Goal: Task Accomplishment & Management: Use online tool/utility

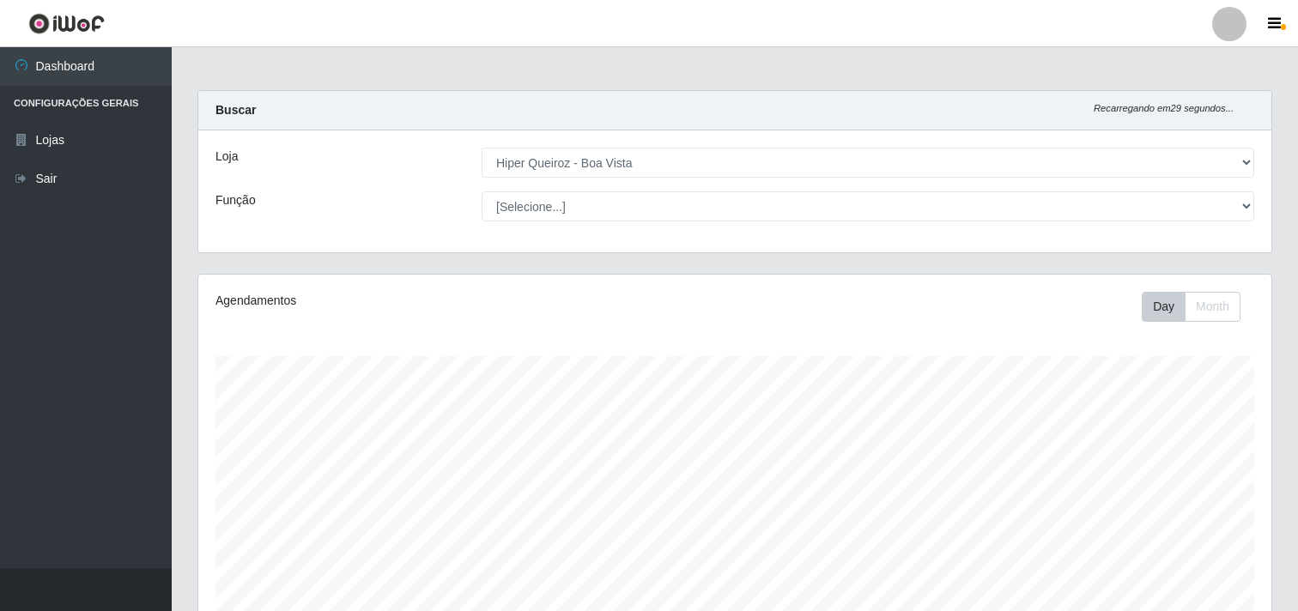
select select "514"
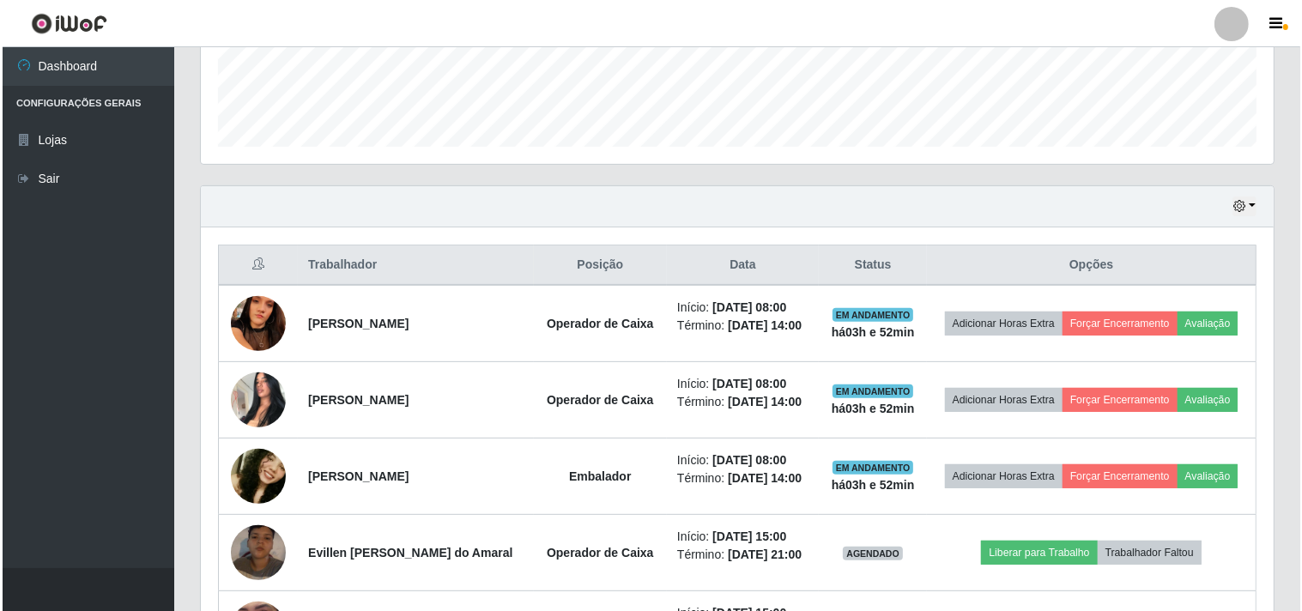
scroll to position [453, 0]
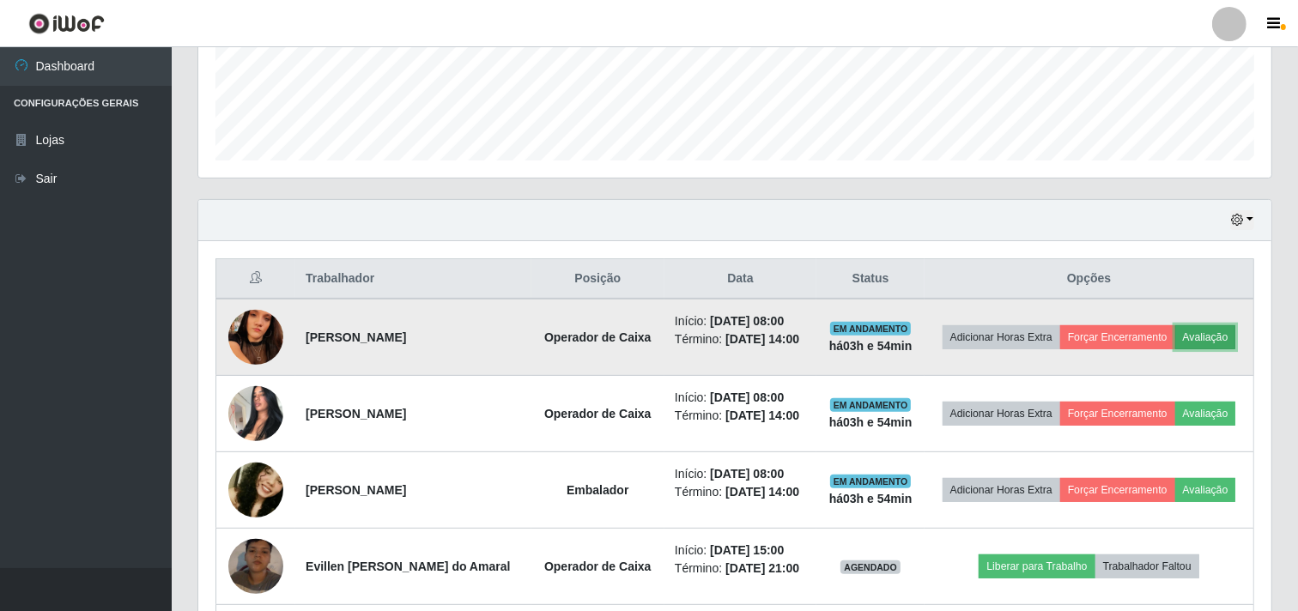
click at [1222, 343] on button "Avaliação" at bounding box center [1205, 337] width 61 height 24
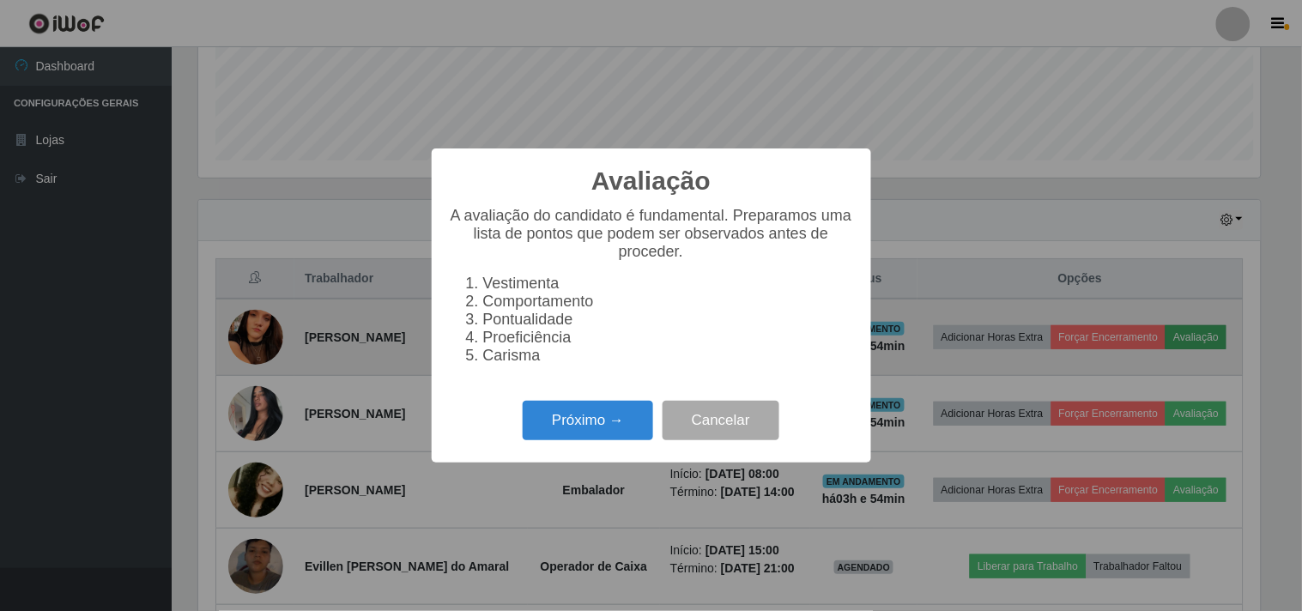
scroll to position [355, 1062]
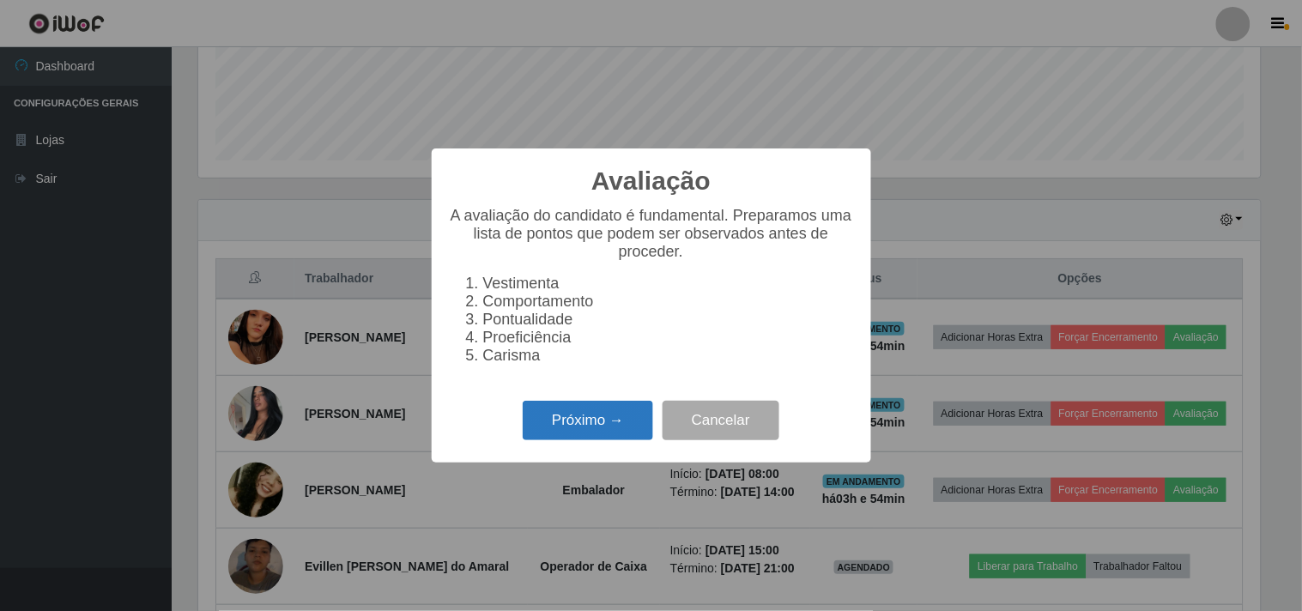
click at [568, 425] on button "Próximo →" at bounding box center [588, 421] width 130 height 40
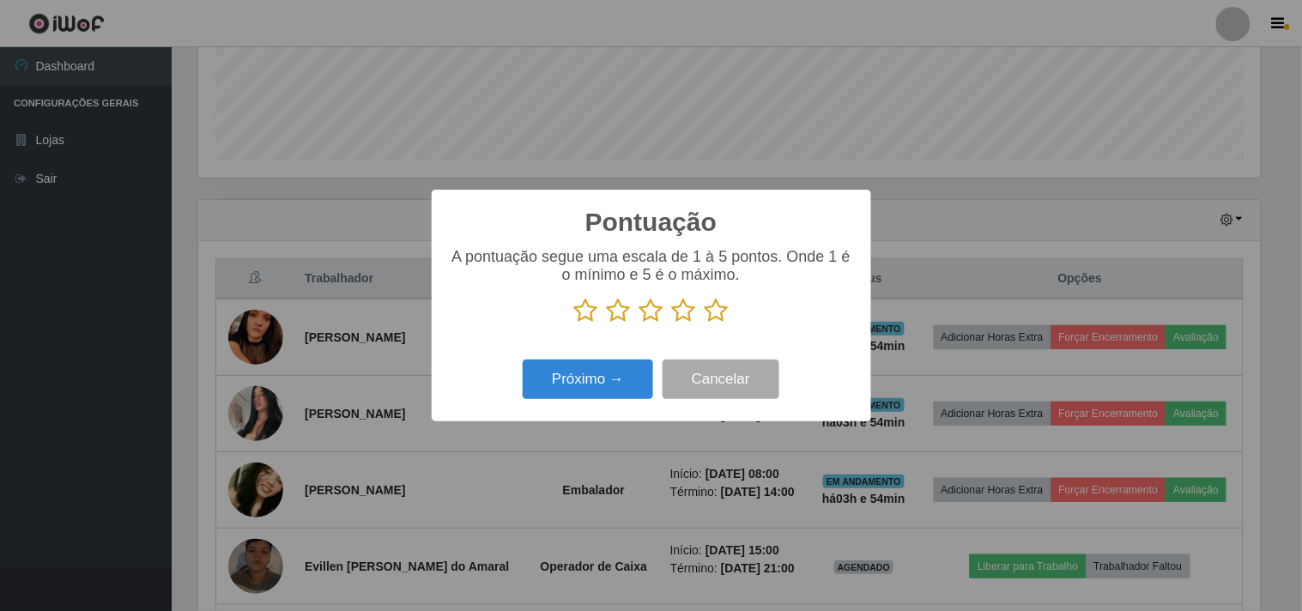
drag, startPoint x: 707, startPoint y: 295, endPoint x: 717, endPoint y: 309, distance: 16.7
click at [716, 306] on div "A pontuação segue uma escala de 1 à 5 pontos. Onde 1 é o mínimo e 5 é o máximo." at bounding box center [651, 286] width 405 height 76
click at [717, 309] on icon at bounding box center [717, 311] width 24 height 26
click at [705, 324] on input "radio" at bounding box center [705, 324] width 0 height 0
click at [605, 363] on button "Próximo →" at bounding box center [588, 380] width 130 height 40
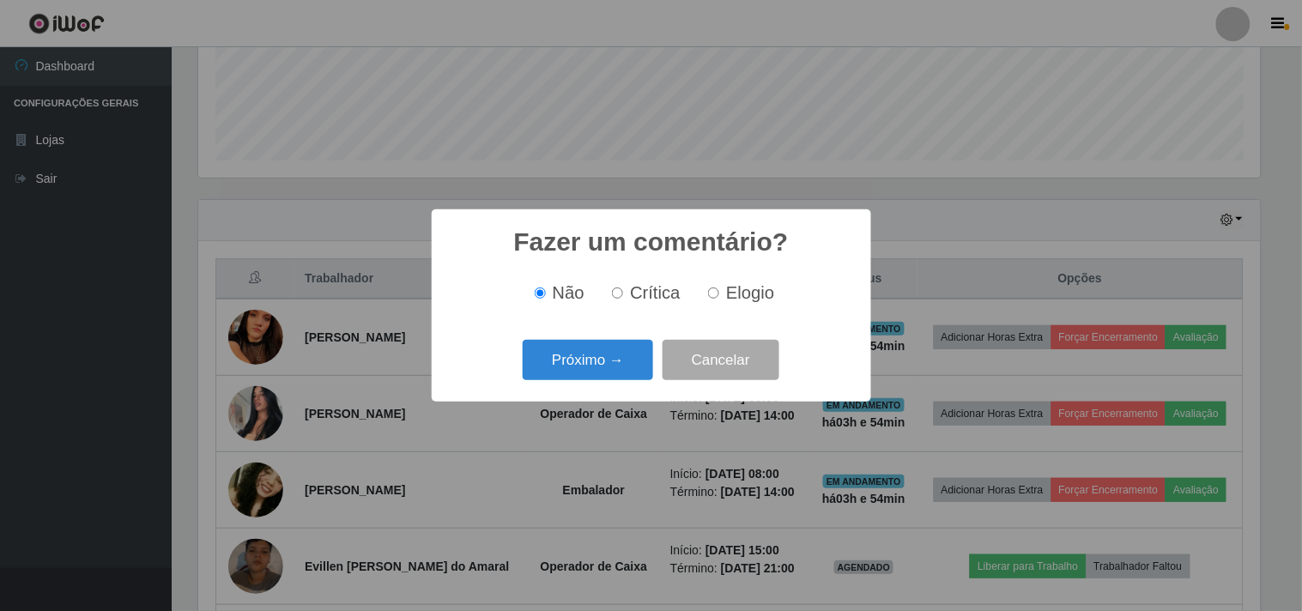
click at [725, 288] on label "Elogio" at bounding box center [737, 293] width 73 height 20
click at [719, 288] on input "Elogio" at bounding box center [713, 293] width 11 height 11
radio input "true"
click at [638, 371] on button "Próximo →" at bounding box center [588, 360] width 130 height 40
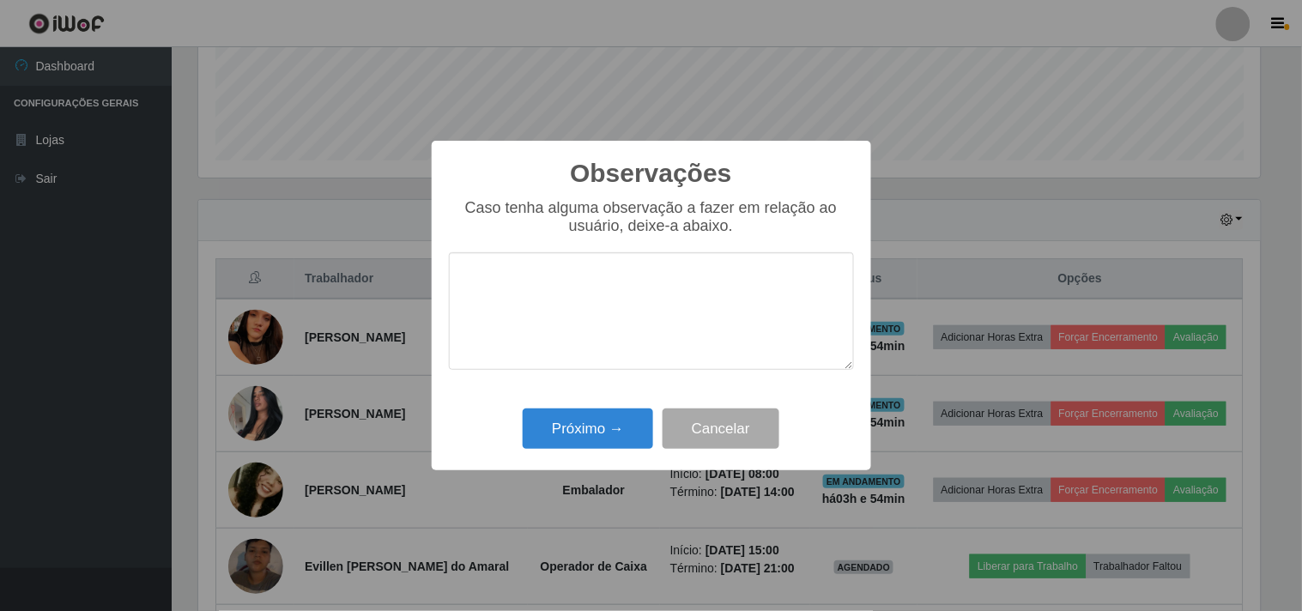
click at [524, 310] on textarea at bounding box center [651, 311] width 405 height 118
type textarea "rapida, agil e simpatica"
click at [585, 439] on button "Próximo →" at bounding box center [588, 429] width 130 height 40
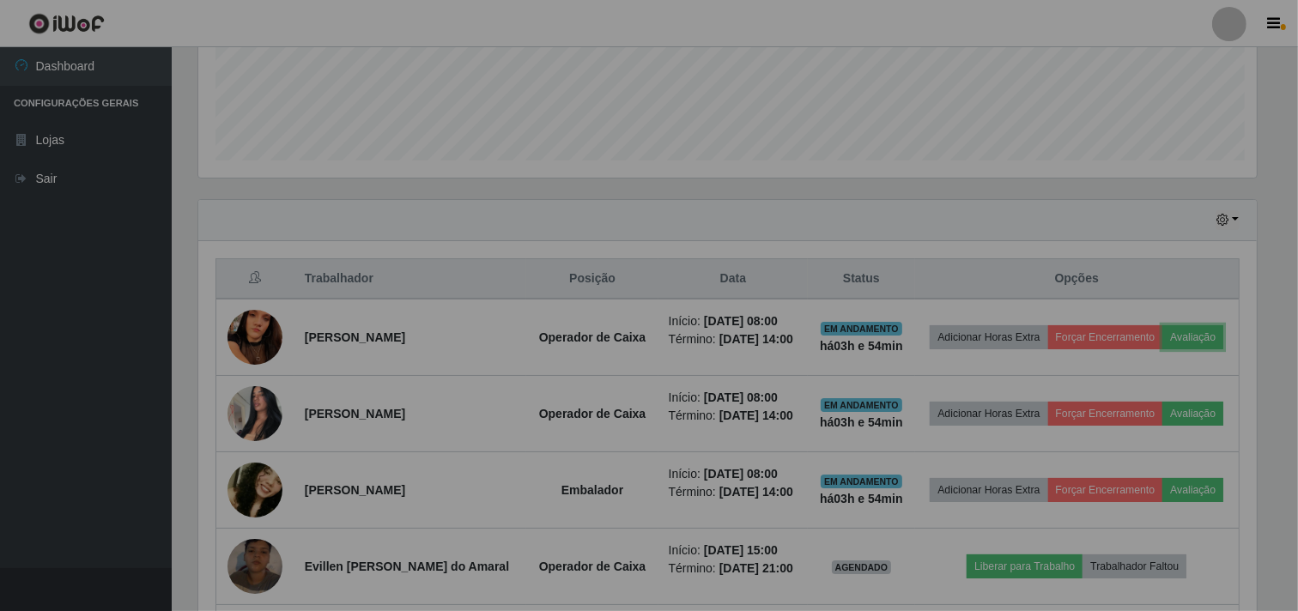
scroll to position [355, 1073]
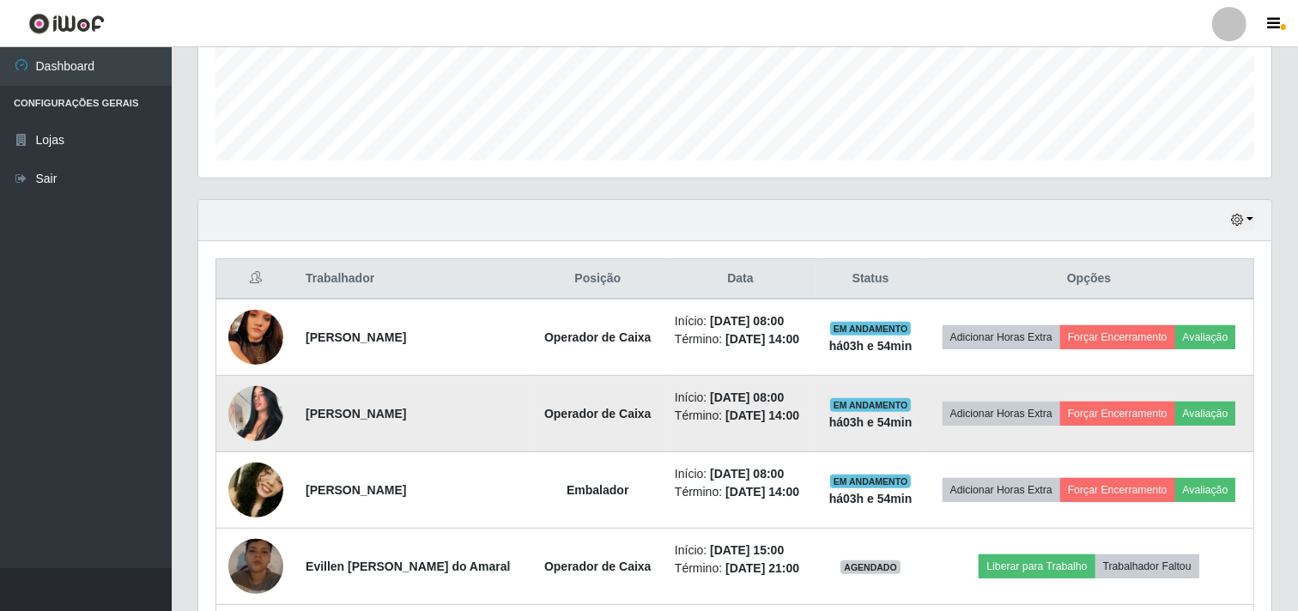
click at [246, 424] on img at bounding box center [255, 413] width 55 height 73
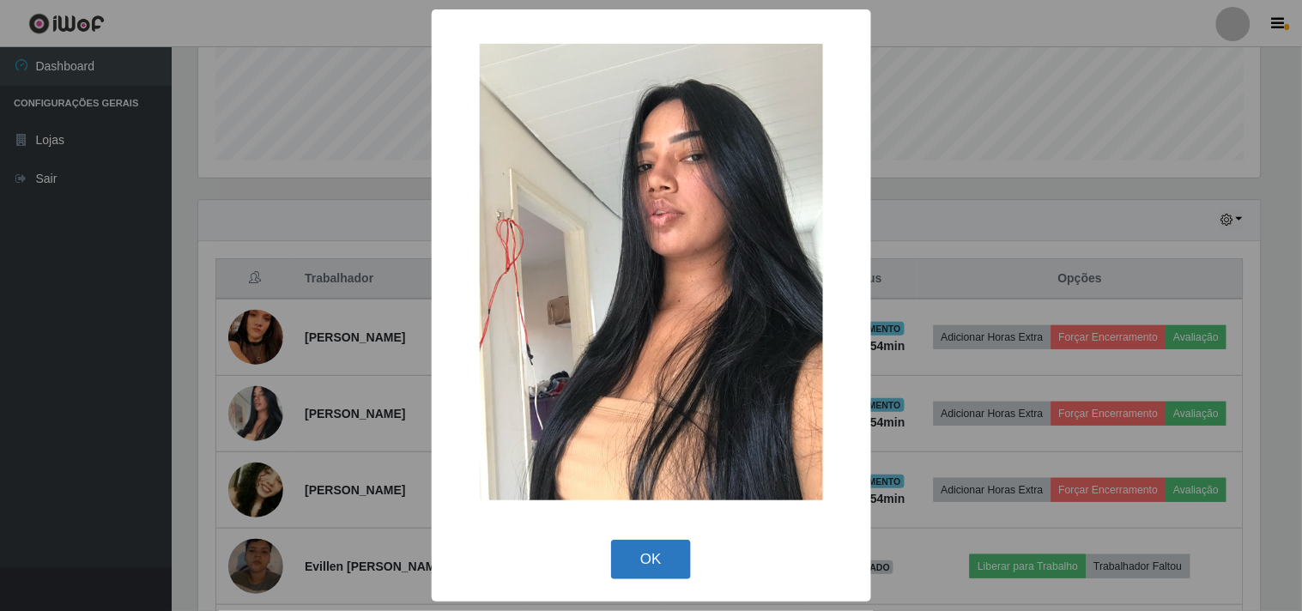
click at [662, 552] on button "OK" at bounding box center [651, 560] width 80 height 40
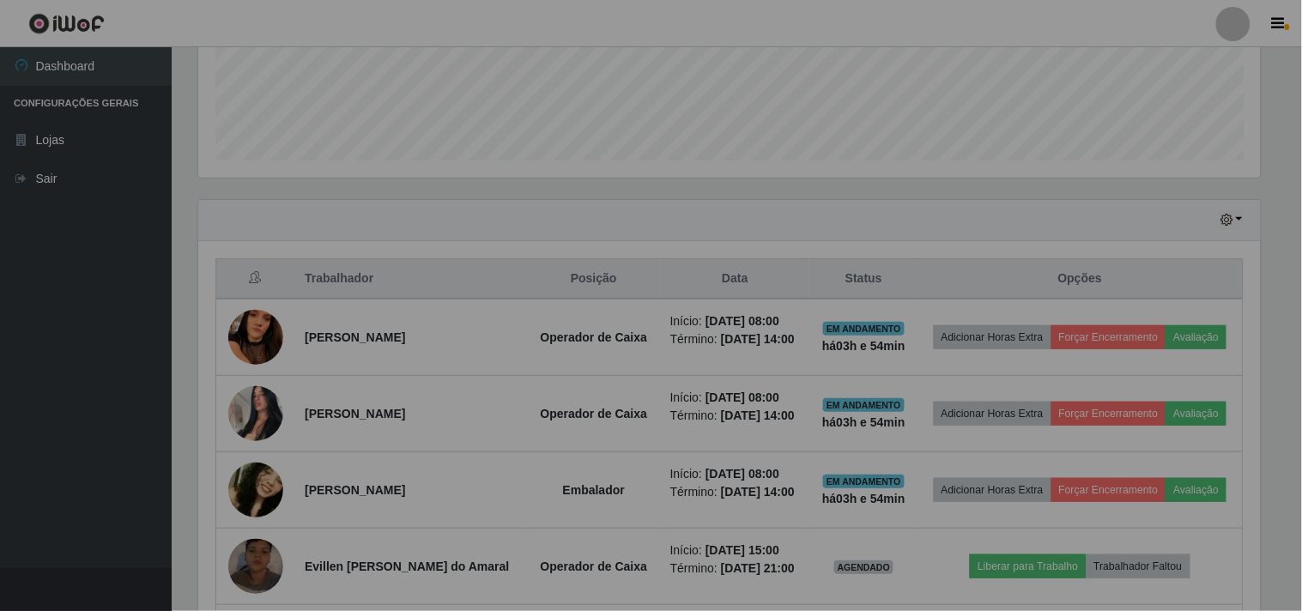
scroll to position [355, 1073]
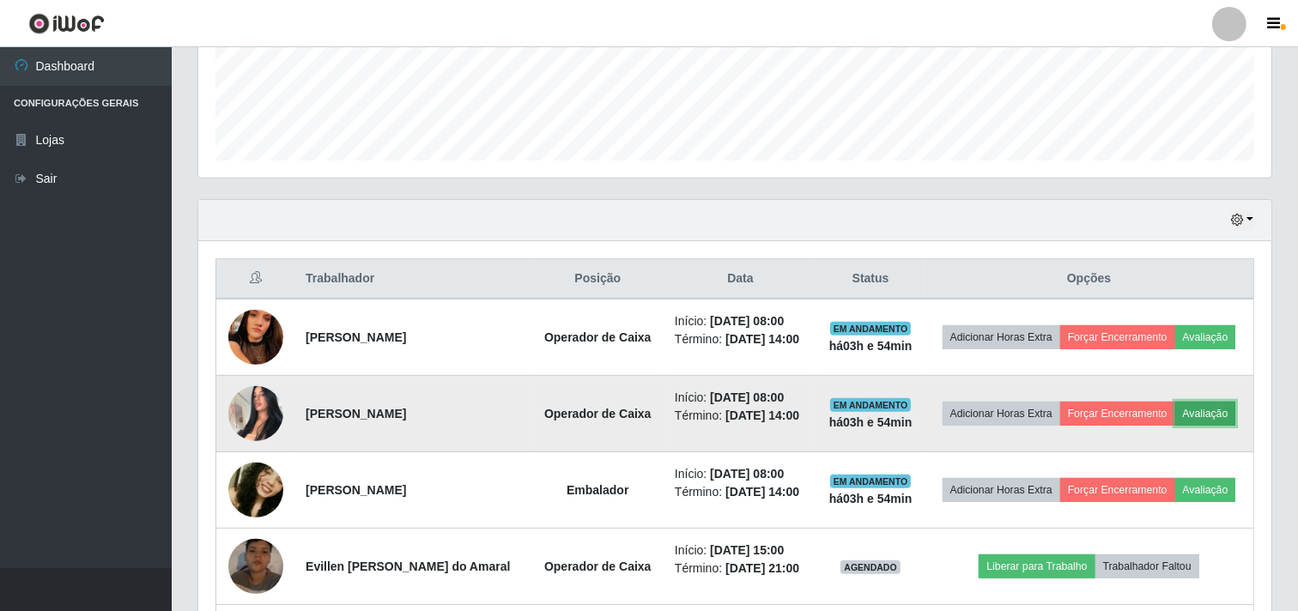
click at [1208, 403] on button "Avaliação" at bounding box center [1205, 414] width 61 height 24
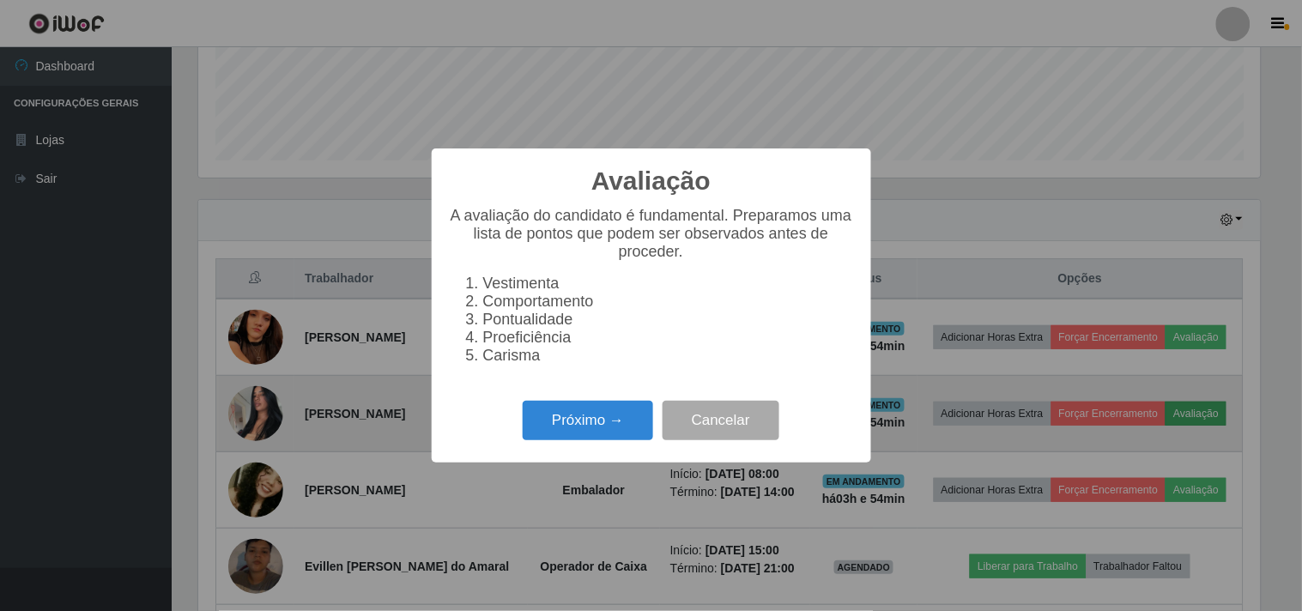
scroll to position [355, 1062]
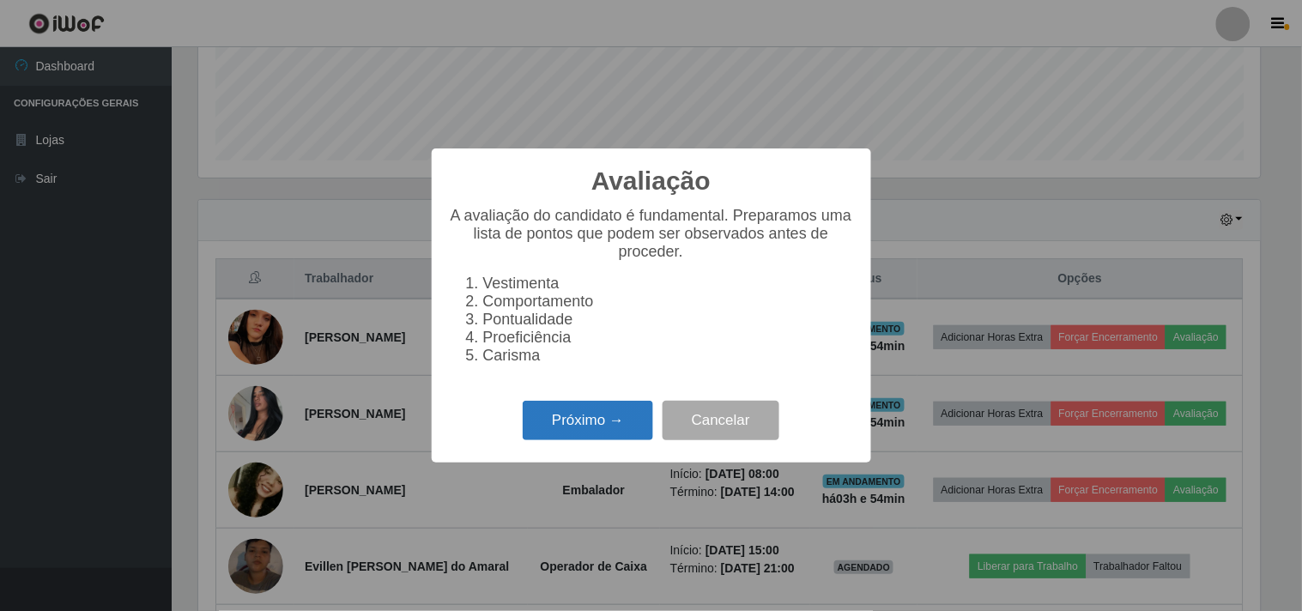
click at [580, 414] on button "Próximo →" at bounding box center [588, 421] width 130 height 40
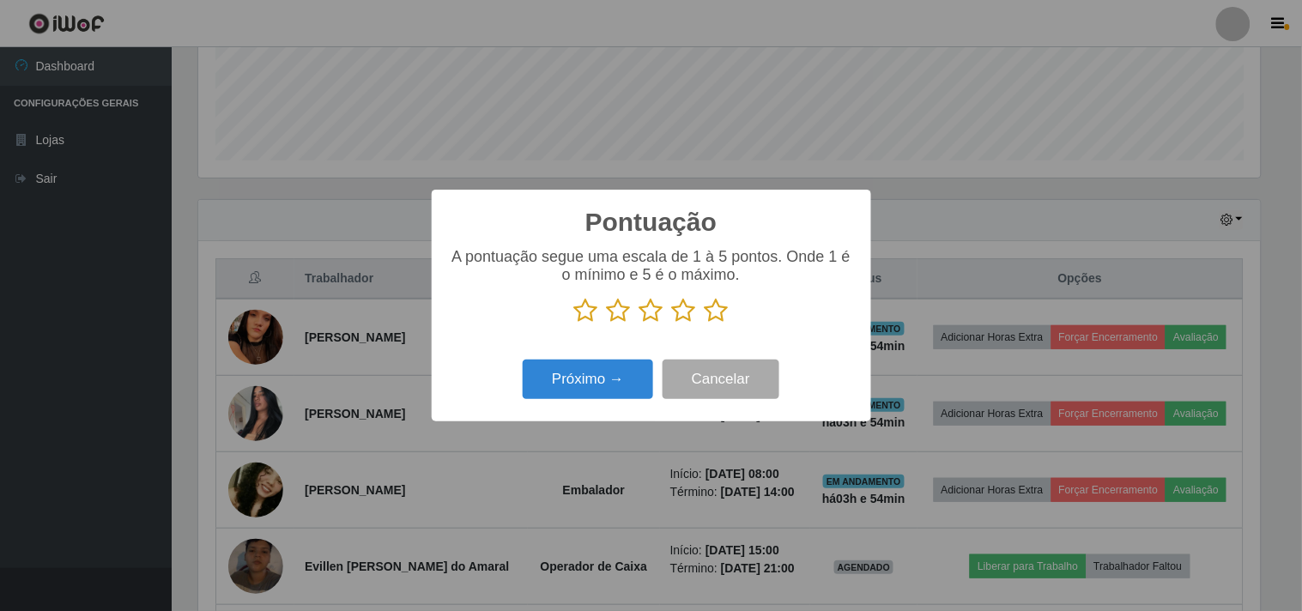
click at [713, 321] on icon at bounding box center [717, 311] width 24 height 26
click at [705, 324] on input "radio" at bounding box center [705, 324] width 0 height 0
click at [563, 390] on button "Próximo →" at bounding box center [588, 380] width 130 height 40
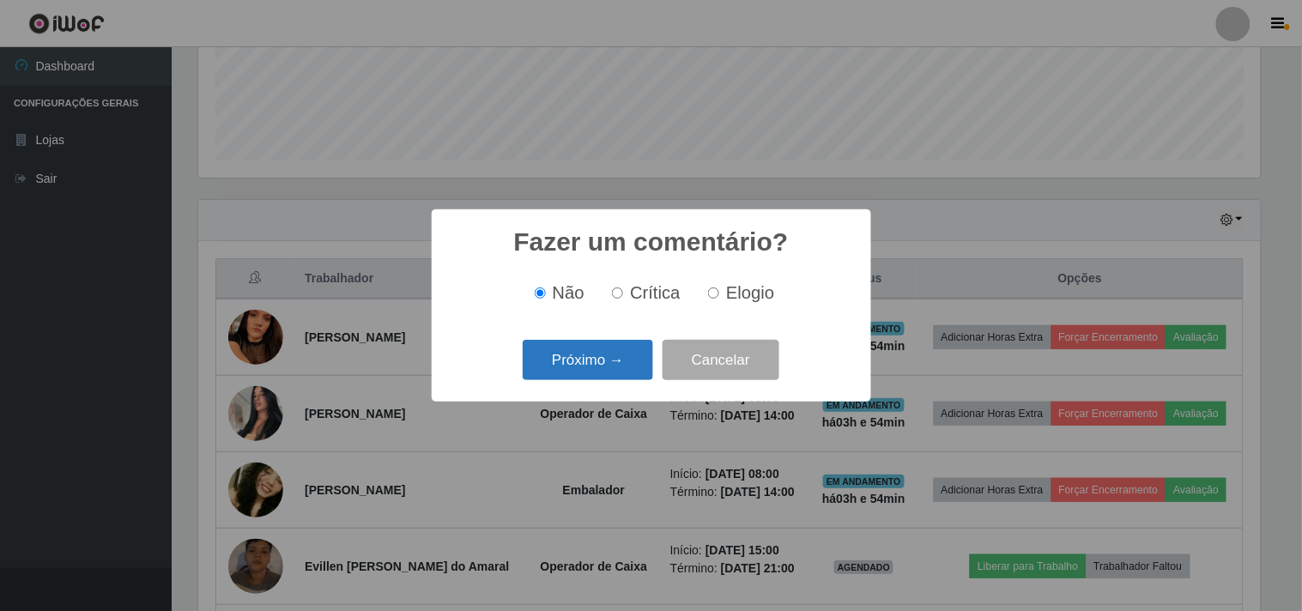
click at [588, 371] on button "Próximo →" at bounding box center [588, 360] width 130 height 40
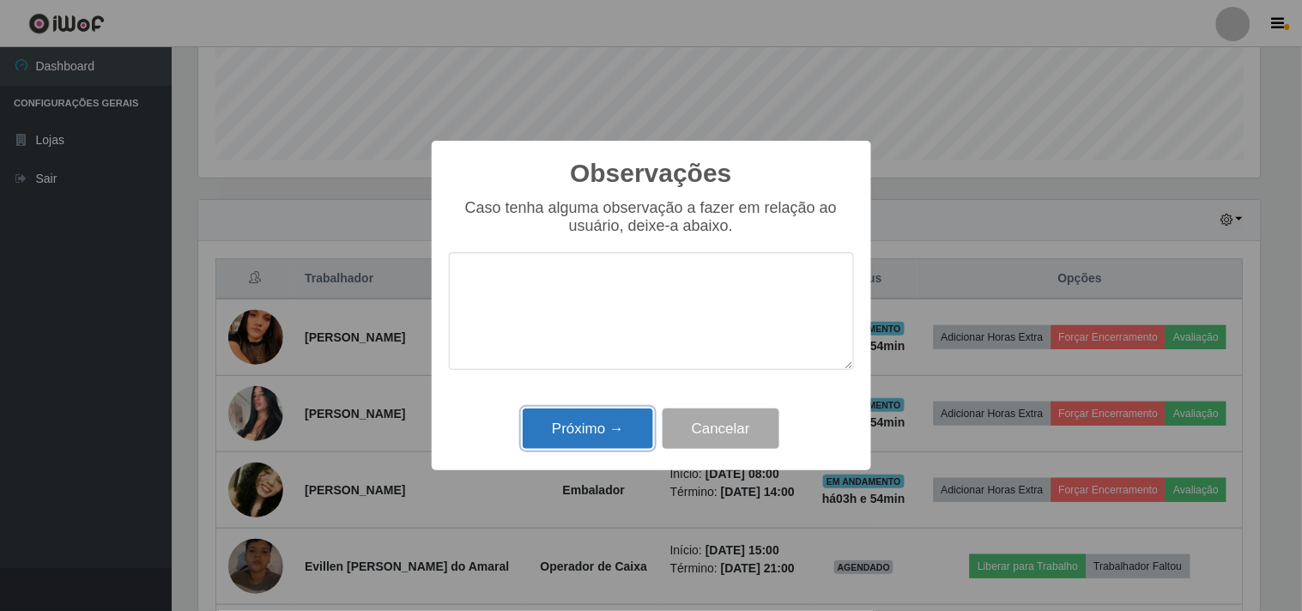
click at [597, 422] on button "Próximo →" at bounding box center [588, 429] width 130 height 40
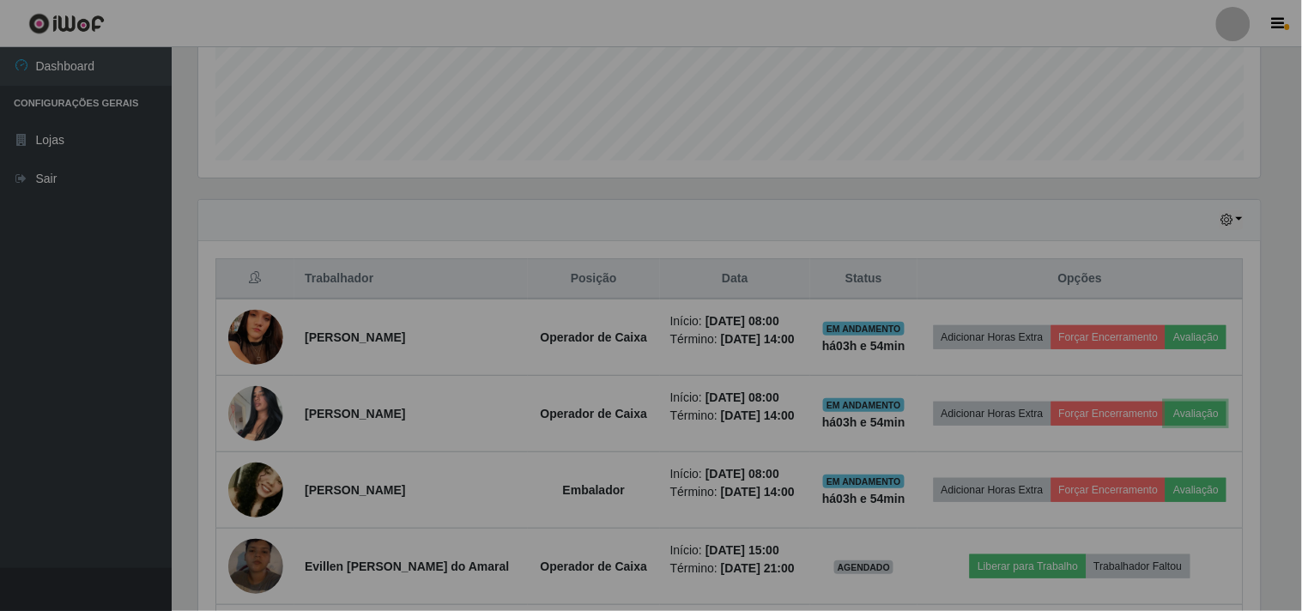
scroll to position [355, 1073]
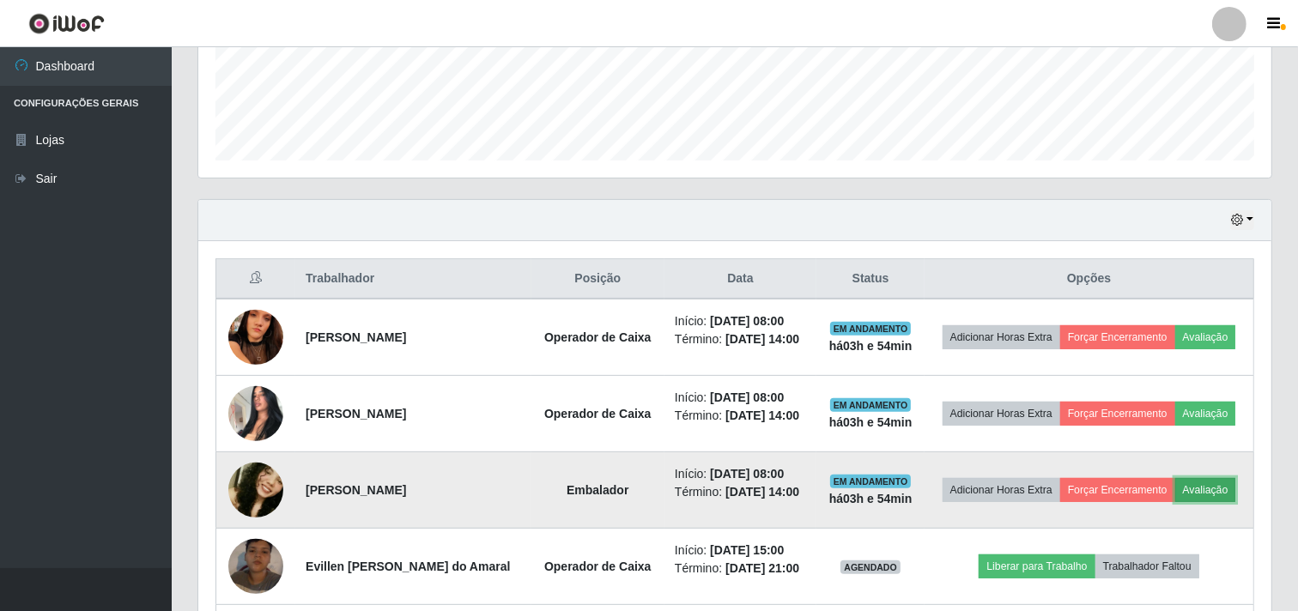
click at [1212, 483] on button "Avaliação" at bounding box center [1205, 490] width 61 height 24
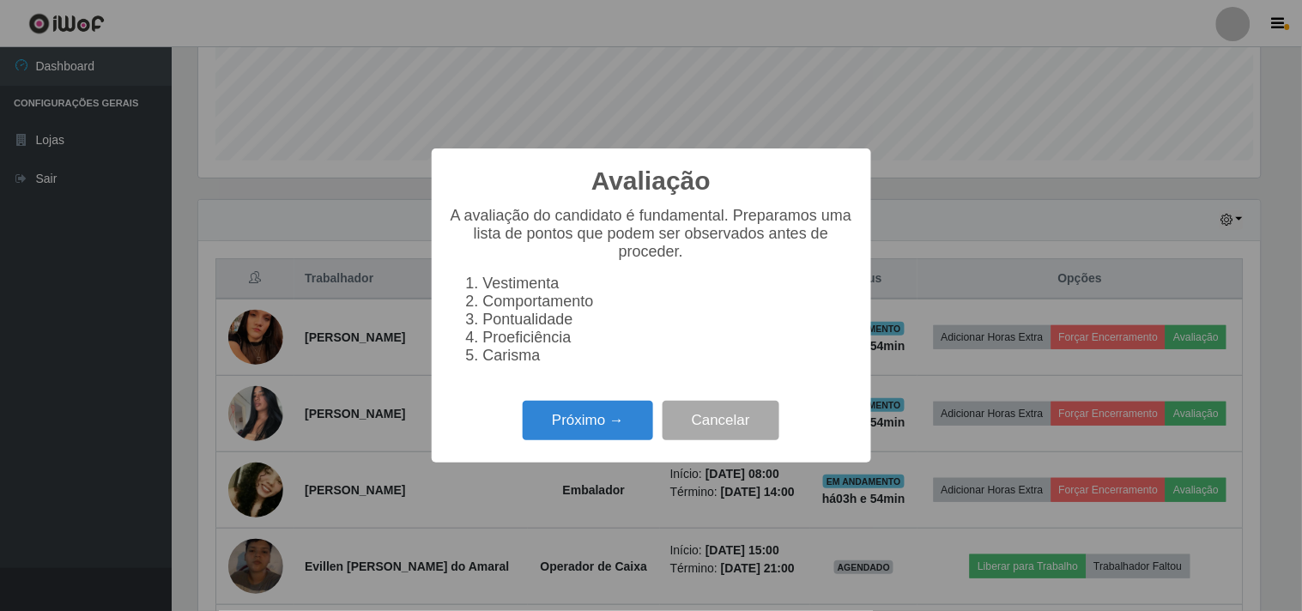
scroll to position [355, 1062]
click at [573, 422] on button "Próximo →" at bounding box center [588, 421] width 130 height 40
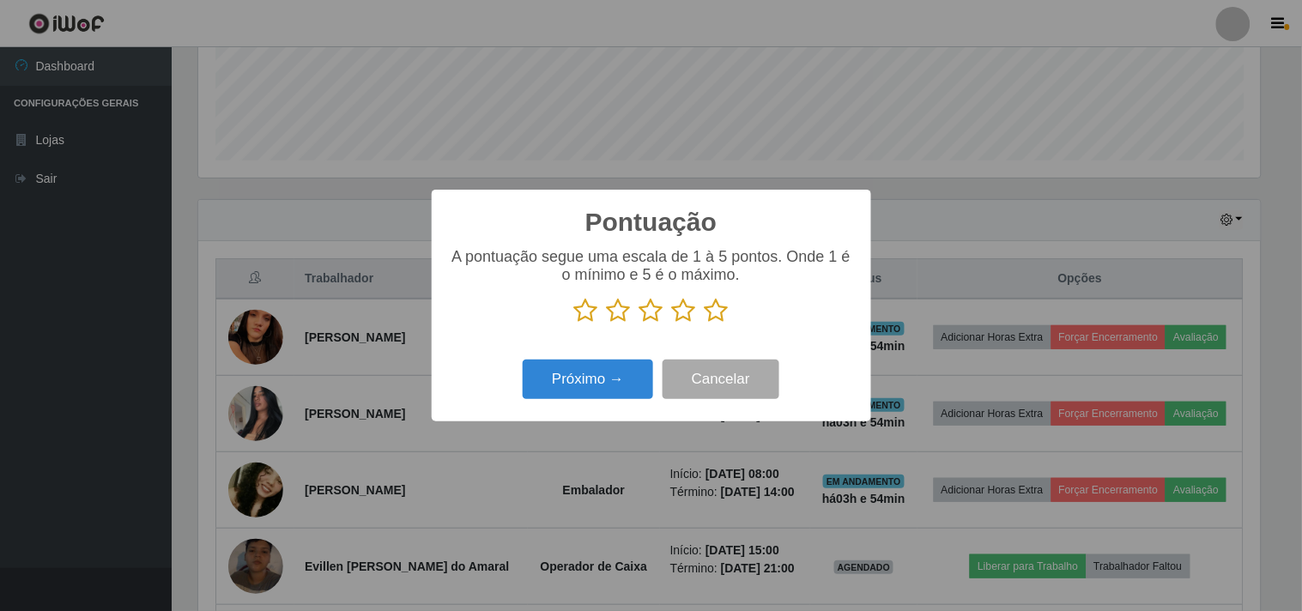
scroll to position [858108, 857402]
click at [719, 332] on div "A pontuação segue uma escala de 1 à 5 pontos. Onde 1 é o mínimo e 5 é o máximo." at bounding box center [651, 292] width 405 height 89
click at [718, 318] on icon at bounding box center [717, 311] width 24 height 26
click at [705, 324] on input "radio" at bounding box center [705, 324] width 0 height 0
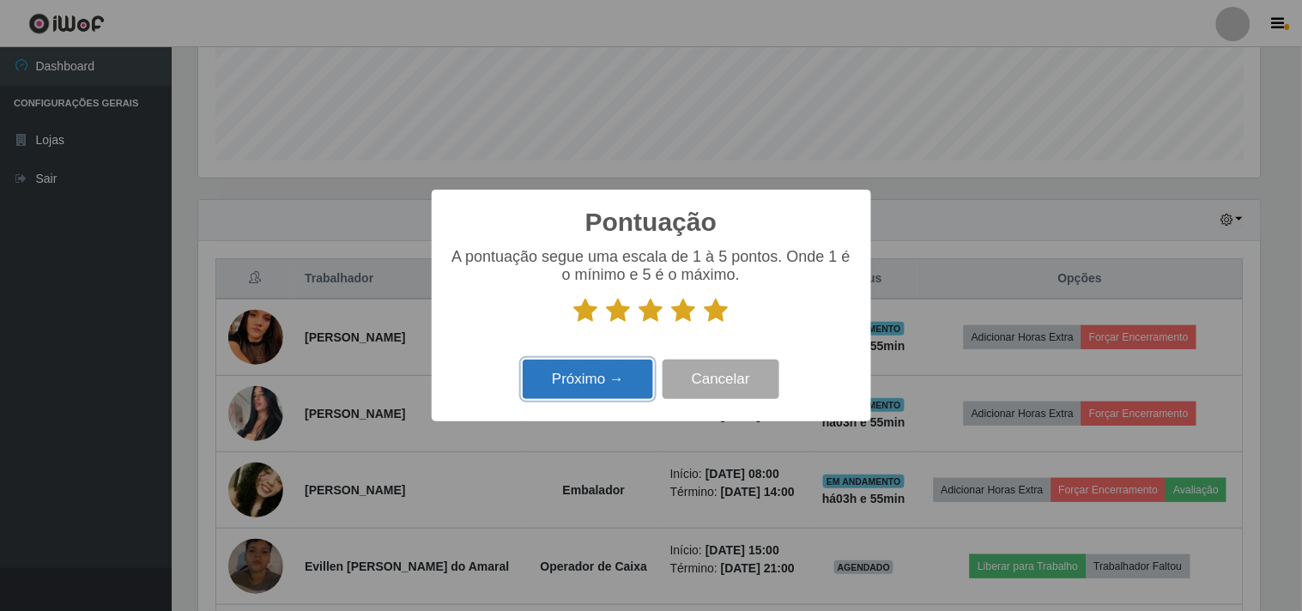
click at [535, 375] on button "Próximo →" at bounding box center [588, 380] width 130 height 40
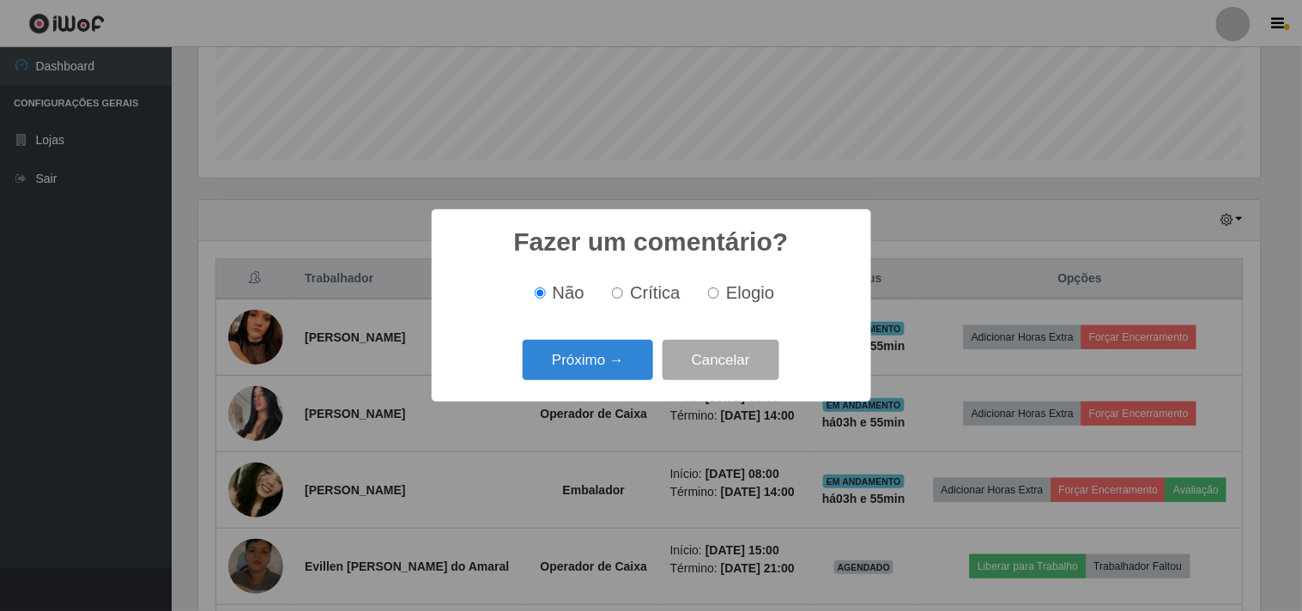
click at [719, 307] on div "Não Crítica Elogio" at bounding box center [651, 293] width 405 height 51
click at [719, 290] on label "Elogio" at bounding box center [737, 293] width 73 height 20
click at [719, 290] on input "Elogio" at bounding box center [713, 293] width 11 height 11
radio input "true"
click at [579, 374] on button "Próximo →" at bounding box center [588, 360] width 130 height 40
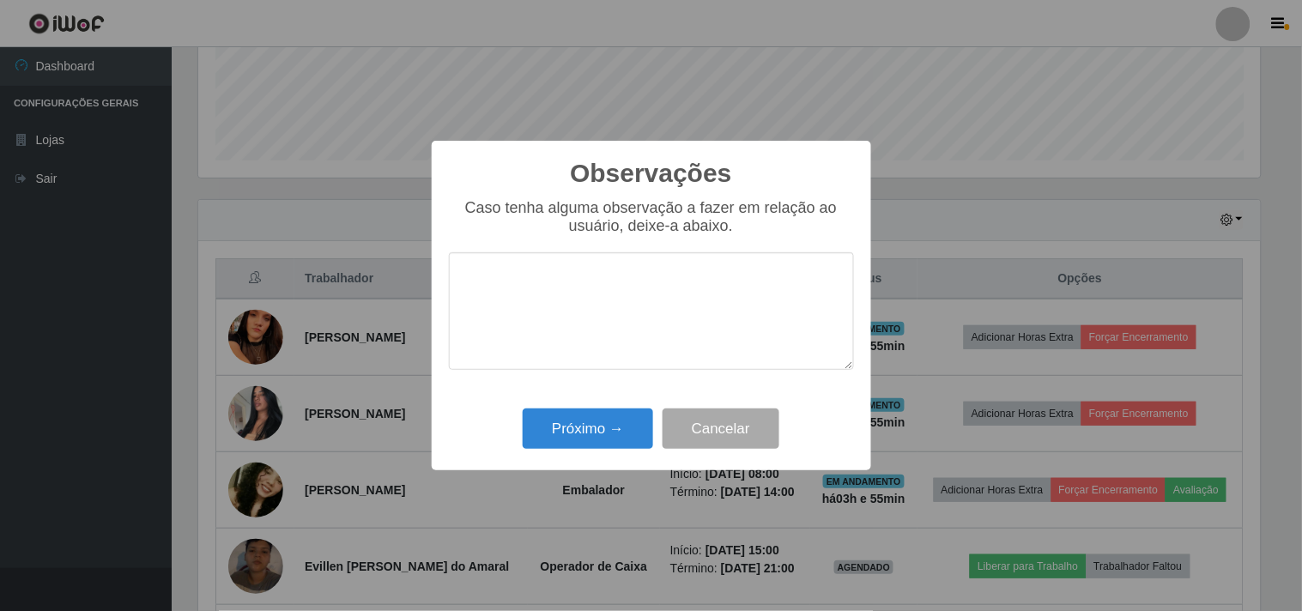
click at [601, 305] on textarea at bounding box center [651, 311] width 405 height 118
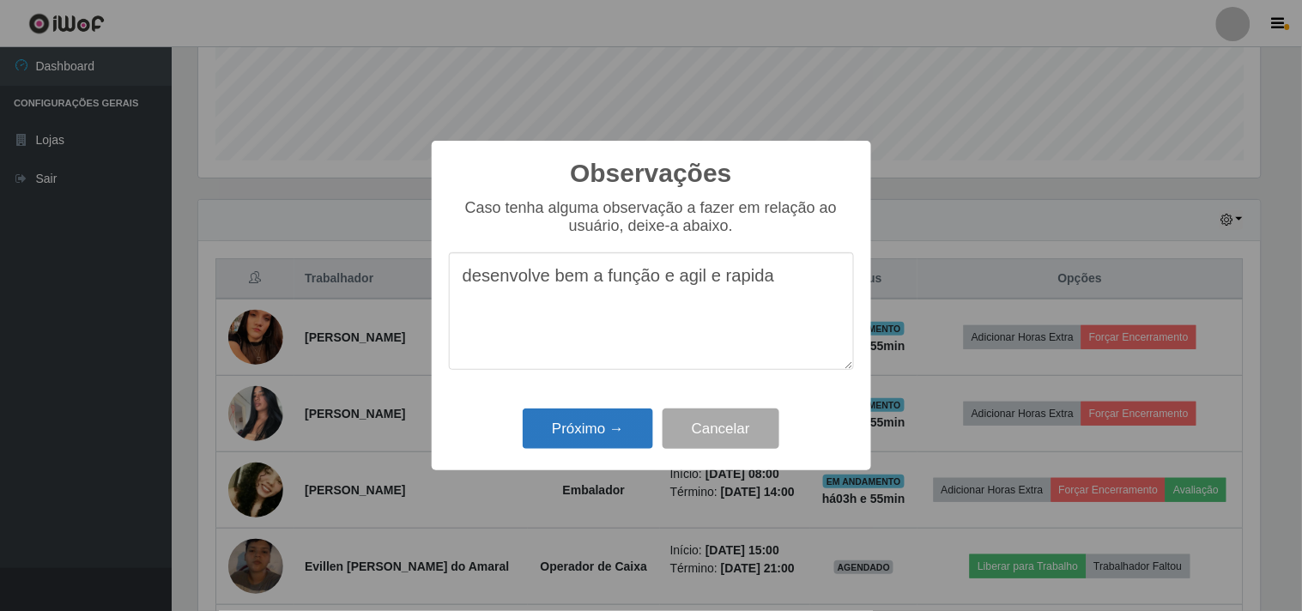
type textarea "desenvolve bem a função e agil e rapida"
click at [608, 446] on button "Próximo →" at bounding box center [588, 429] width 130 height 40
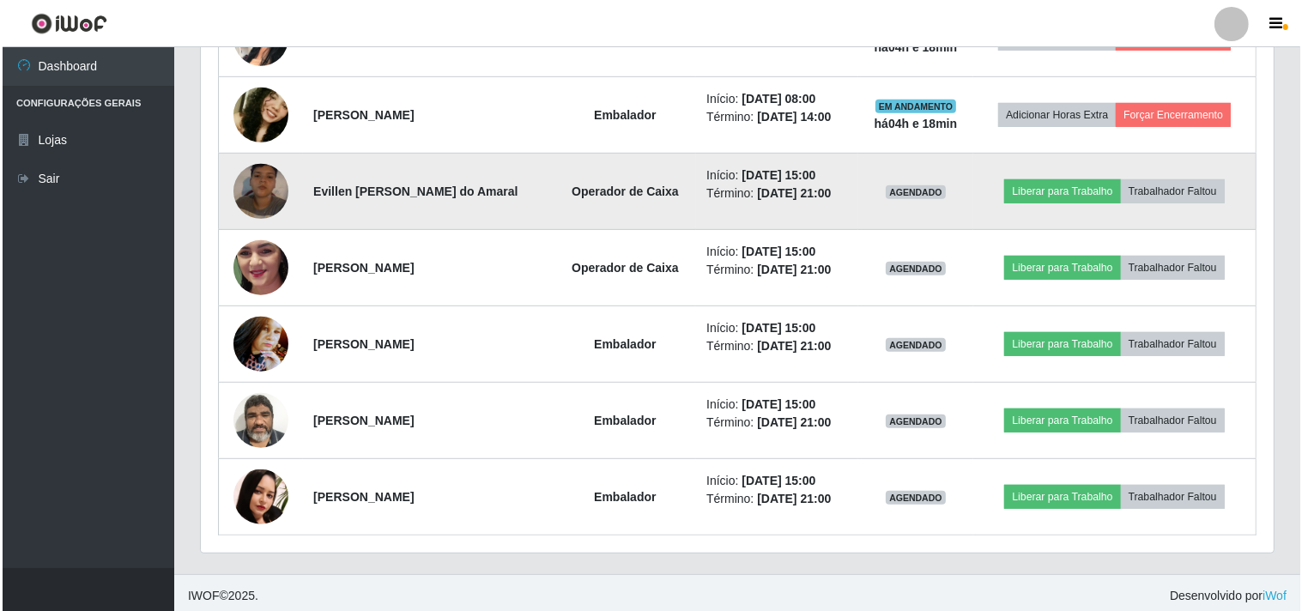
scroll to position [835, 0]
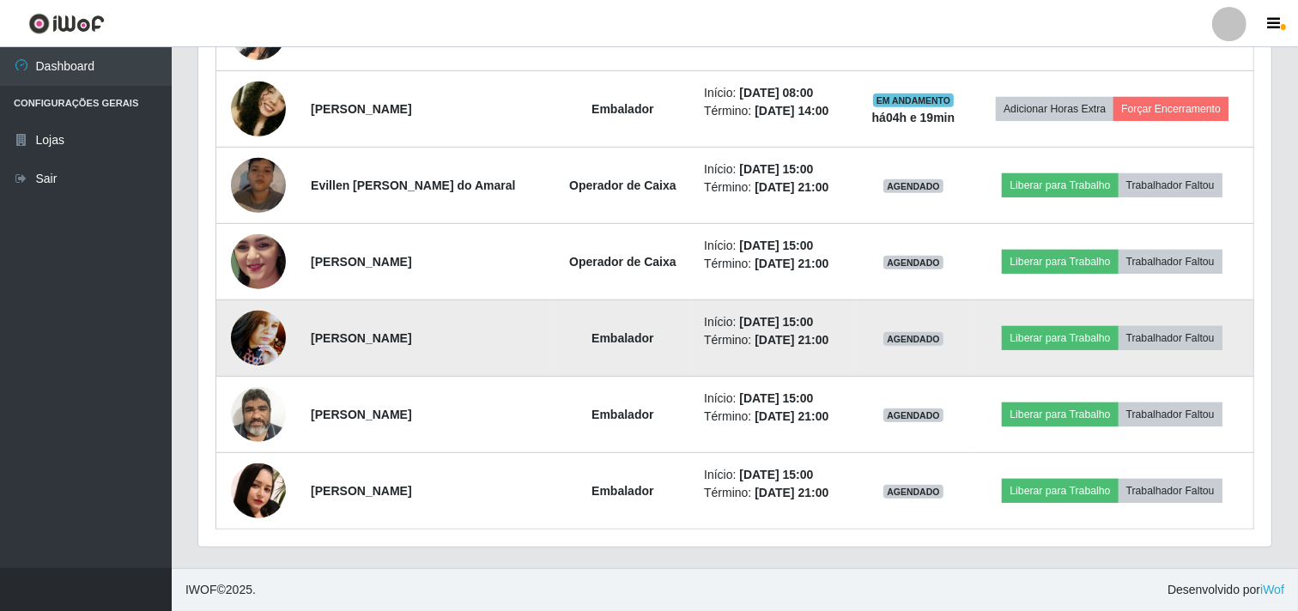
click at [244, 330] on img at bounding box center [258, 337] width 55 height 73
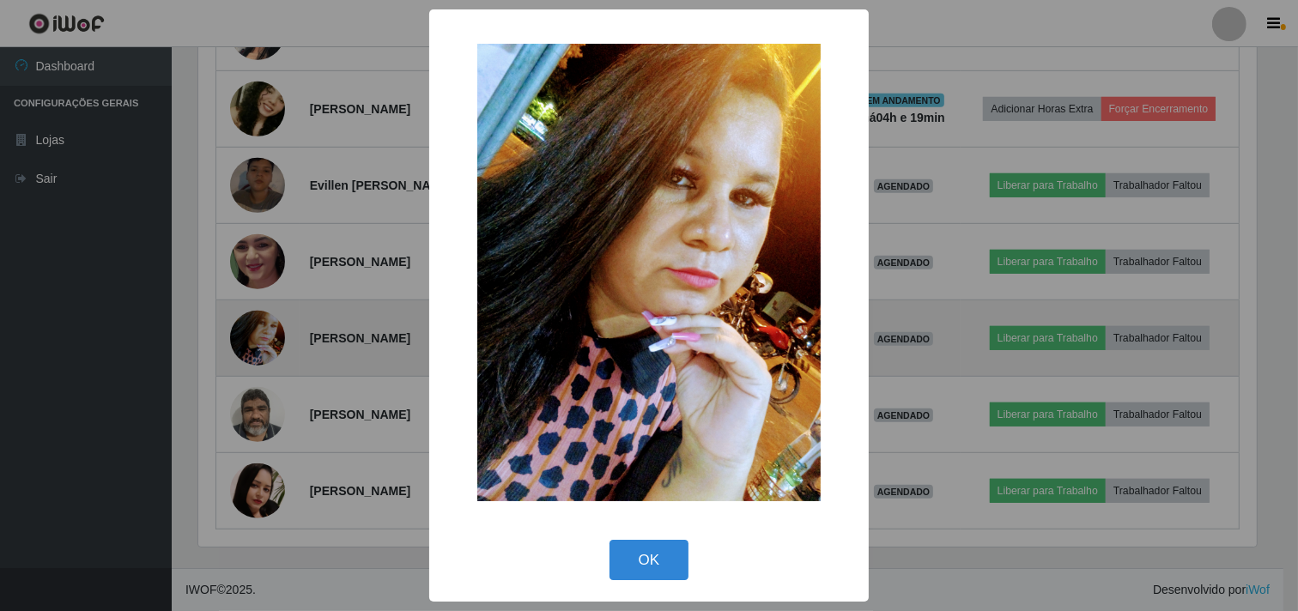
scroll to position [355, 1062]
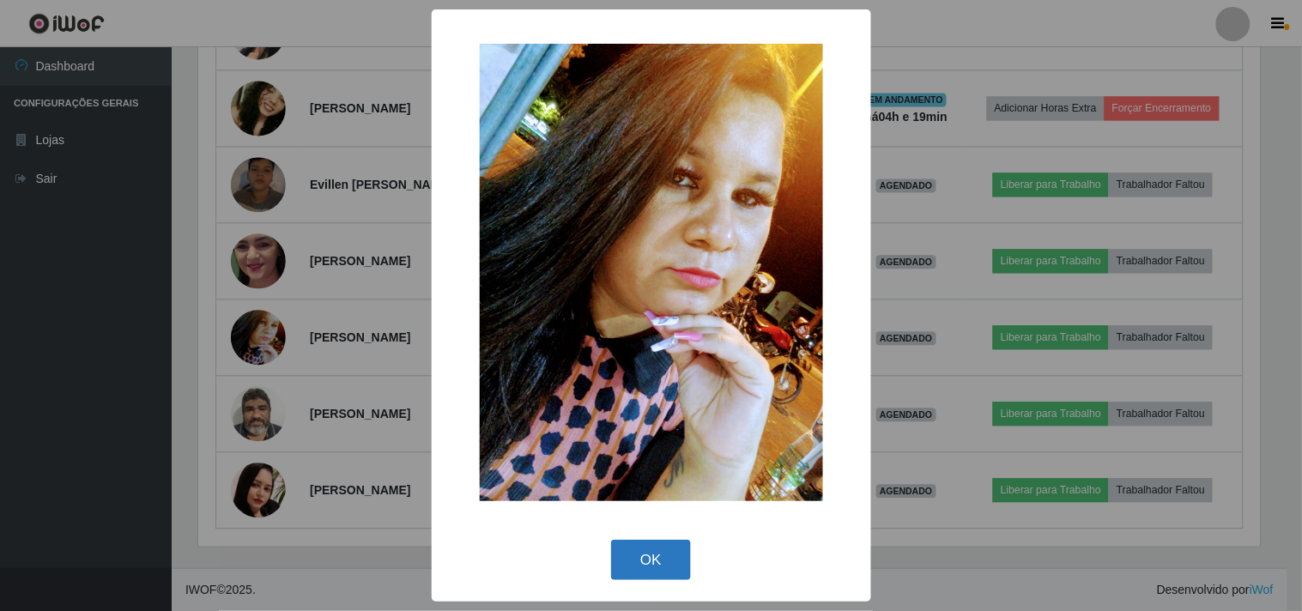
click at [664, 560] on button "OK" at bounding box center [651, 560] width 80 height 40
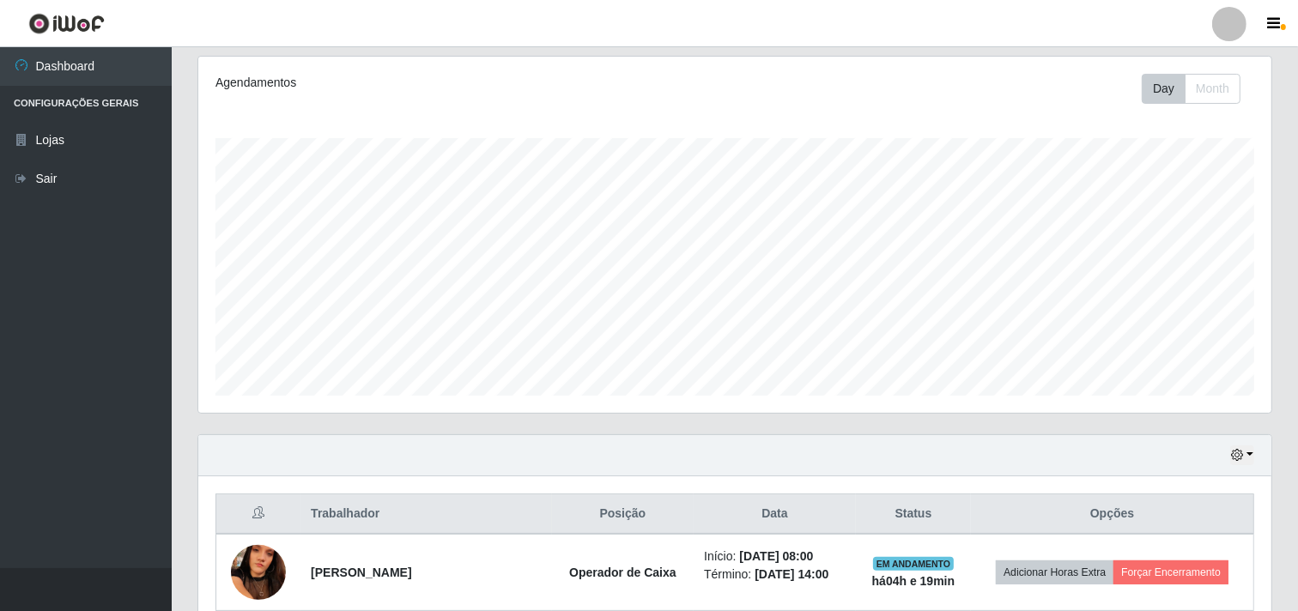
scroll to position [0, 0]
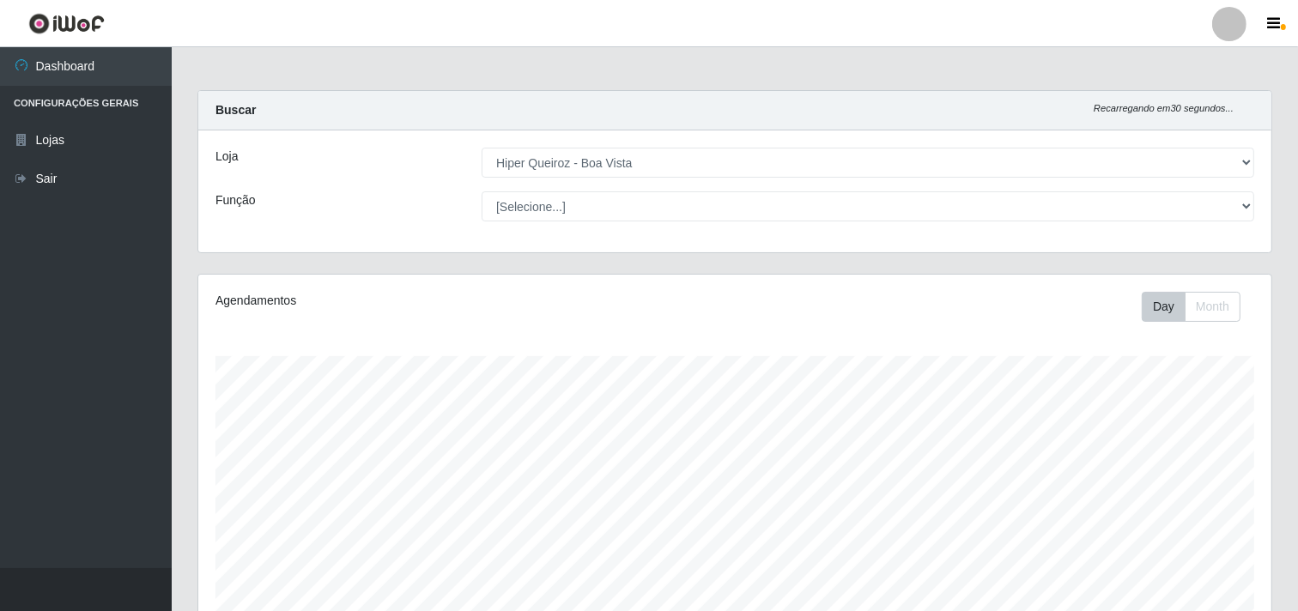
click at [666, 3] on header "Perfil Alterar Senha Sair" at bounding box center [649, 23] width 1298 height 47
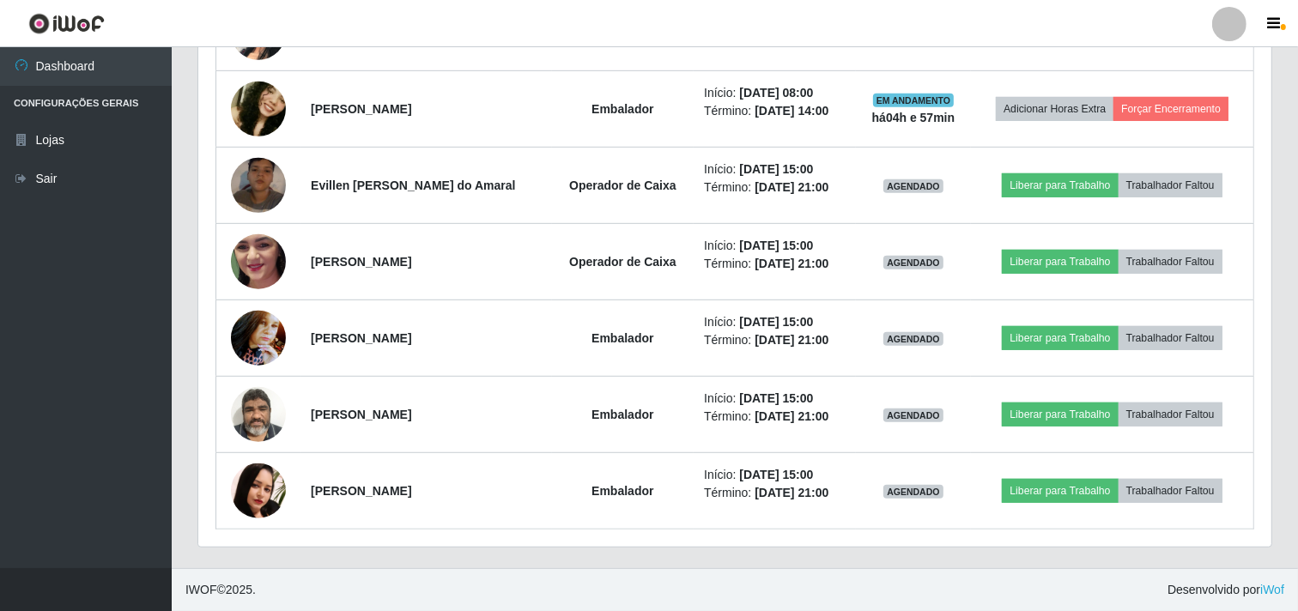
scroll to position [835, 0]
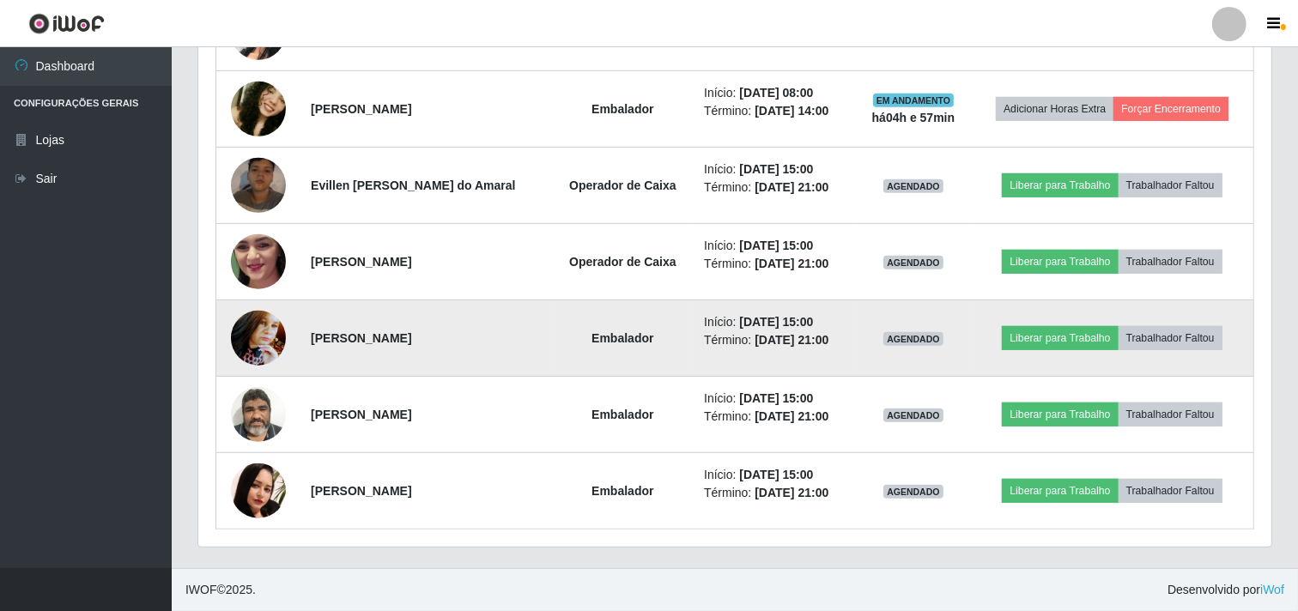
click at [250, 324] on img at bounding box center [258, 337] width 55 height 73
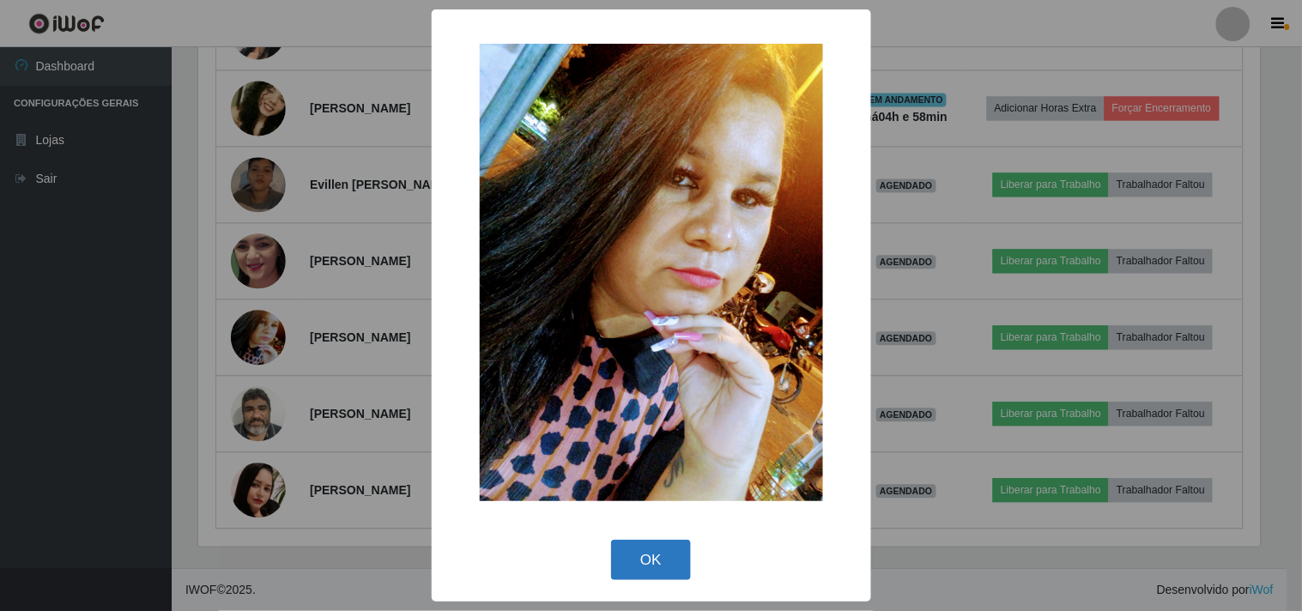
drag, startPoint x: 602, startPoint y: 545, endPoint x: 612, endPoint y: 558, distance: 16.5
click at [610, 558] on div "OK Cancel" at bounding box center [651, 560] width 405 height 49
click at [647, 561] on button "OK" at bounding box center [651, 560] width 80 height 40
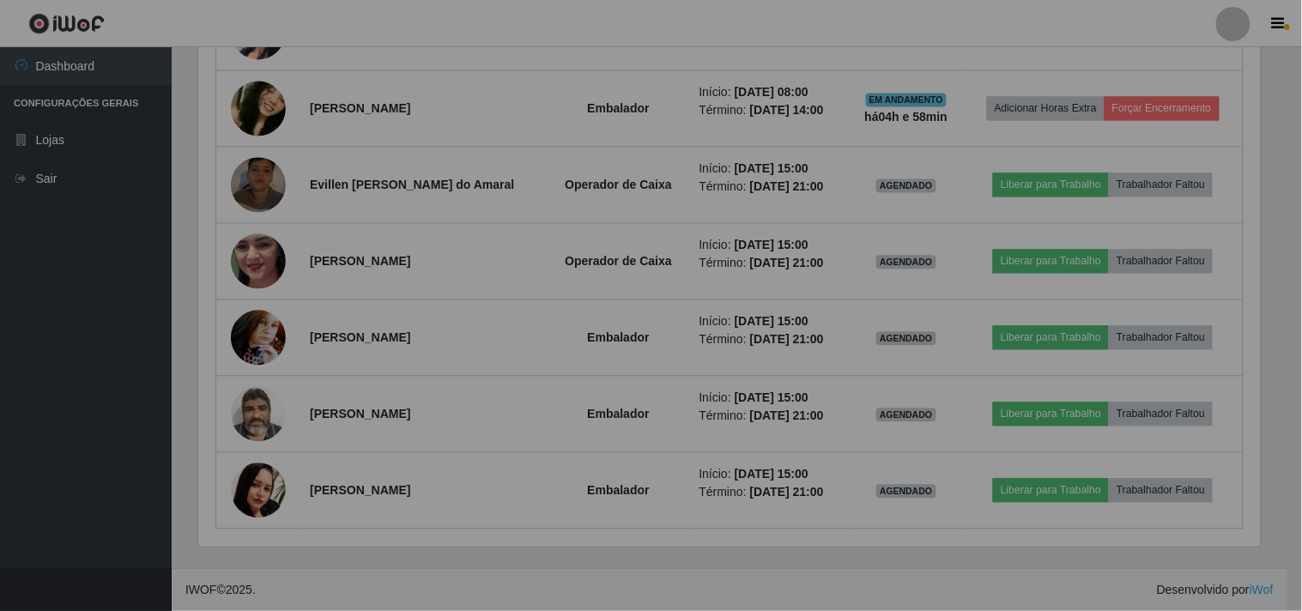
scroll to position [355, 1073]
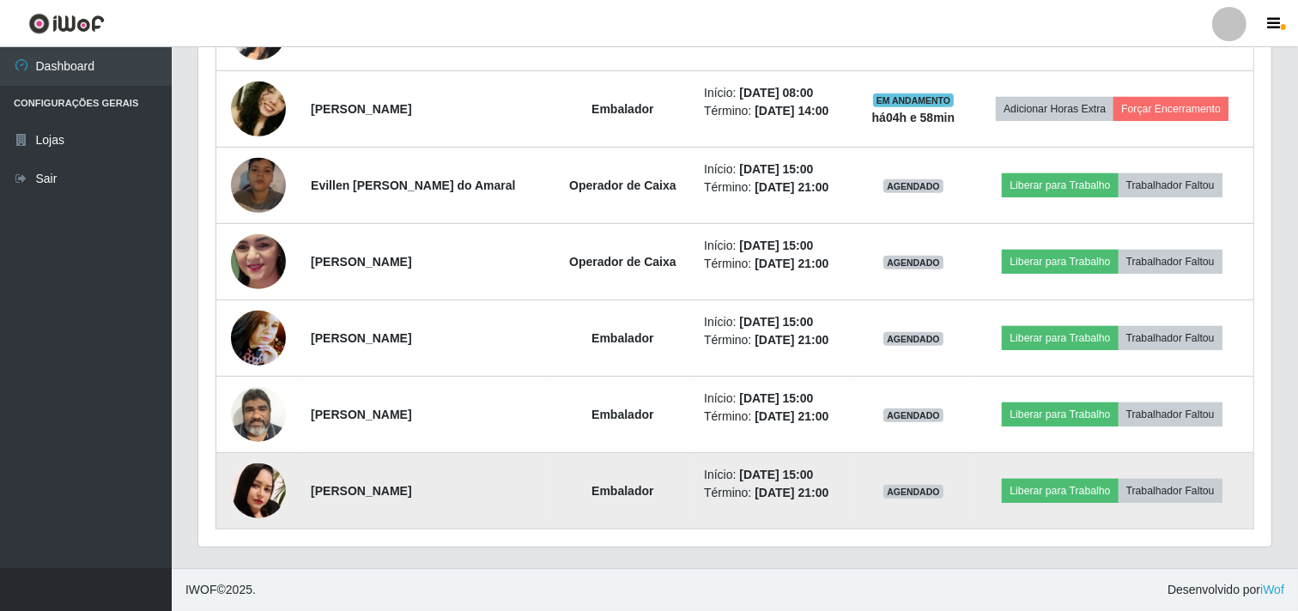
click at [271, 482] on img at bounding box center [258, 491] width 55 height 55
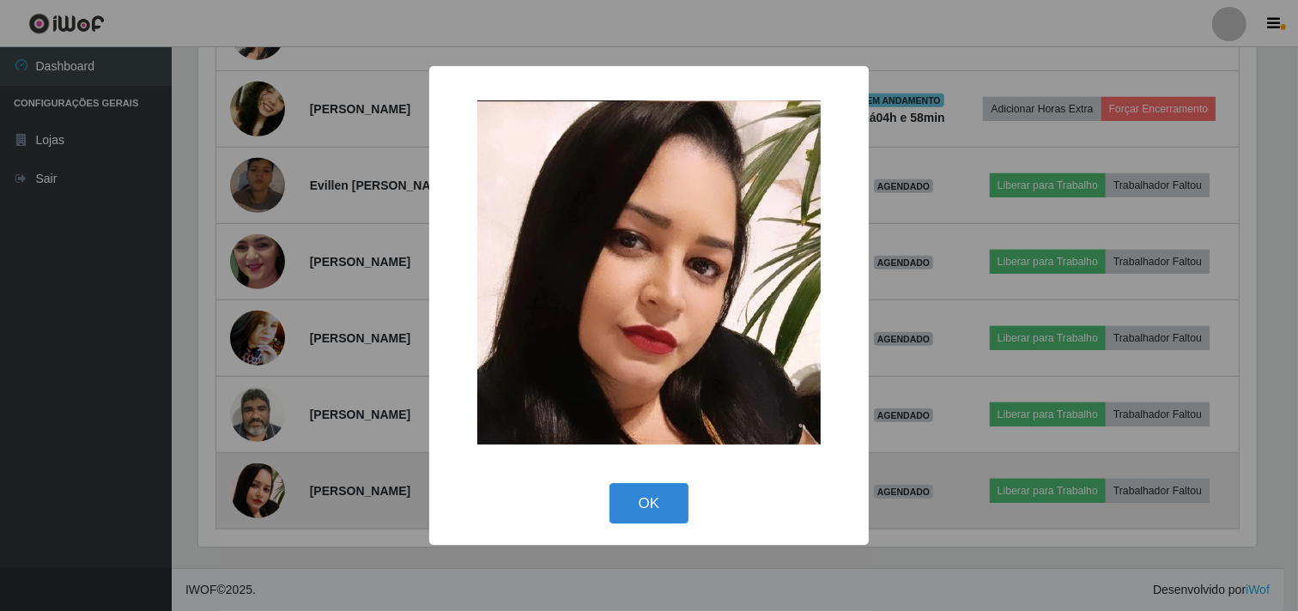
scroll to position [355, 1062]
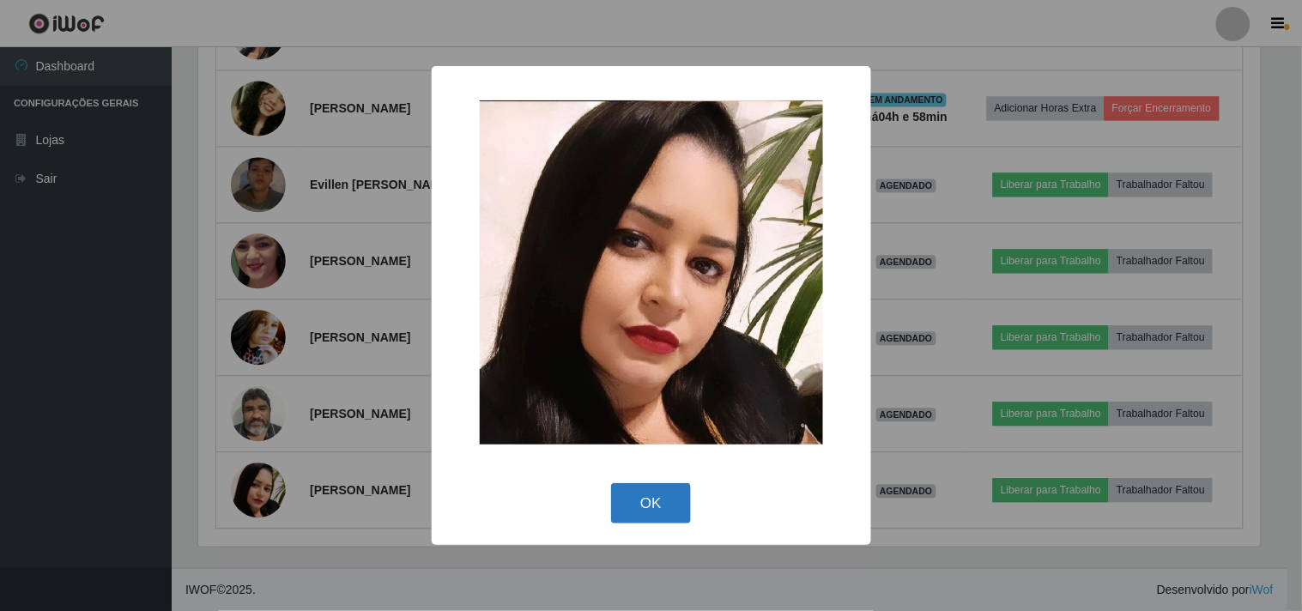
click at [648, 499] on button "OK" at bounding box center [651, 503] width 80 height 40
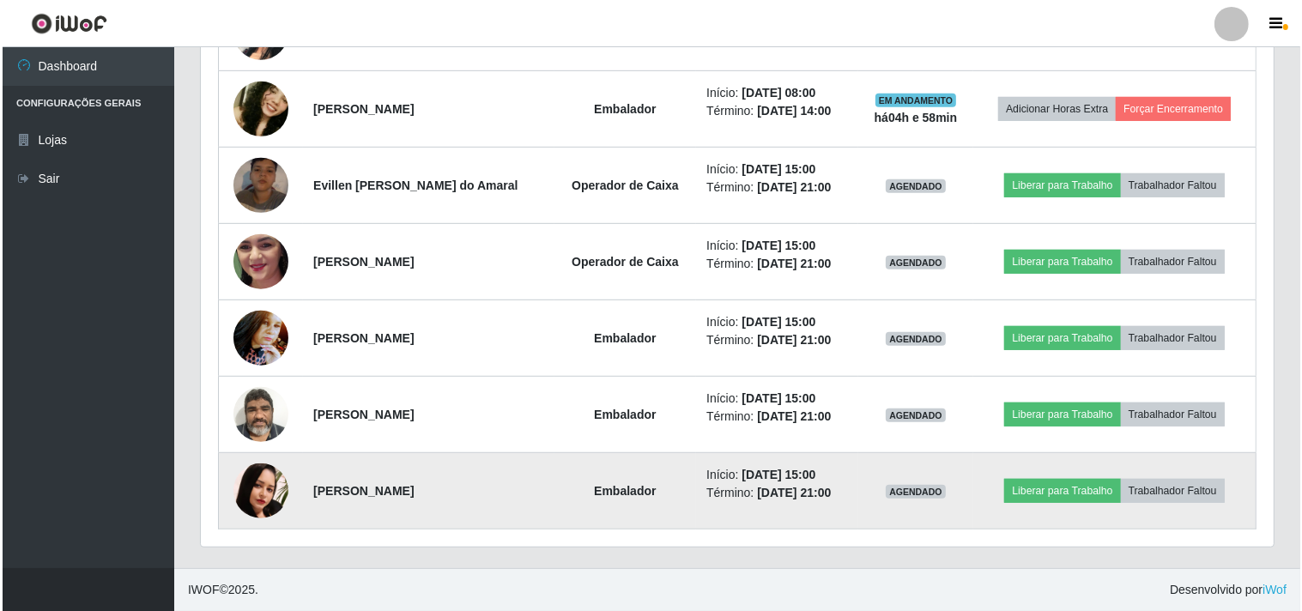
scroll to position [355, 1073]
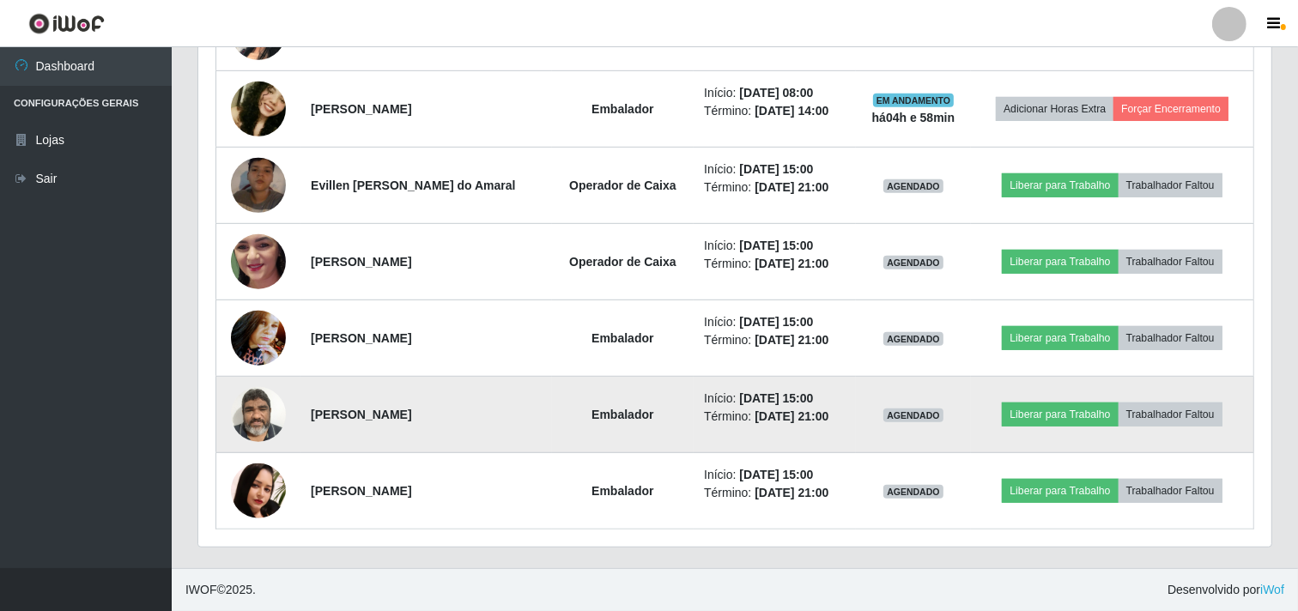
click at [252, 422] on img at bounding box center [258, 414] width 55 height 73
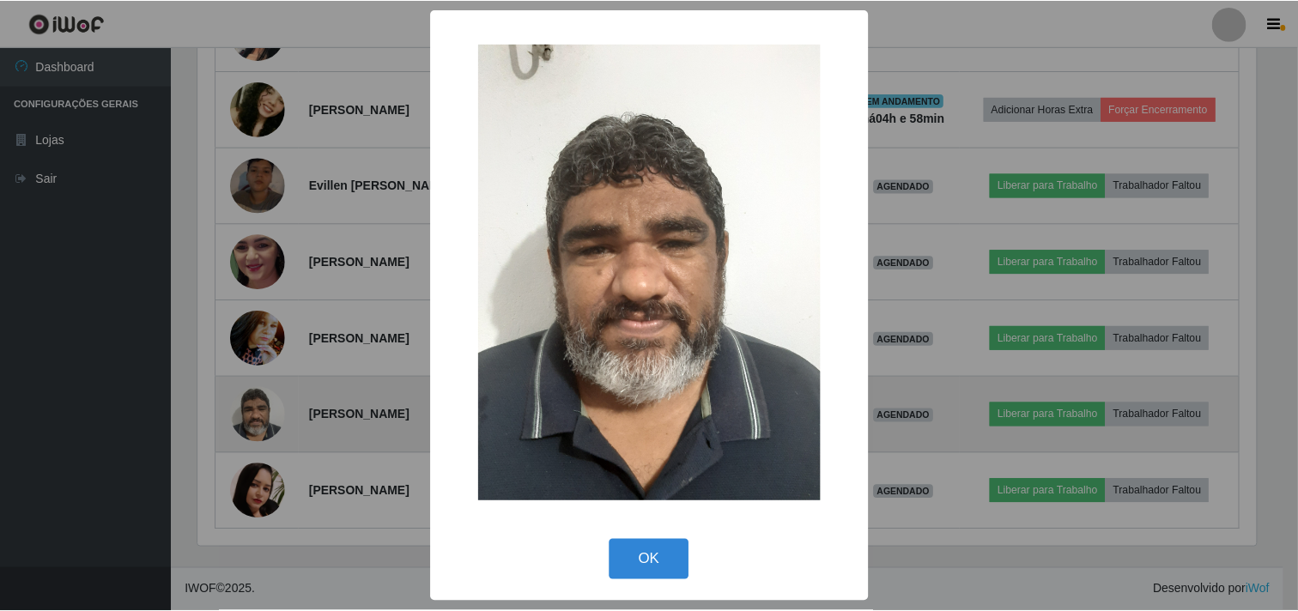
scroll to position [355, 1062]
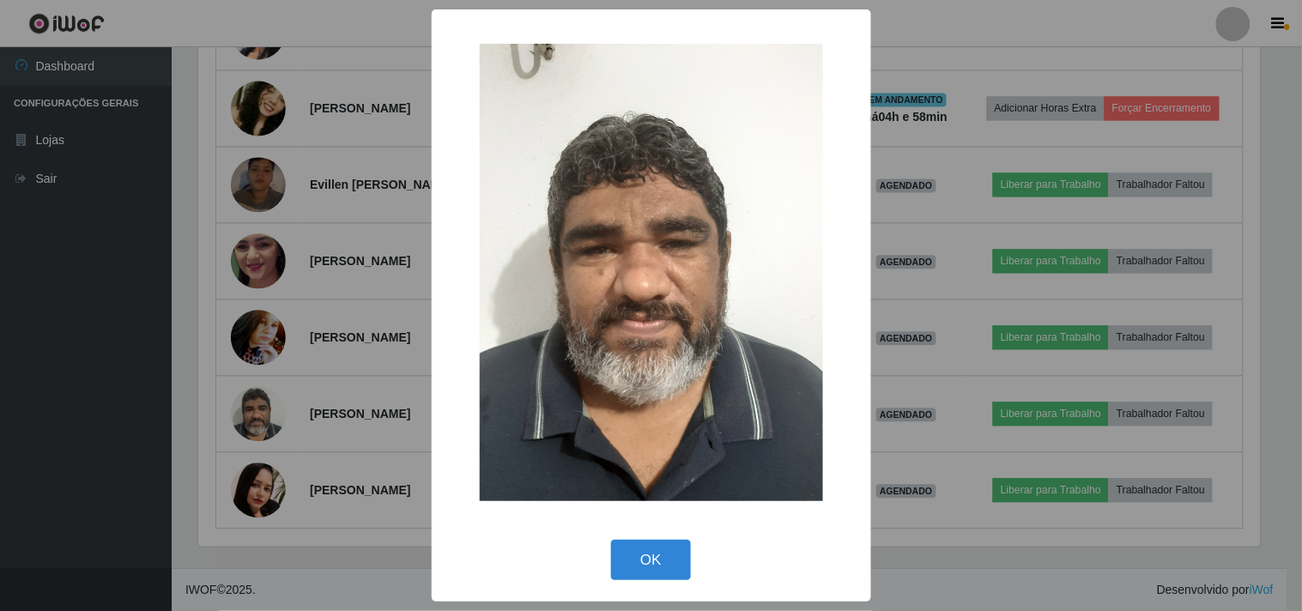
click at [252, 421] on div "× OK Cancel" at bounding box center [651, 305] width 1302 height 611
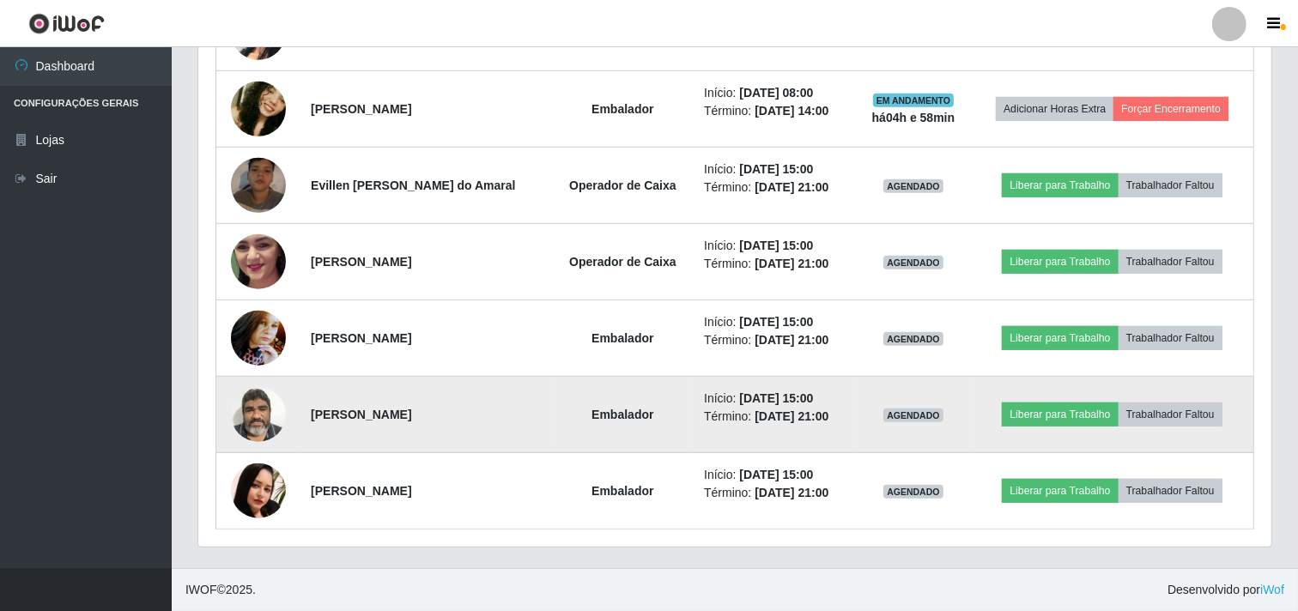
scroll to position [355, 1073]
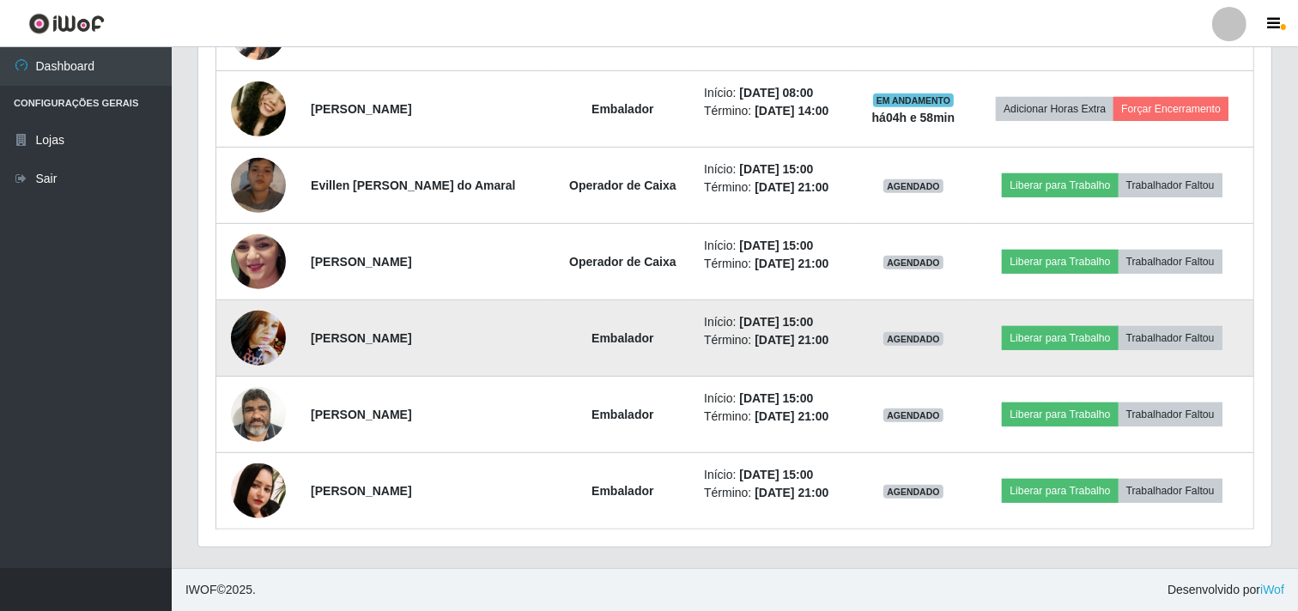
click at [269, 346] on img at bounding box center [258, 337] width 55 height 73
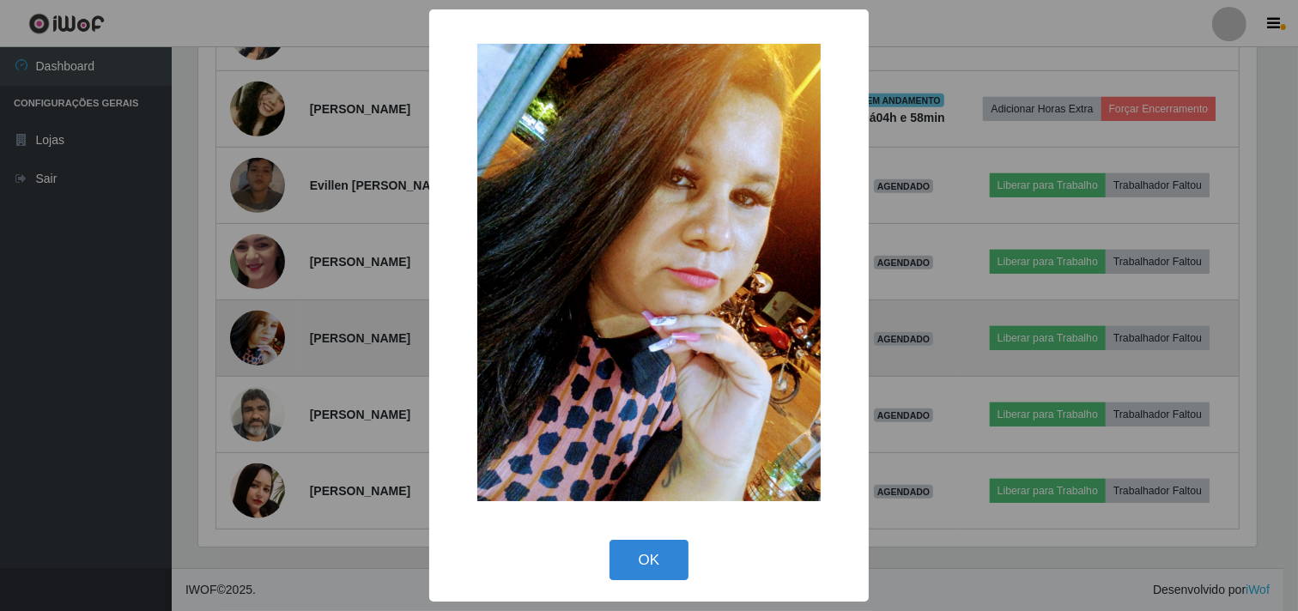
scroll to position [355, 1062]
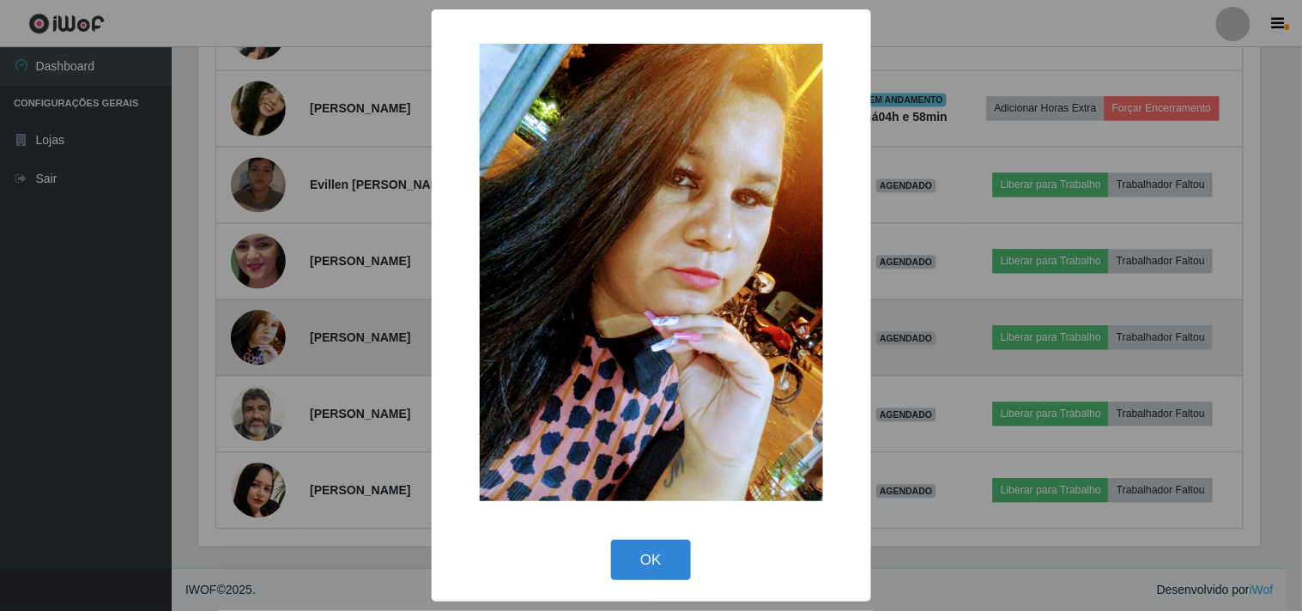
click at [269, 346] on div "× OK Cancel" at bounding box center [651, 305] width 1302 height 611
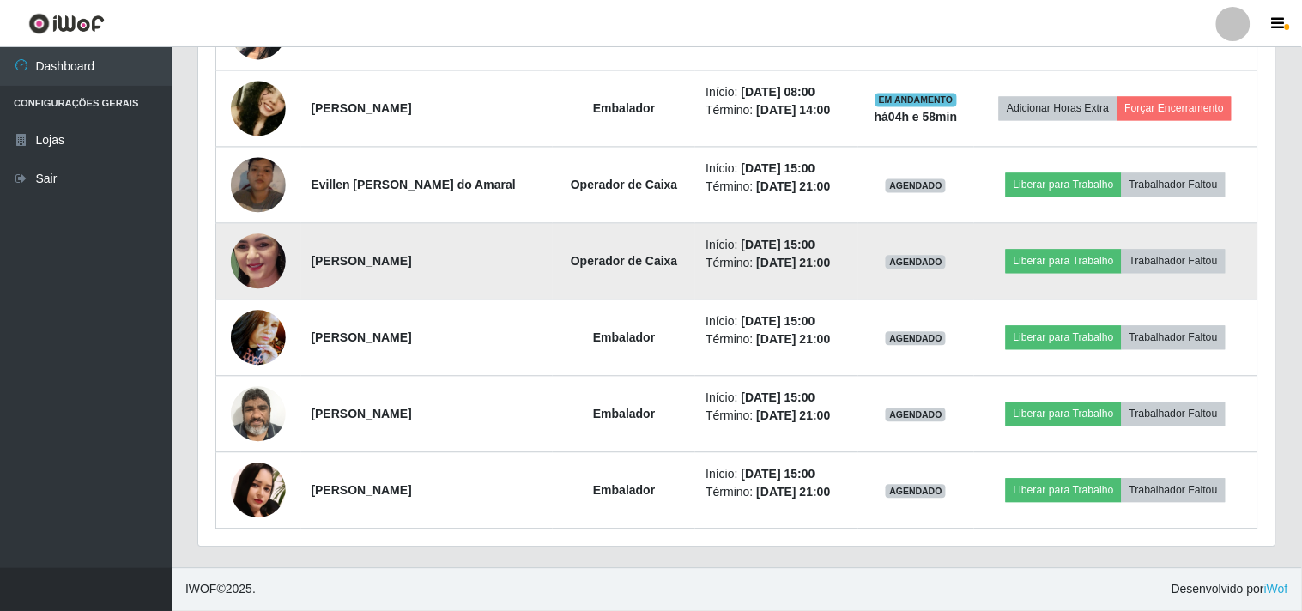
scroll to position [355, 1073]
click at [269, 241] on img at bounding box center [258, 262] width 55 height 122
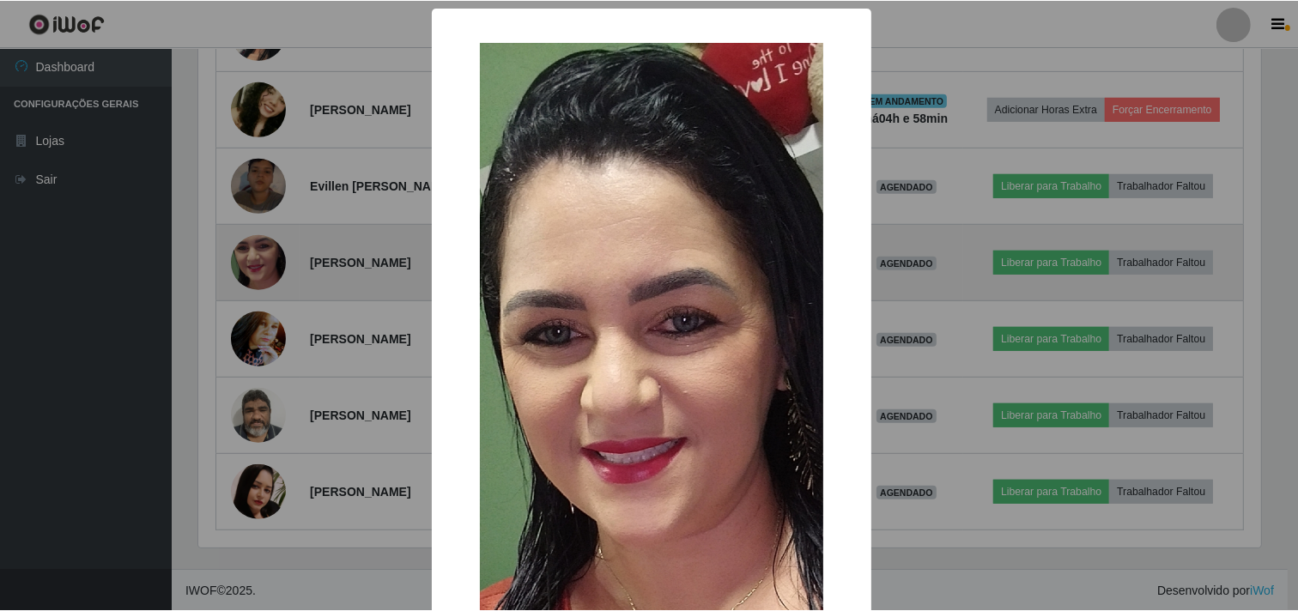
scroll to position [355, 1062]
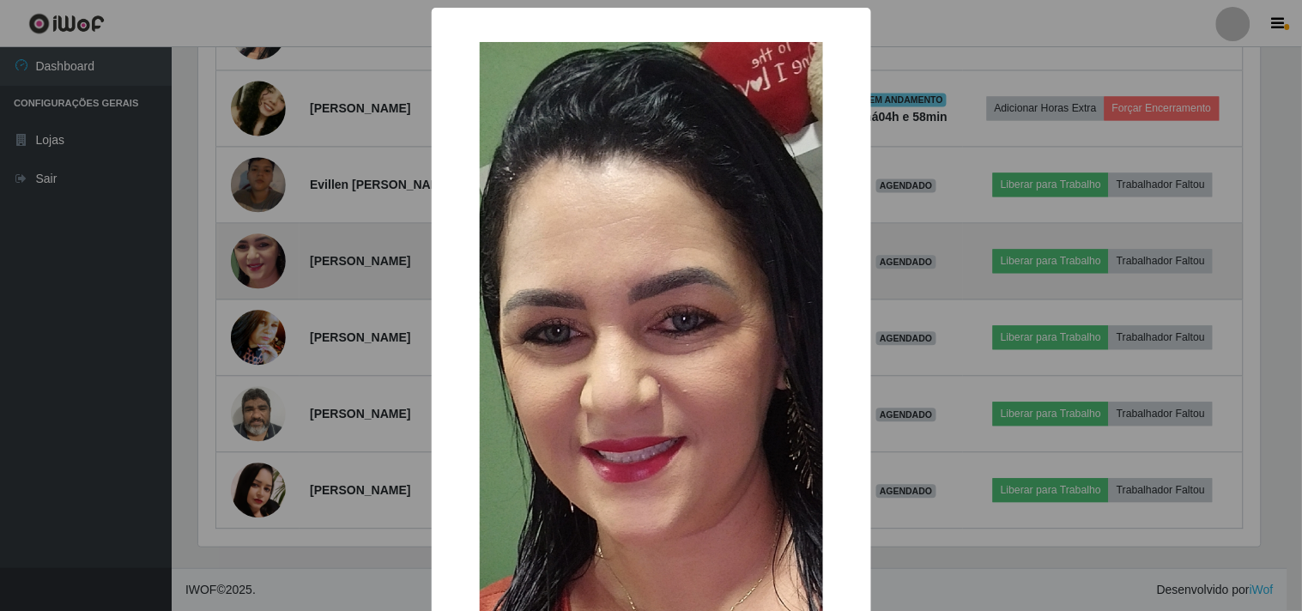
click at [269, 241] on div "× OK Cancel" at bounding box center [651, 305] width 1302 height 611
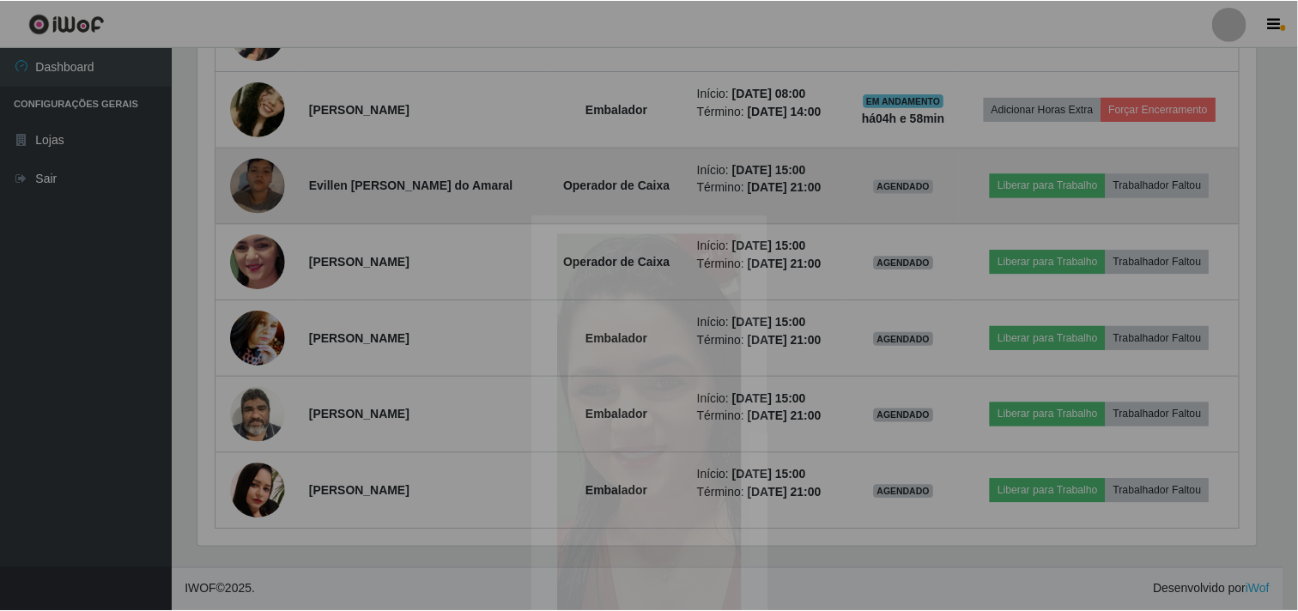
scroll to position [355, 1073]
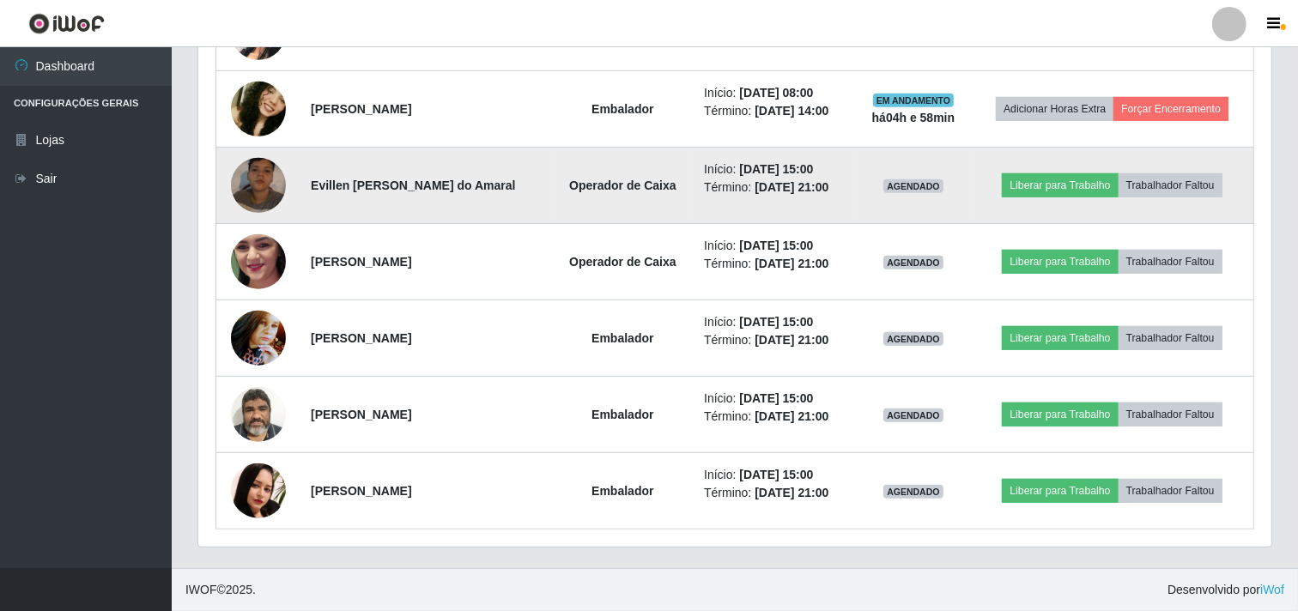
click at [256, 181] on img at bounding box center [258, 185] width 55 height 98
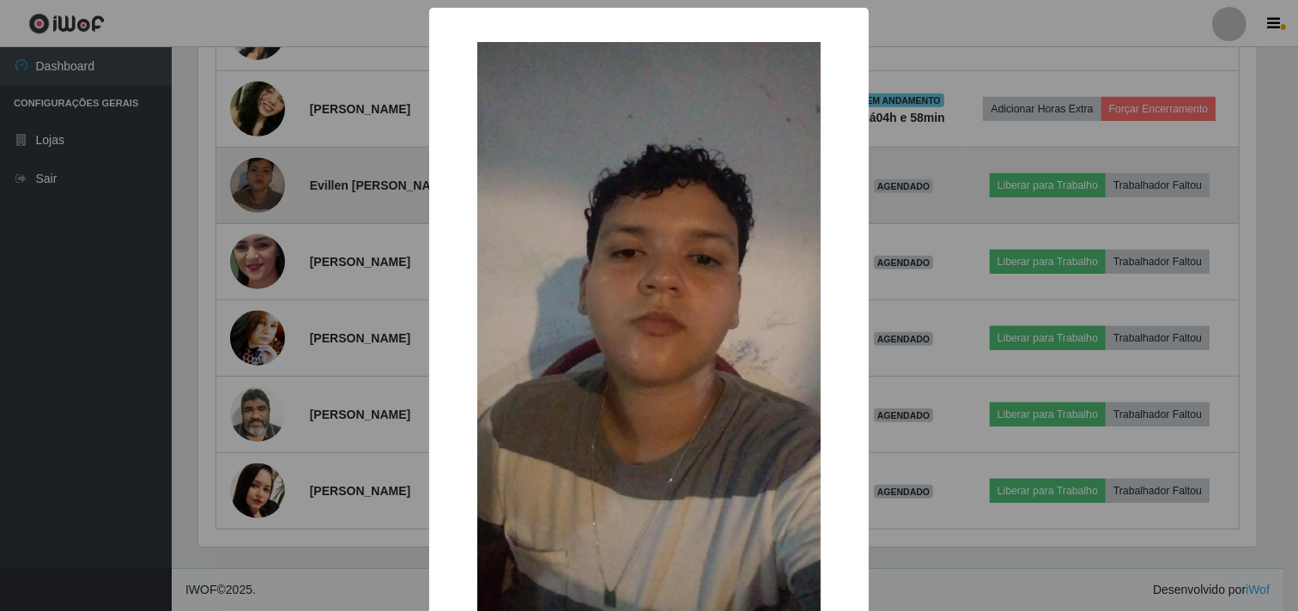
scroll to position [355, 1062]
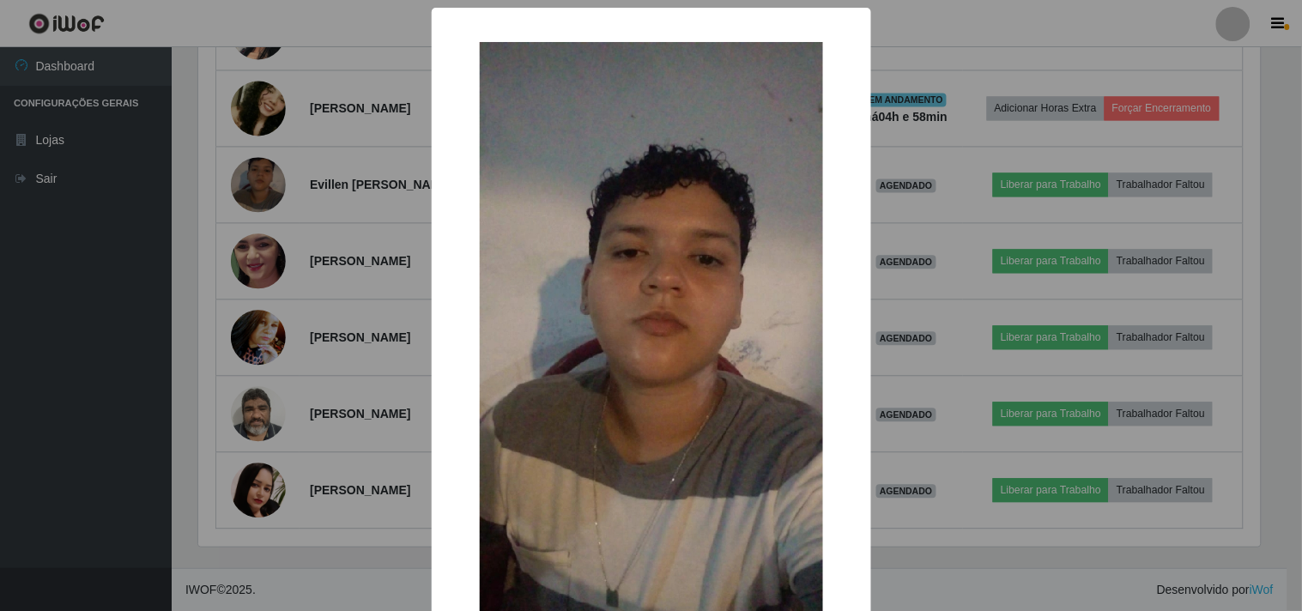
click at [255, 180] on div "× OK Cancel" at bounding box center [651, 305] width 1302 height 611
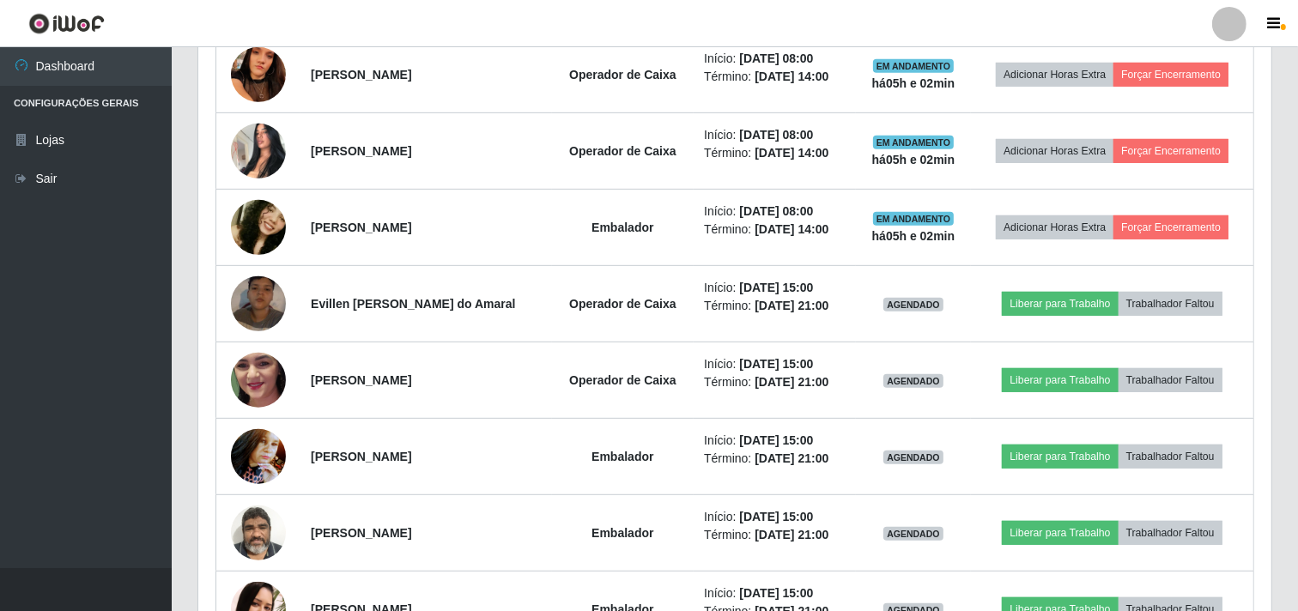
scroll to position [740, 0]
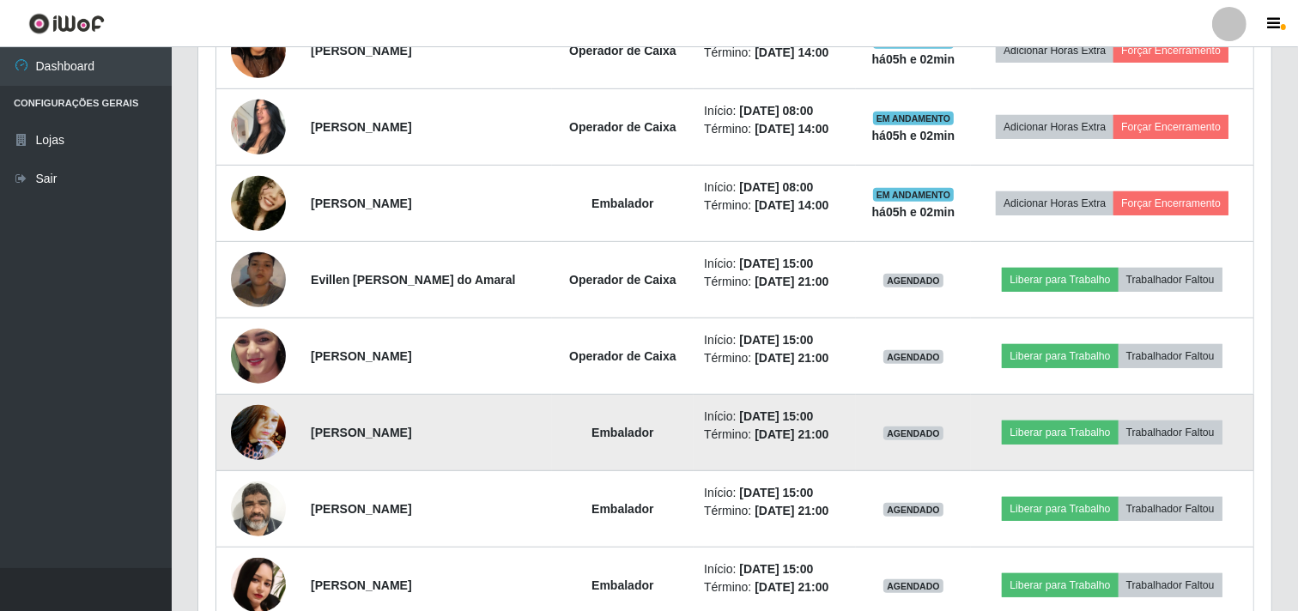
click at [237, 425] on img at bounding box center [258, 432] width 55 height 73
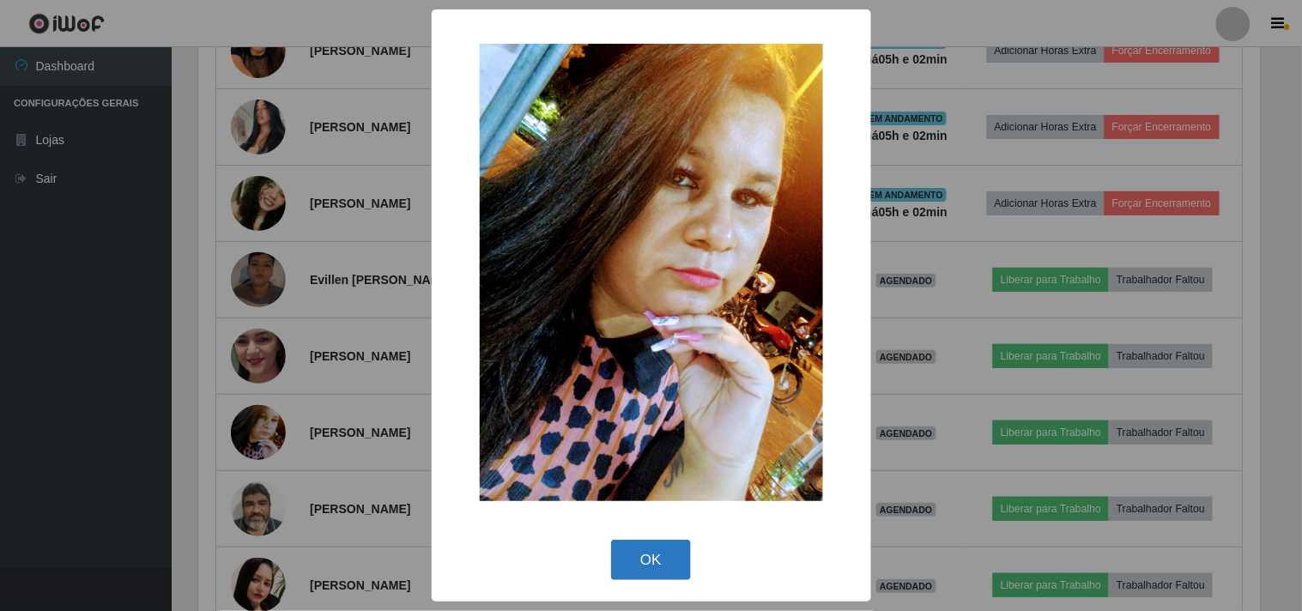
click at [661, 553] on button "OK" at bounding box center [651, 560] width 80 height 40
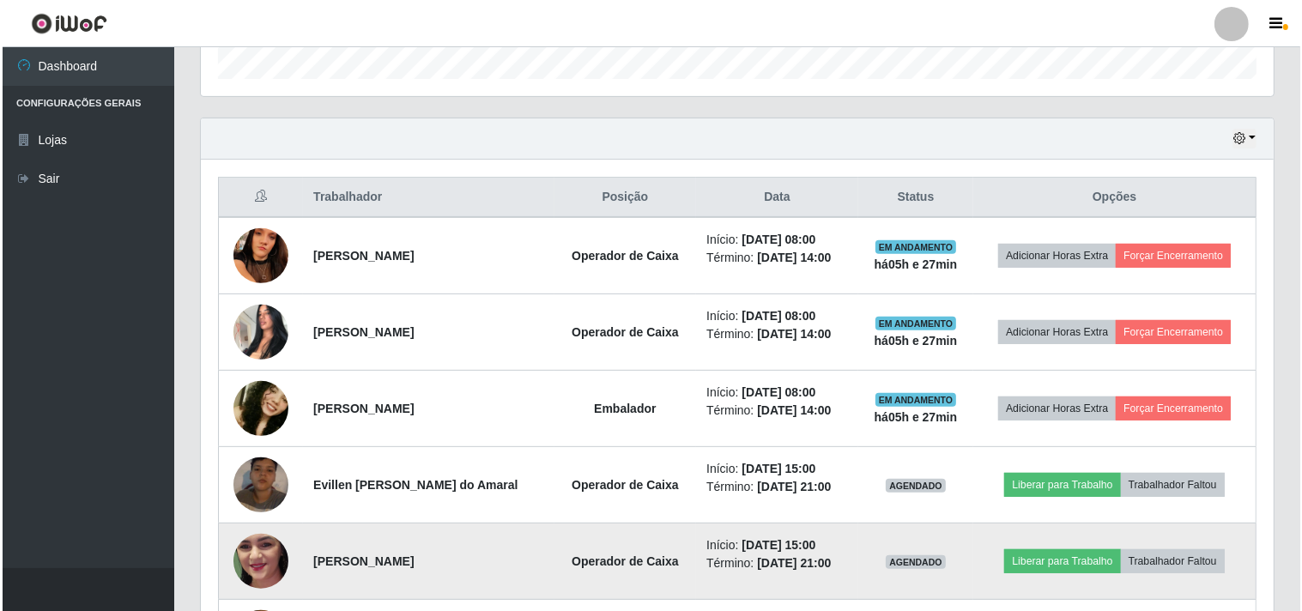
scroll to position [645, 0]
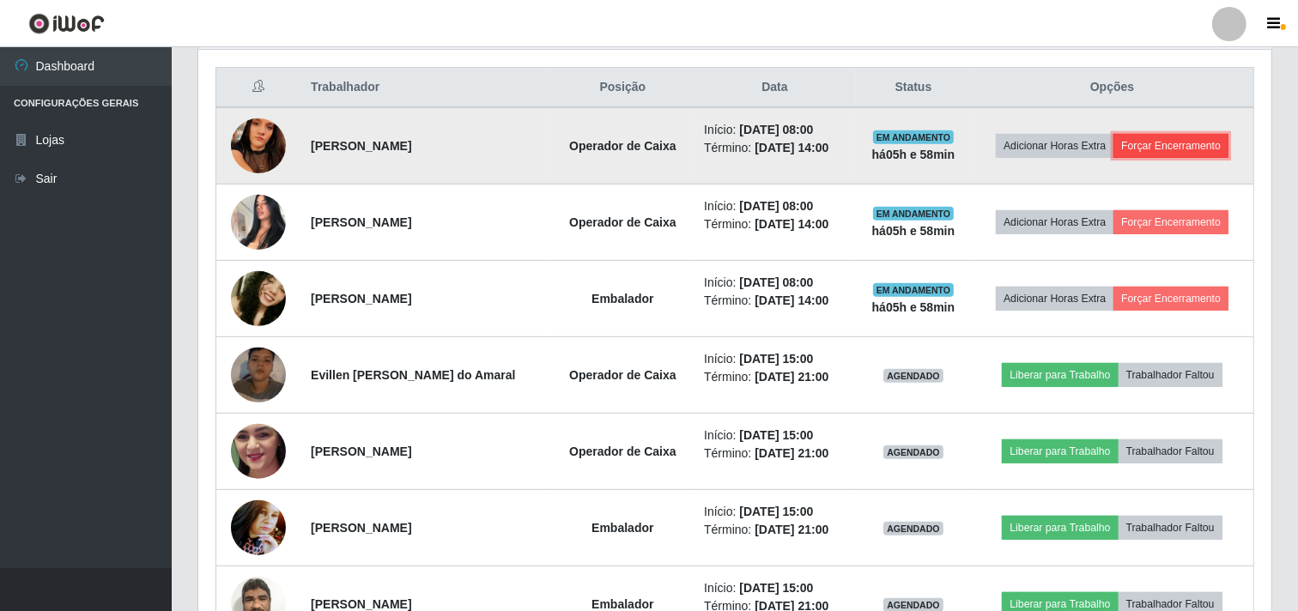
click at [1185, 143] on button "Forçar Encerramento" at bounding box center [1170, 146] width 115 height 24
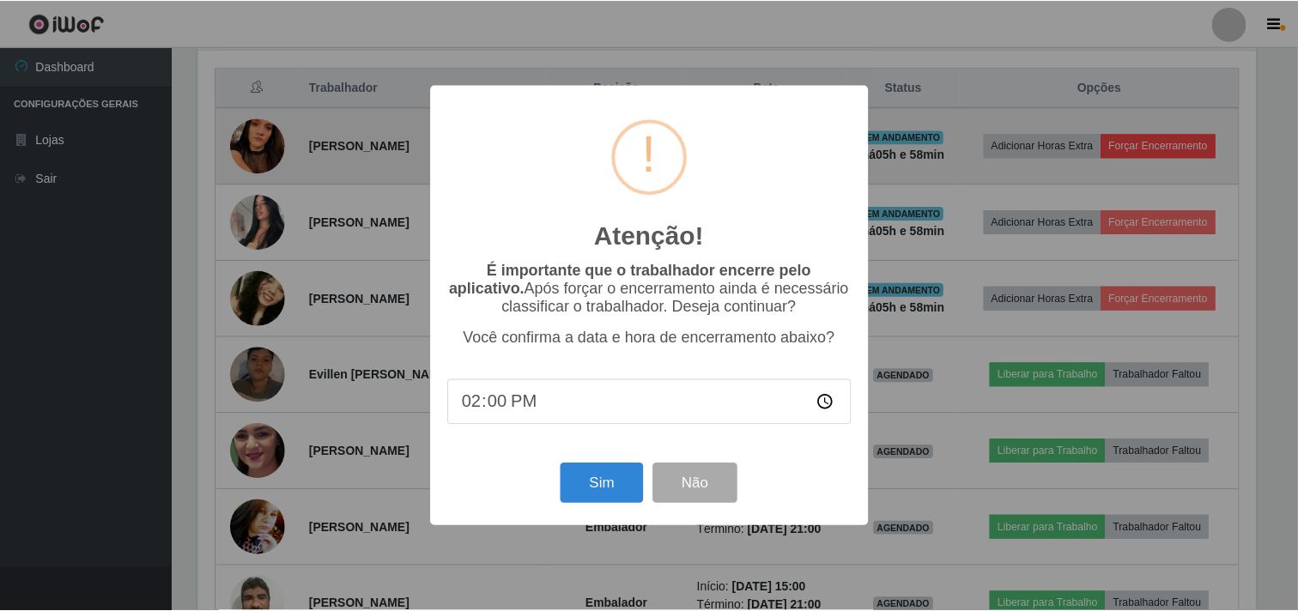
scroll to position [355, 1062]
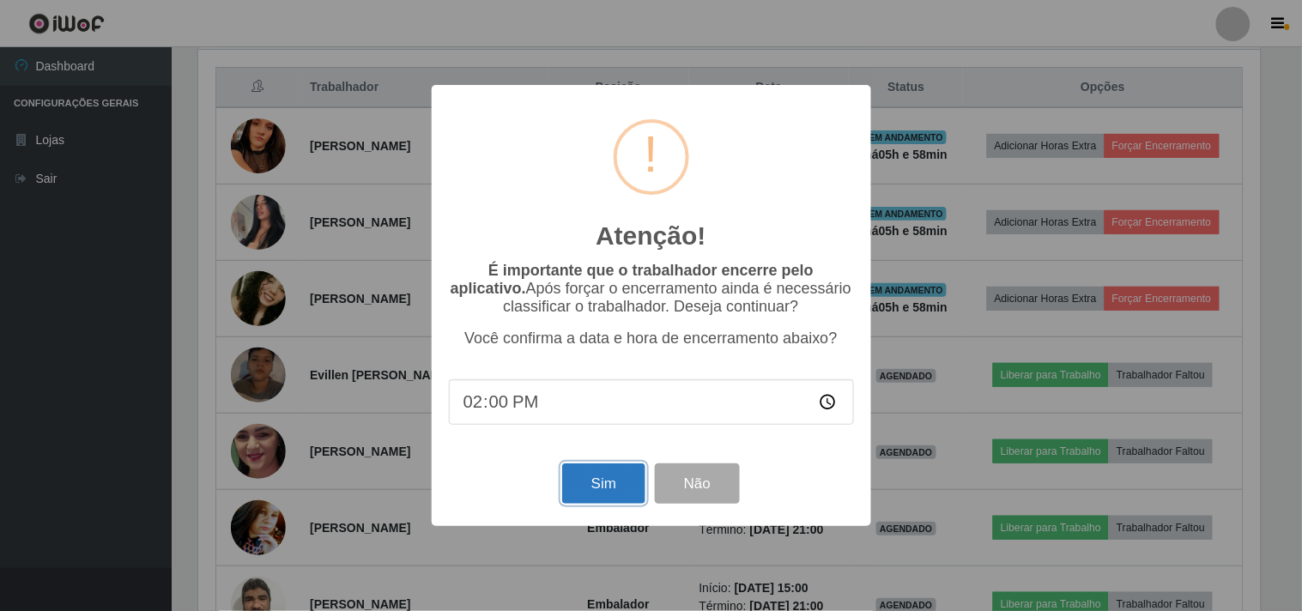
click at [630, 495] on button "Sim" at bounding box center [603, 484] width 83 height 40
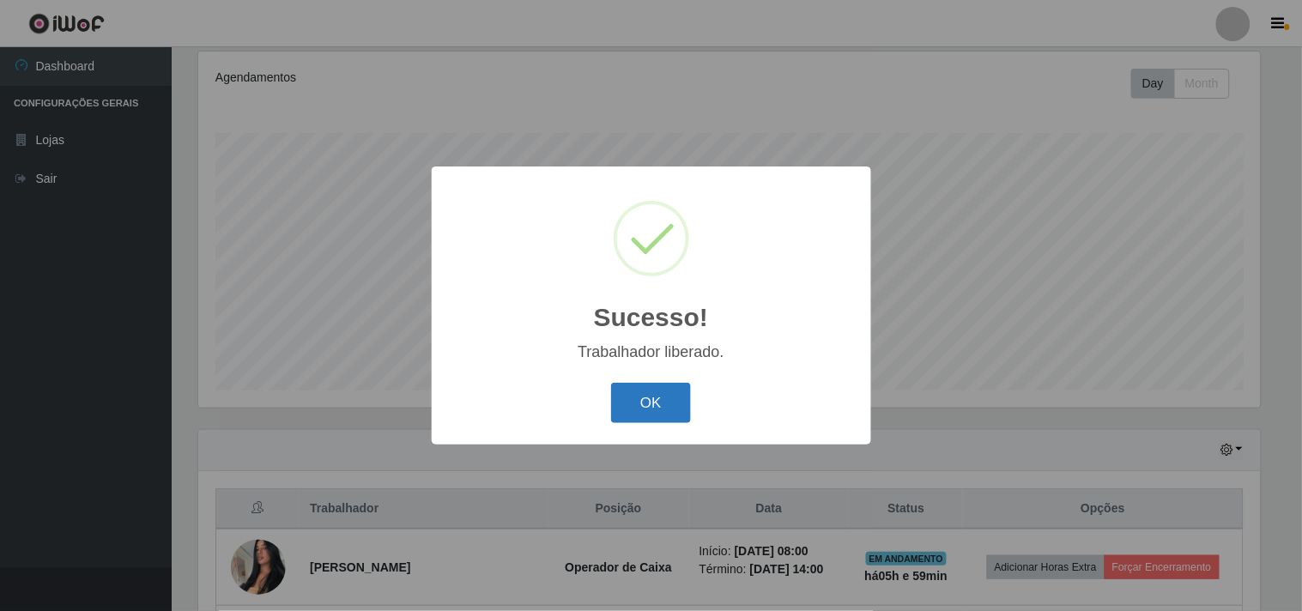
click at [681, 403] on button "OK" at bounding box center [651, 403] width 80 height 40
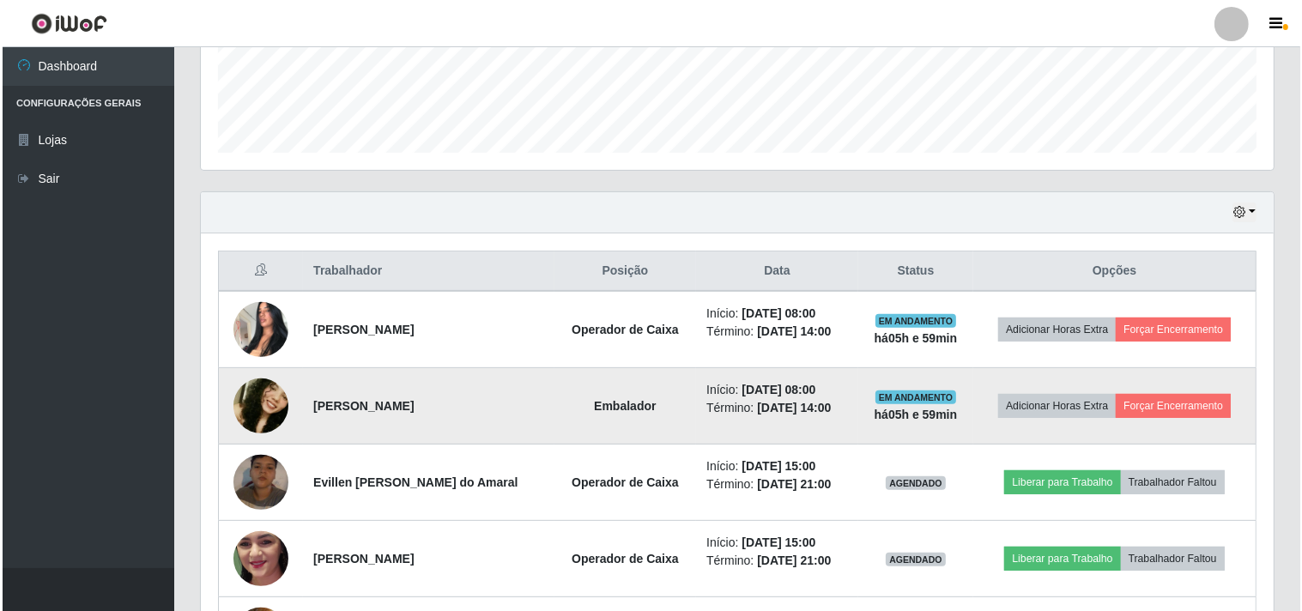
scroll to position [509, 0]
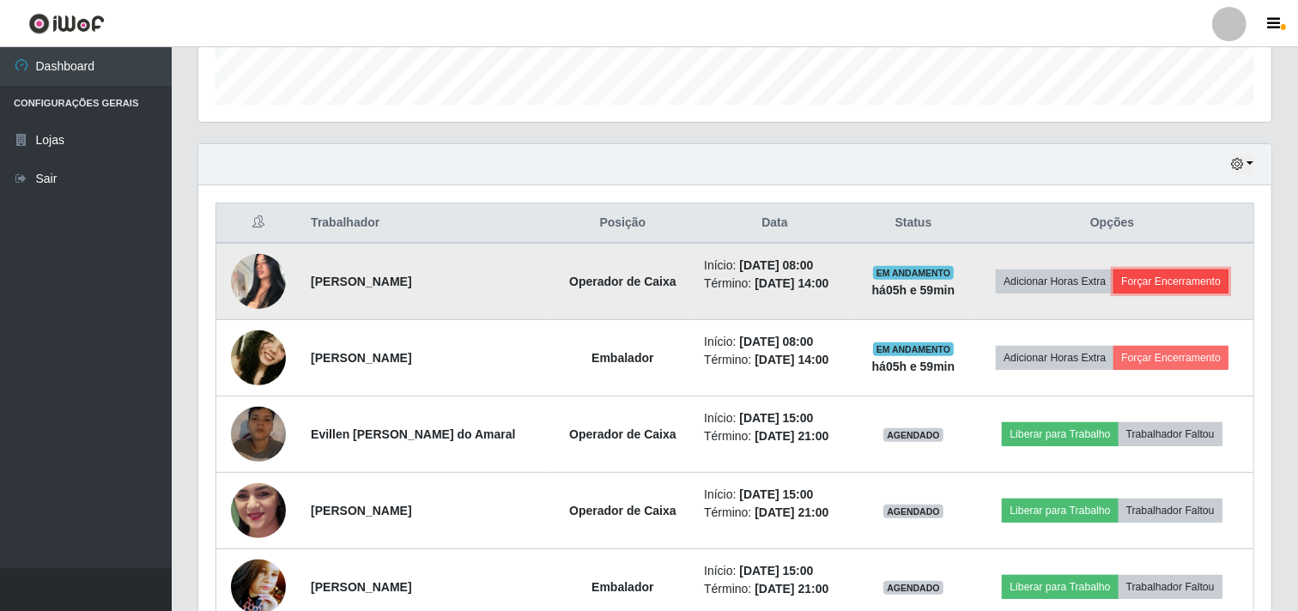
click at [1157, 286] on button "Forçar Encerramento" at bounding box center [1170, 282] width 115 height 24
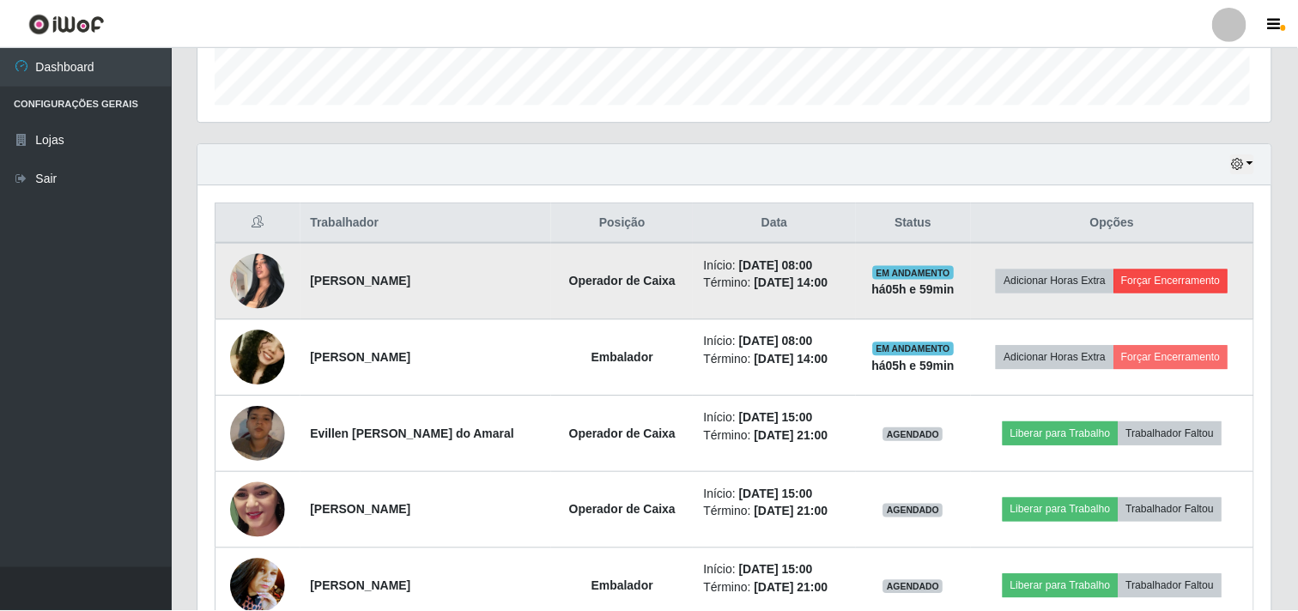
scroll to position [355, 1062]
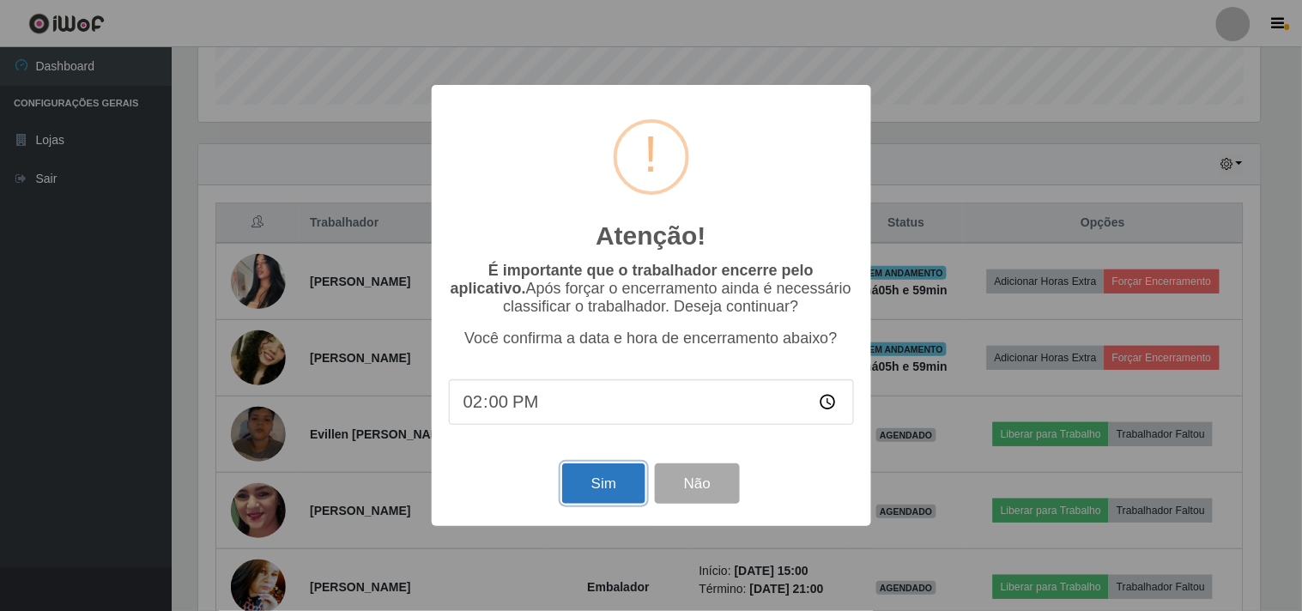
click at [618, 478] on button "Sim" at bounding box center [603, 484] width 83 height 40
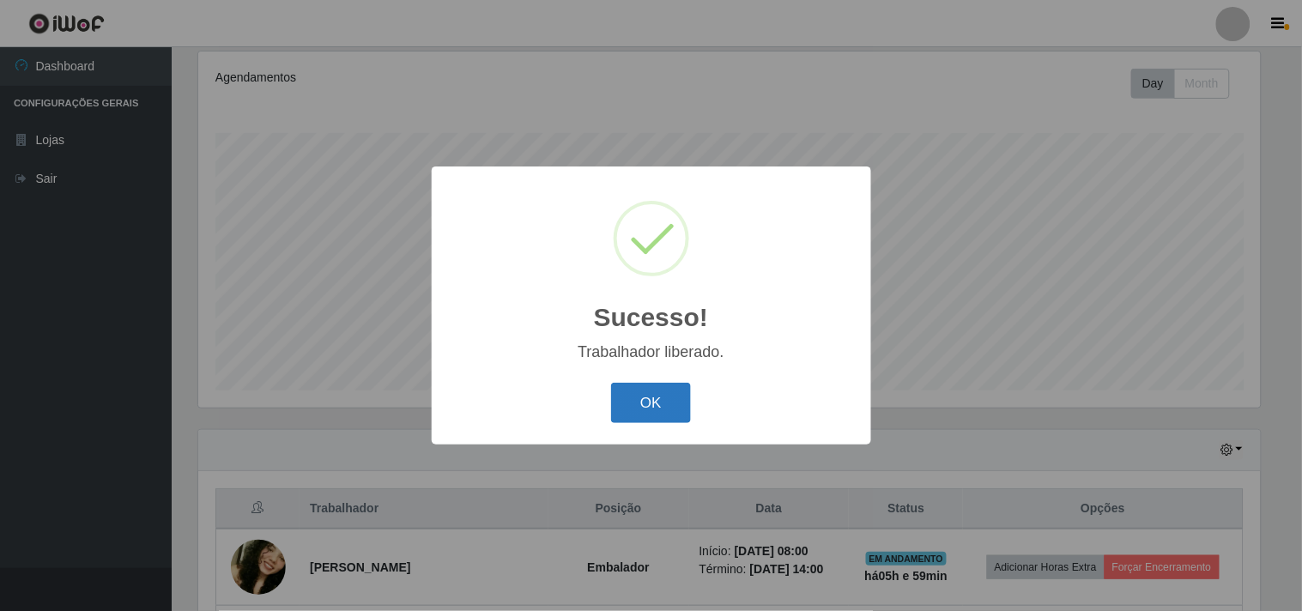
click at [670, 397] on button "OK" at bounding box center [651, 403] width 80 height 40
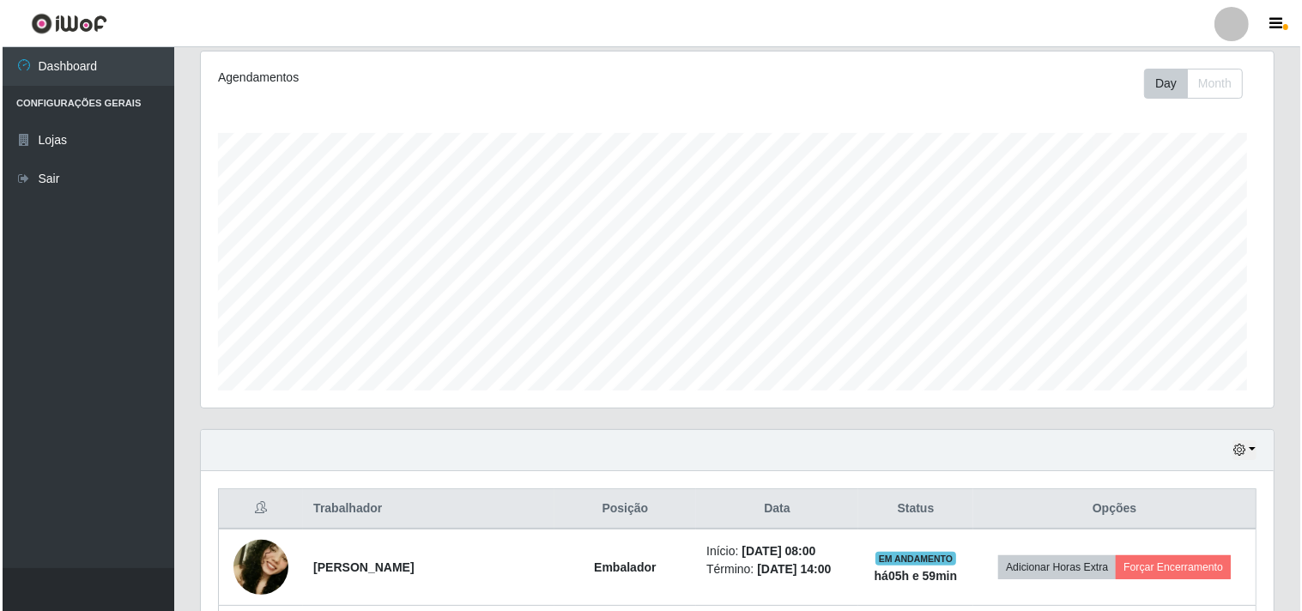
scroll to position [355, 1073]
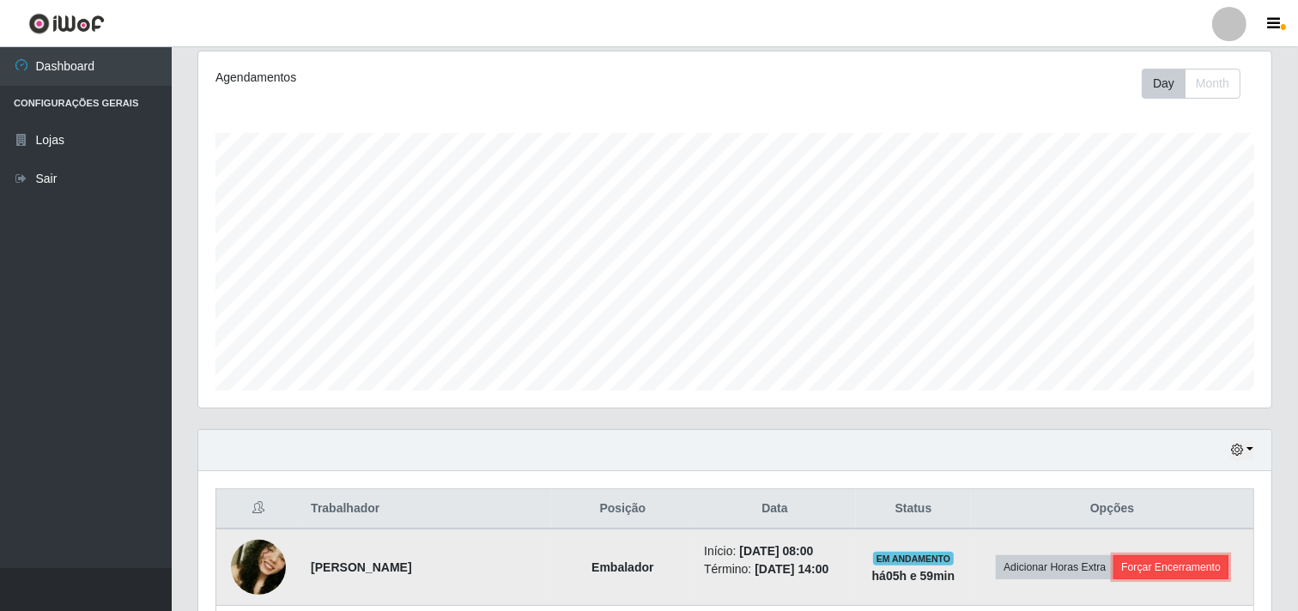
click at [1205, 568] on button "Forçar Encerramento" at bounding box center [1170, 567] width 115 height 24
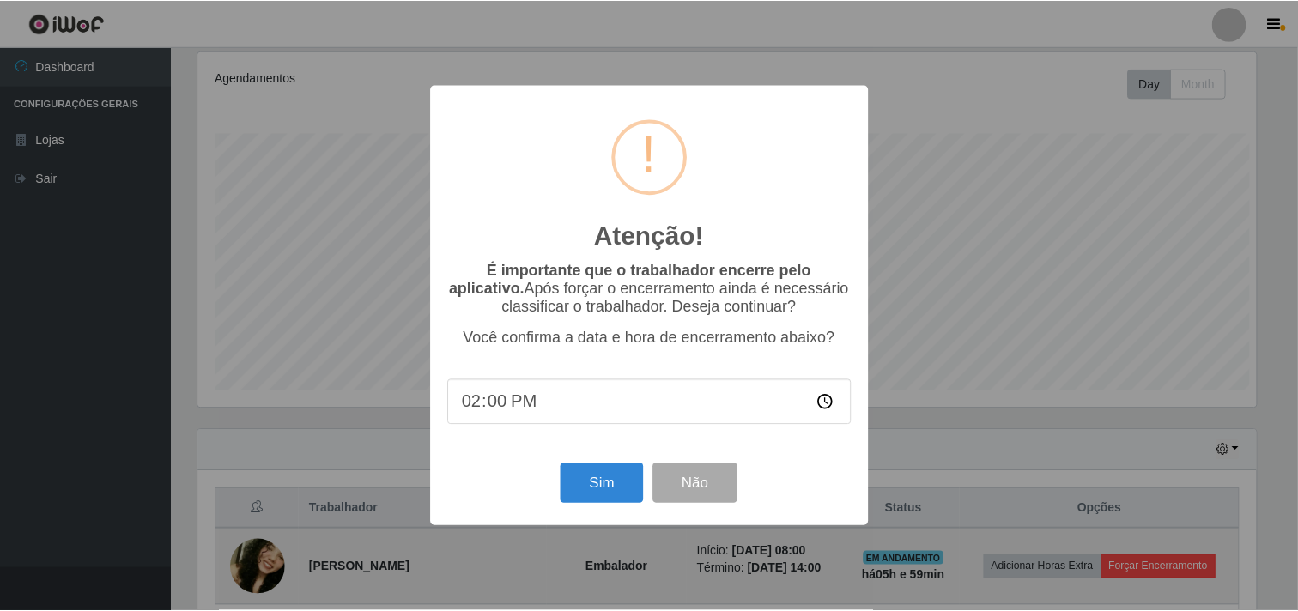
scroll to position [355, 1062]
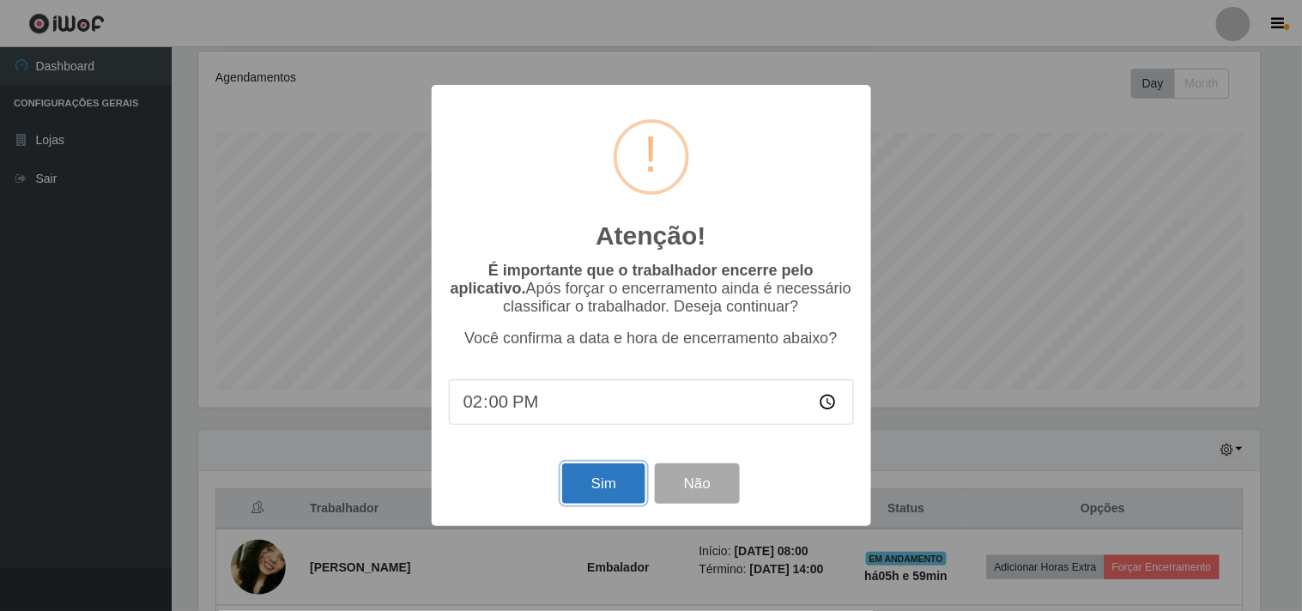
click at [603, 482] on button "Sim" at bounding box center [603, 484] width 83 height 40
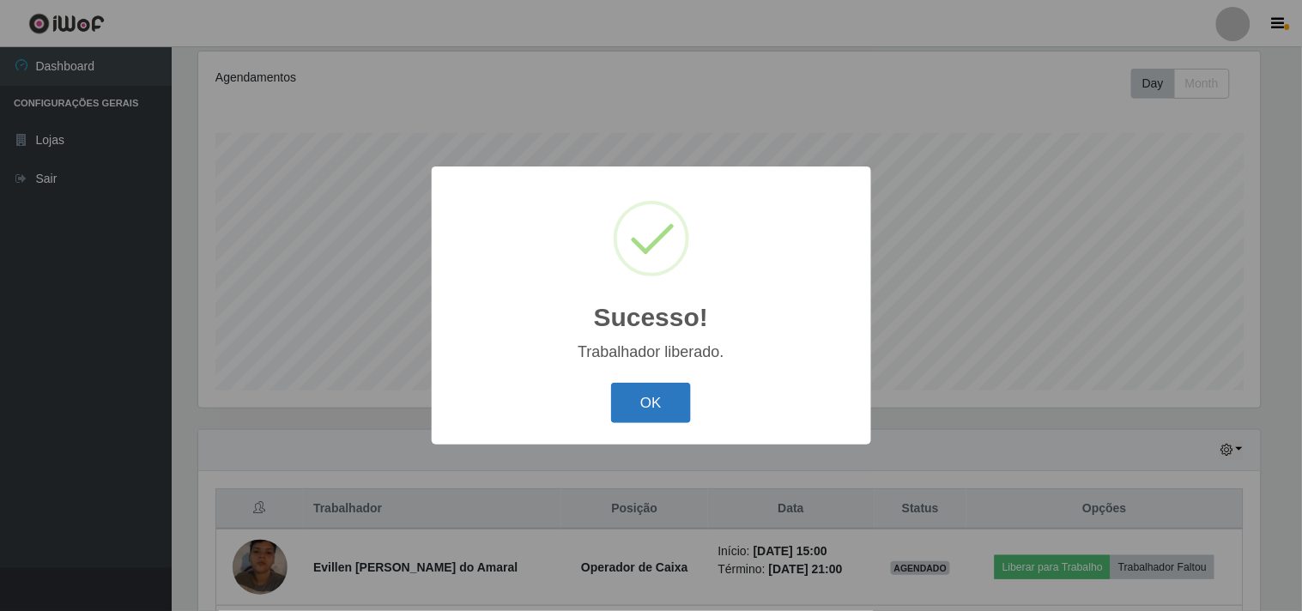
click at [656, 397] on button "OK" at bounding box center [651, 403] width 80 height 40
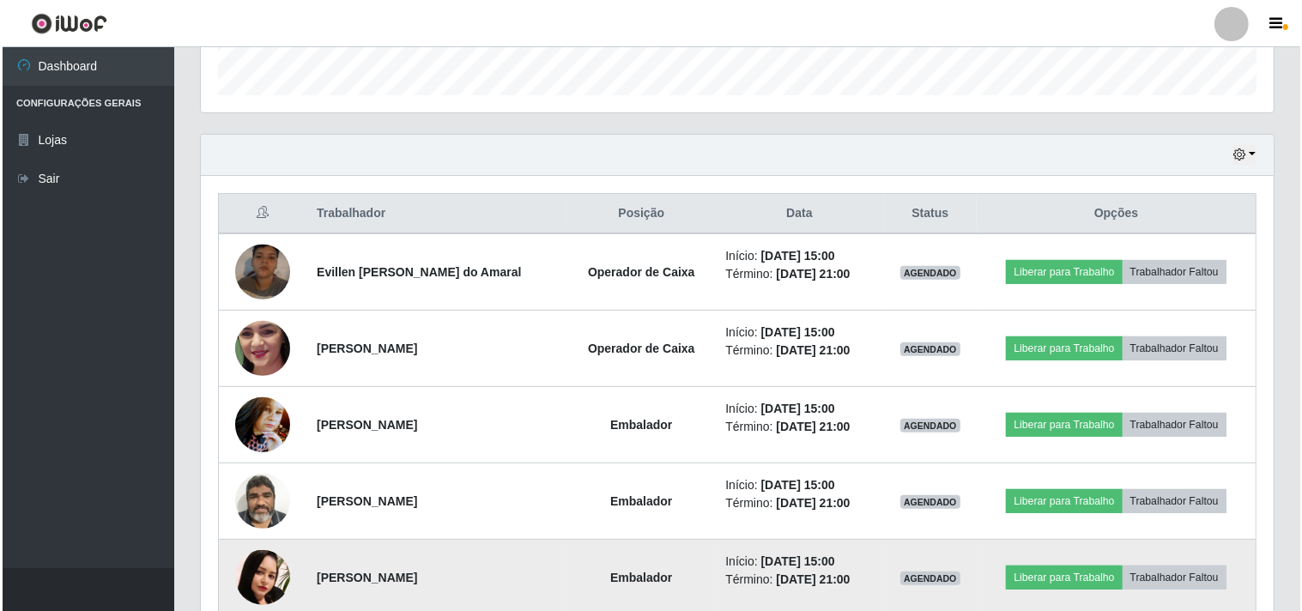
scroll to position [605, 0]
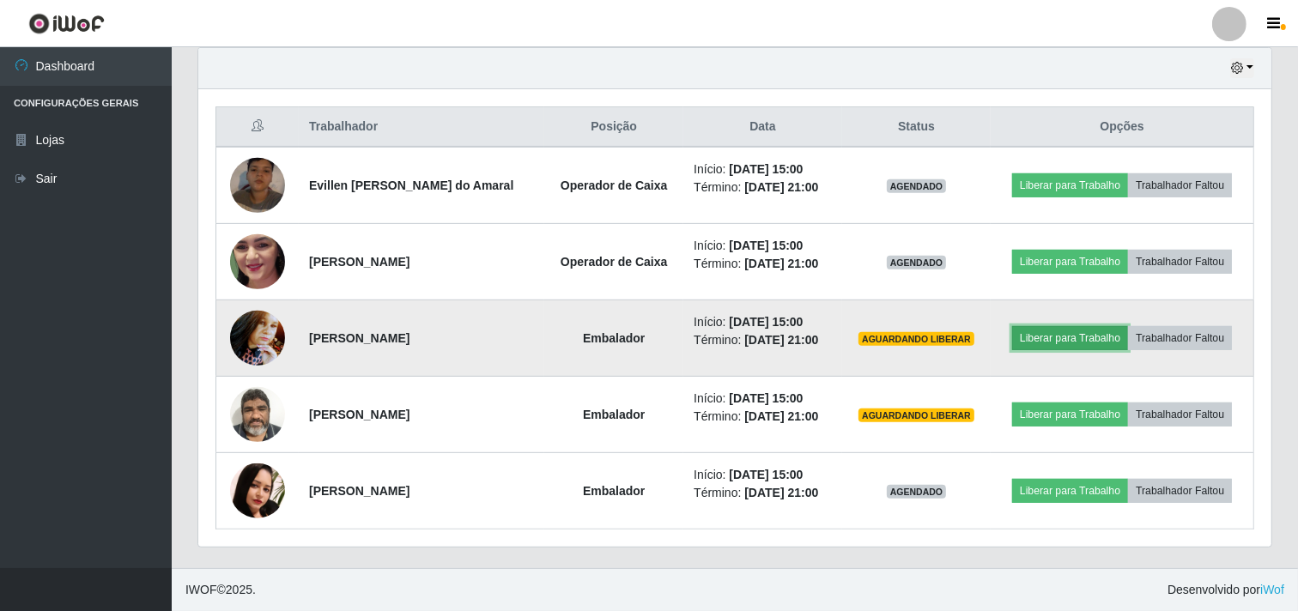
click at [1071, 345] on button "Liberar para Trabalho" at bounding box center [1070, 338] width 116 height 24
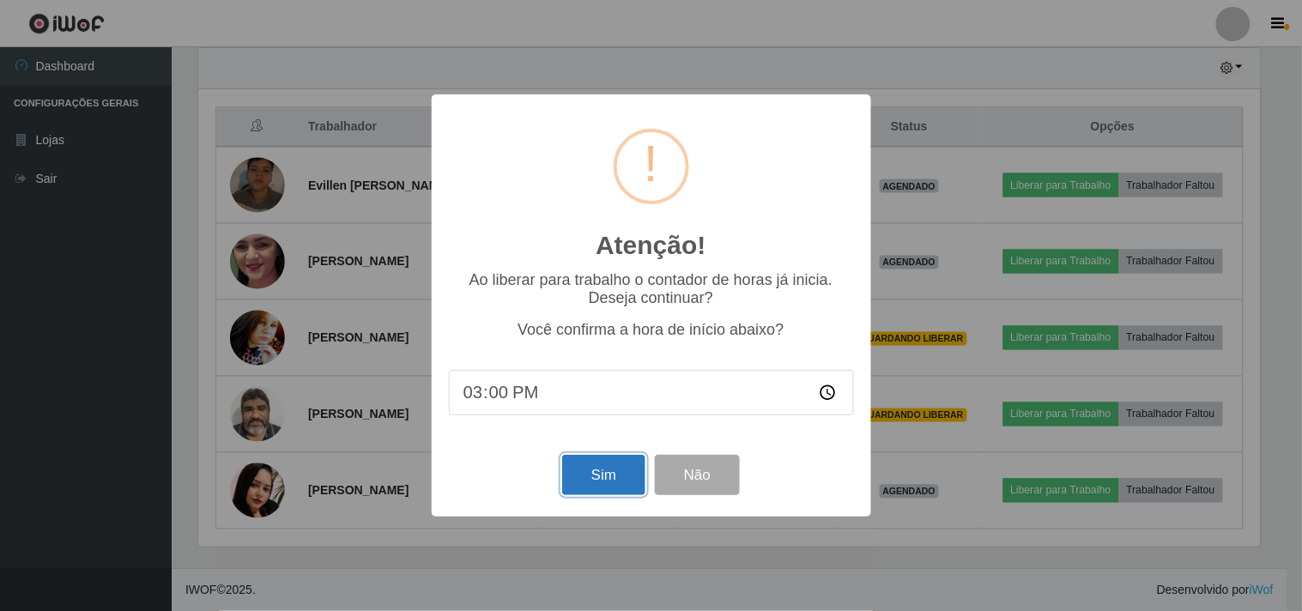
click at [599, 492] on button "Sim" at bounding box center [603, 475] width 83 height 40
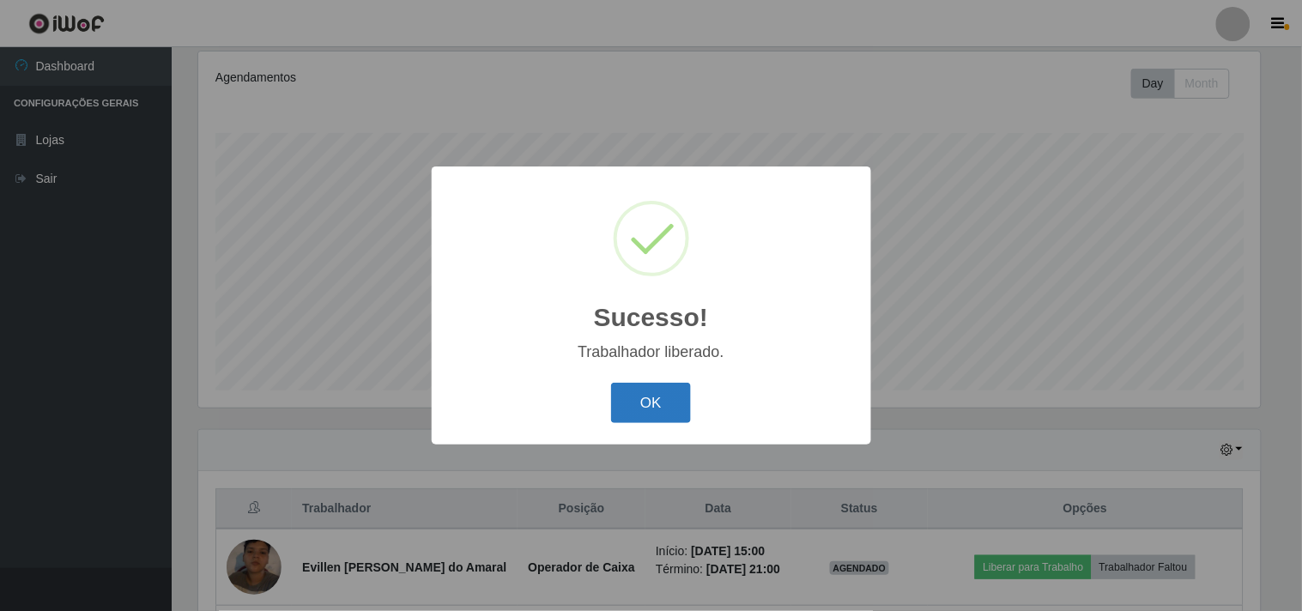
click at [623, 396] on button "OK" at bounding box center [651, 403] width 80 height 40
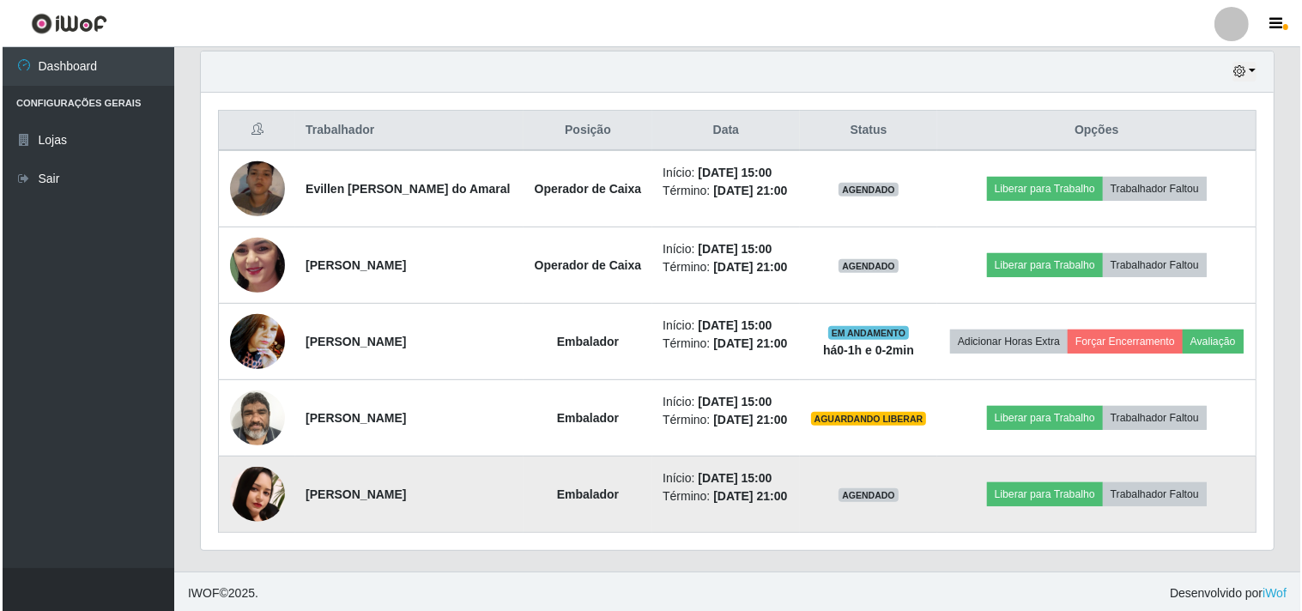
scroll to position [604, 0]
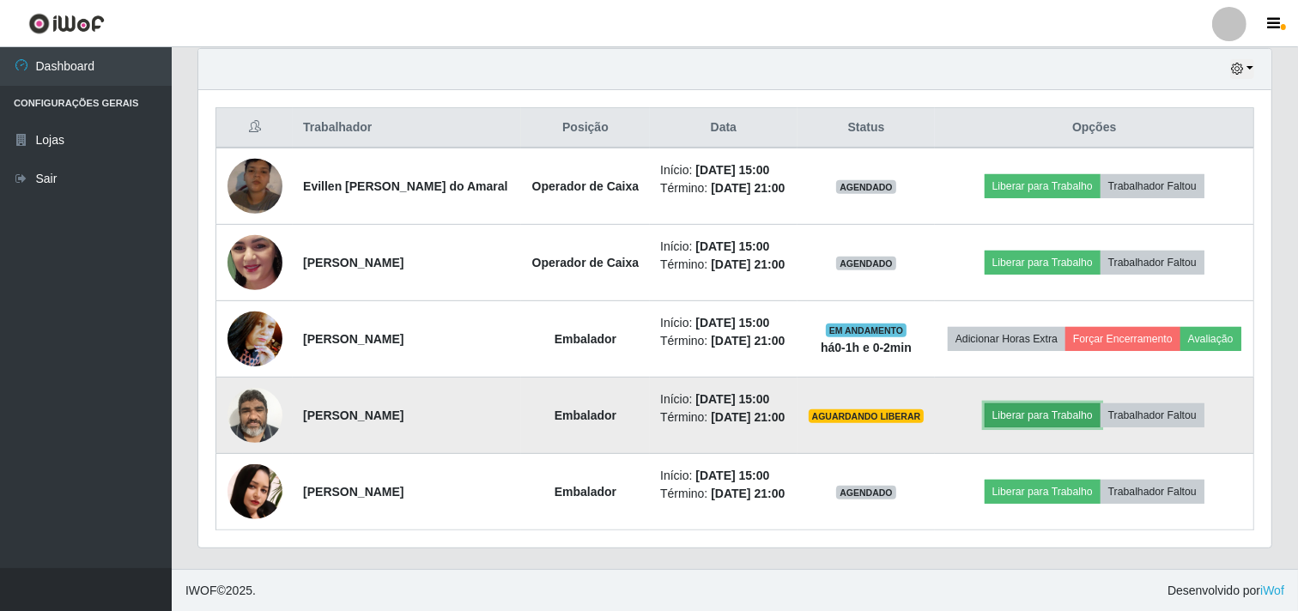
click at [1028, 418] on button "Liberar para Trabalho" at bounding box center [1043, 415] width 116 height 24
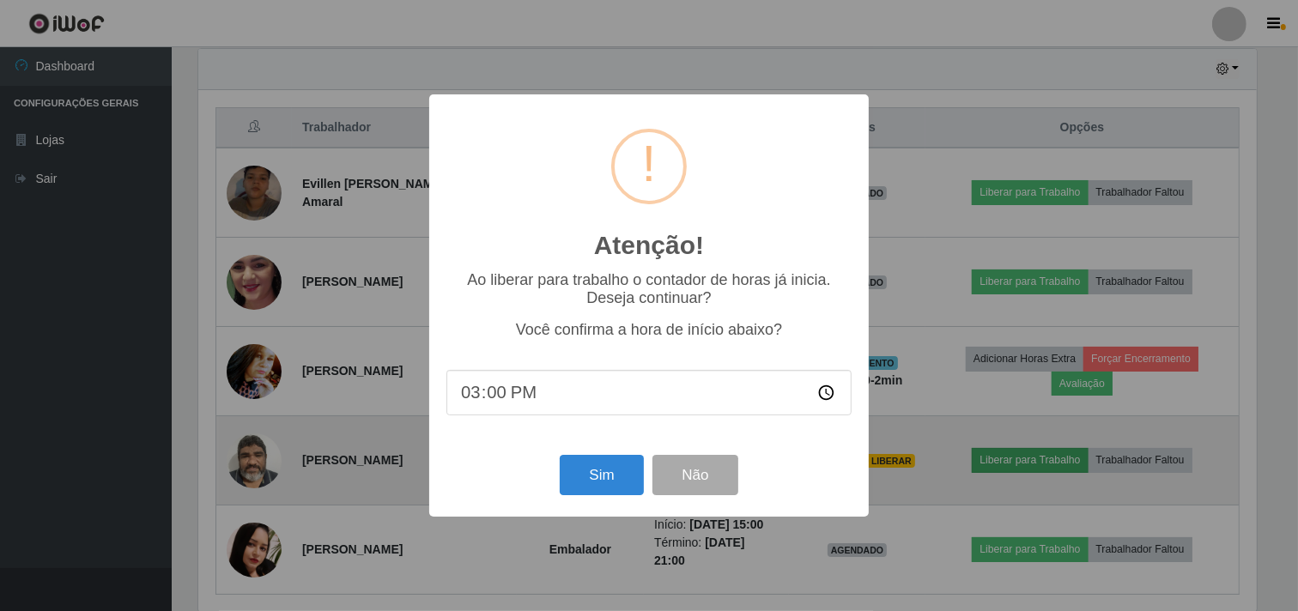
scroll to position [355, 1062]
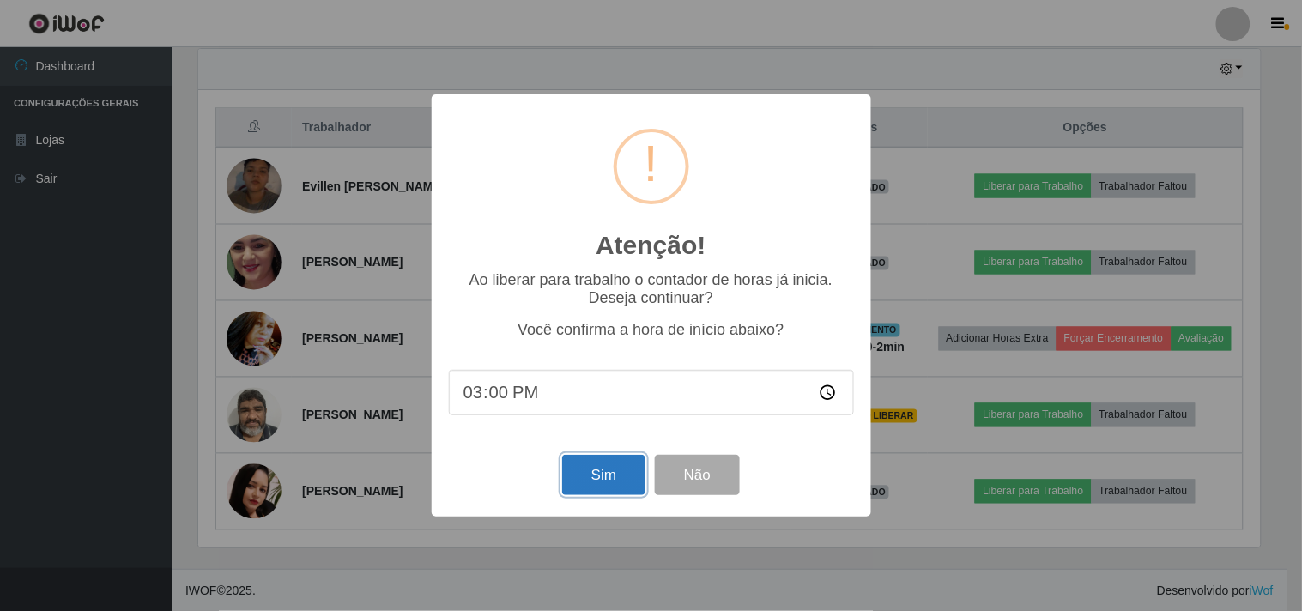
click at [623, 492] on button "Sim" at bounding box center [603, 475] width 83 height 40
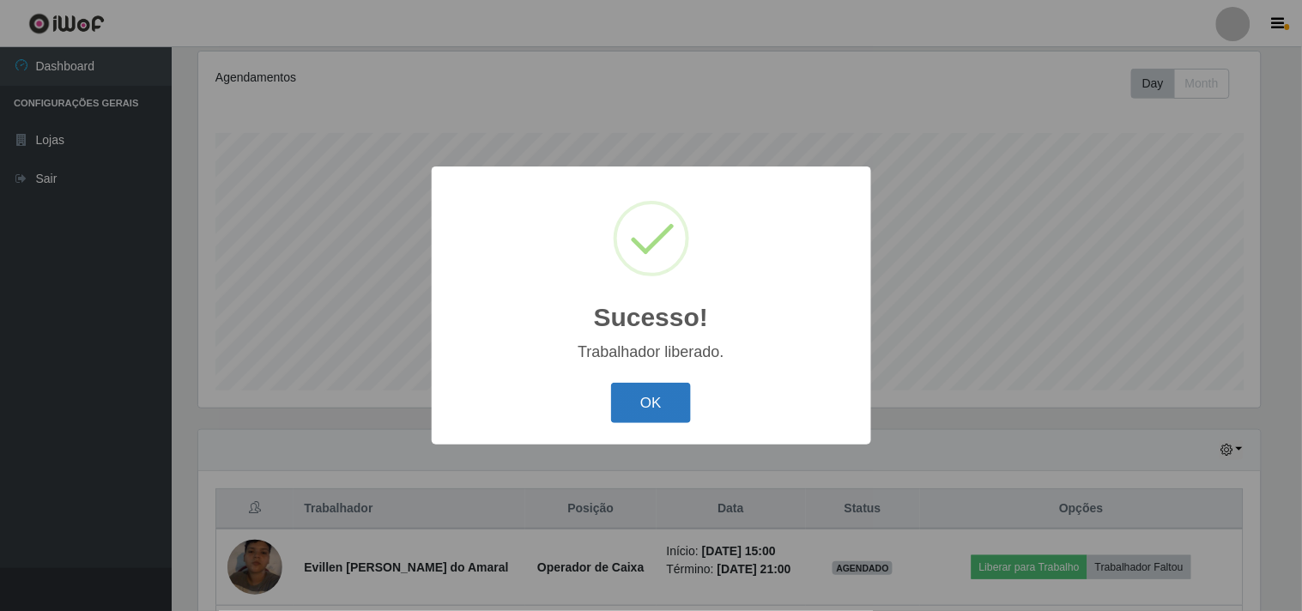
click at [683, 409] on button "OK" at bounding box center [651, 403] width 80 height 40
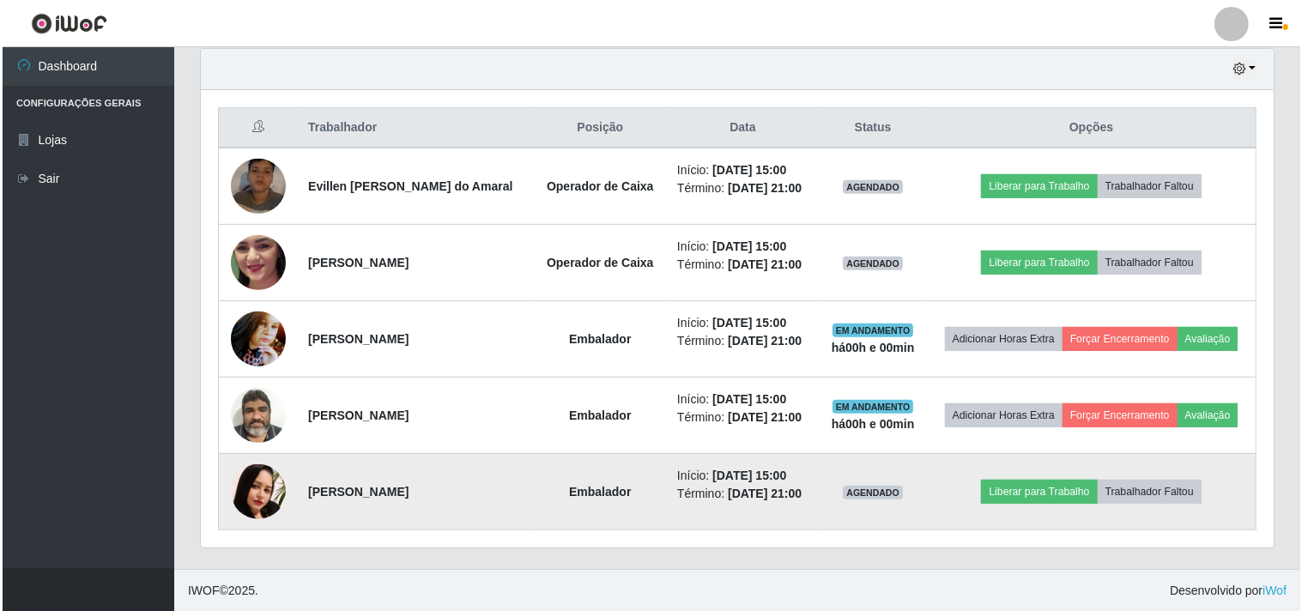
scroll to position [605, 0]
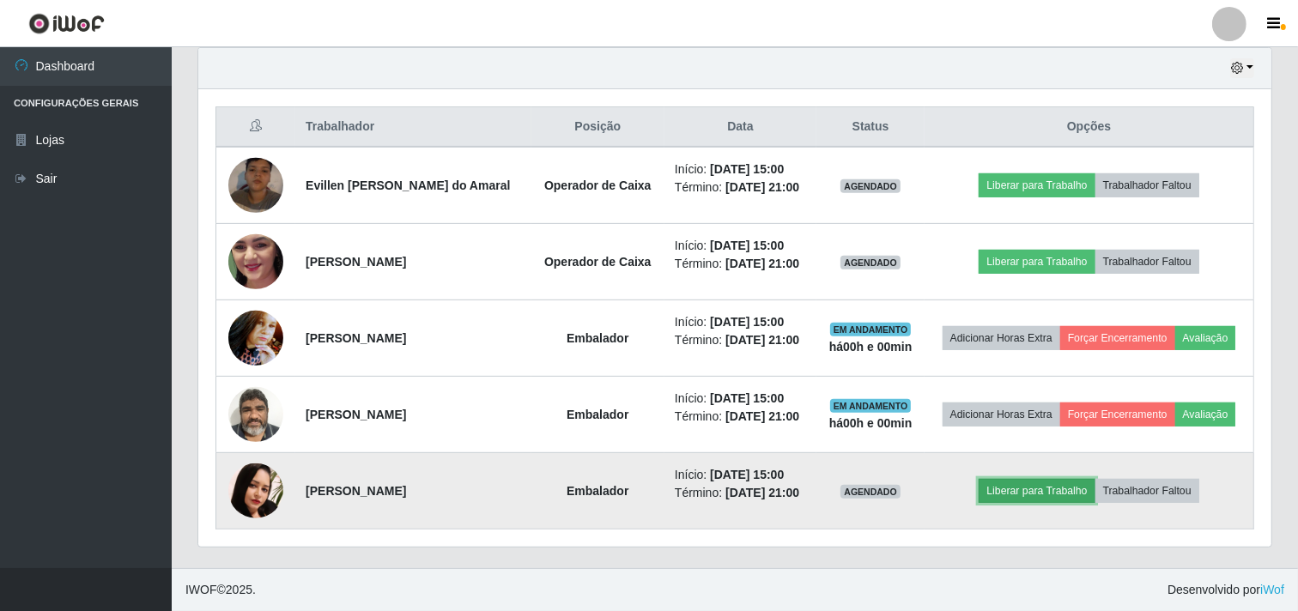
click at [1031, 489] on button "Liberar para Trabalho" at bounding box center [1037, 491] width 116 height 24
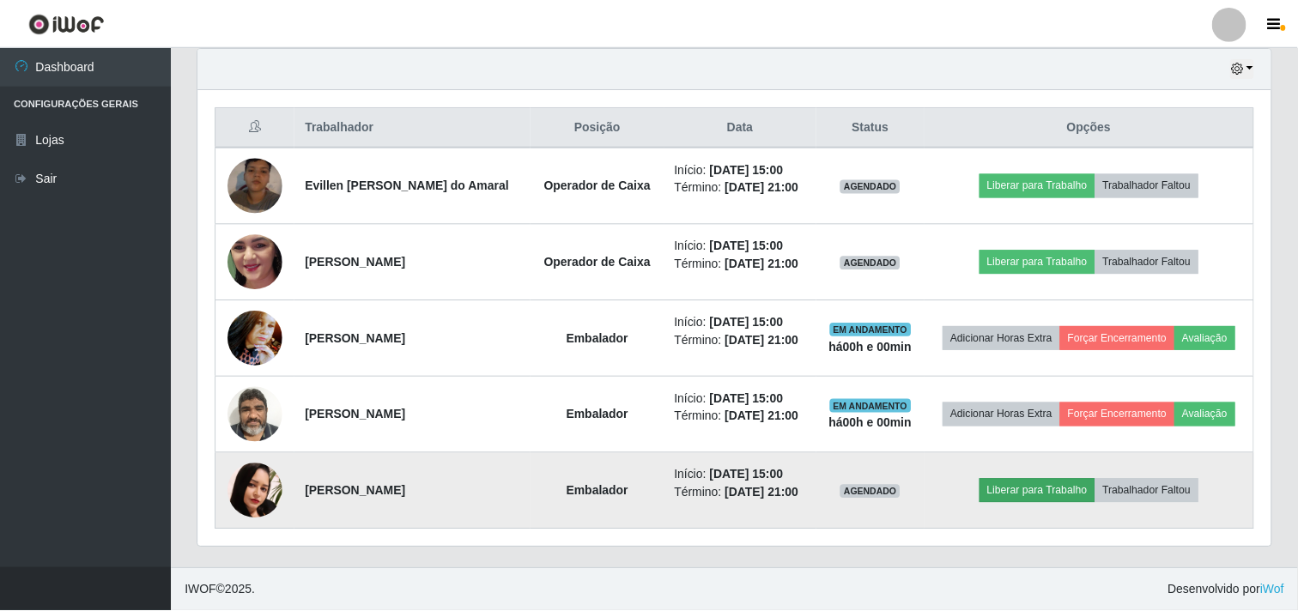
scroll to position [355, 1062]
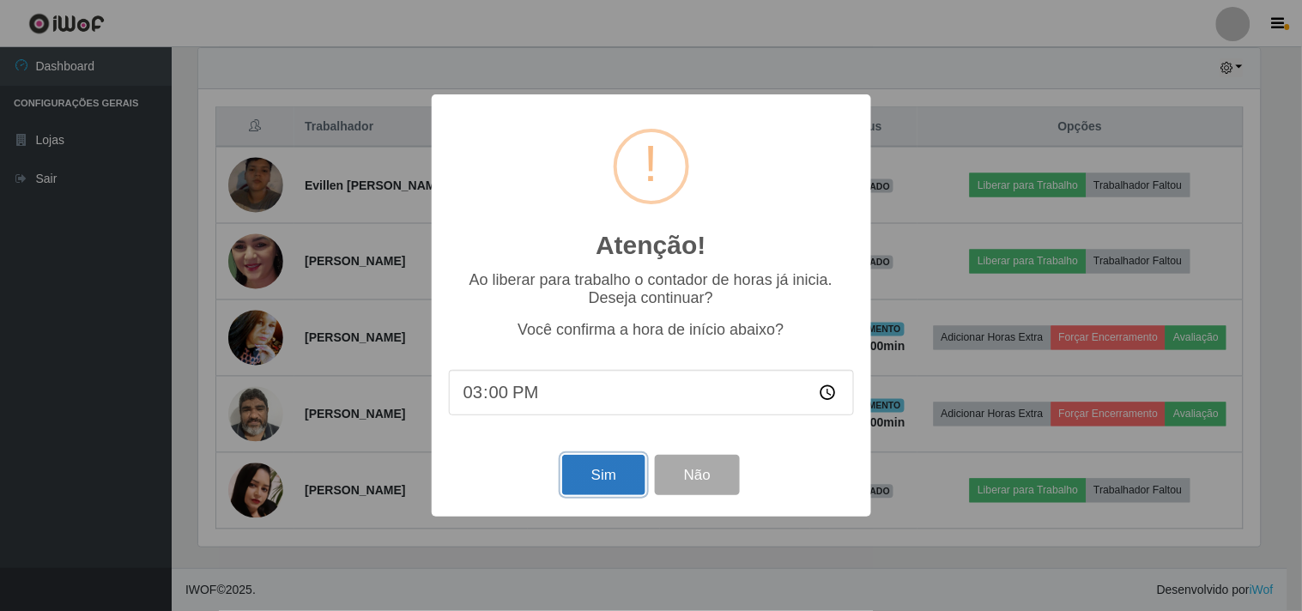
click at [606, 478] on button "Sim" at bounding box center [603, 475] width 83 height 40
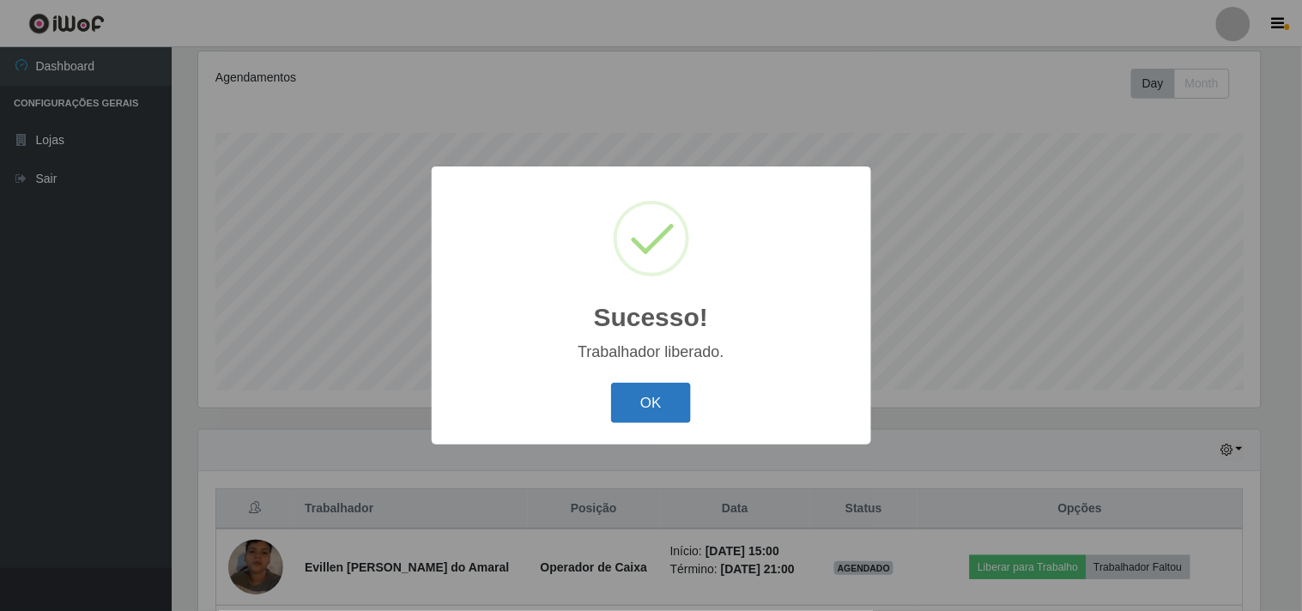
click at [642, 405] on button "OK" at bounding box center [651, 403] width 80 height 40
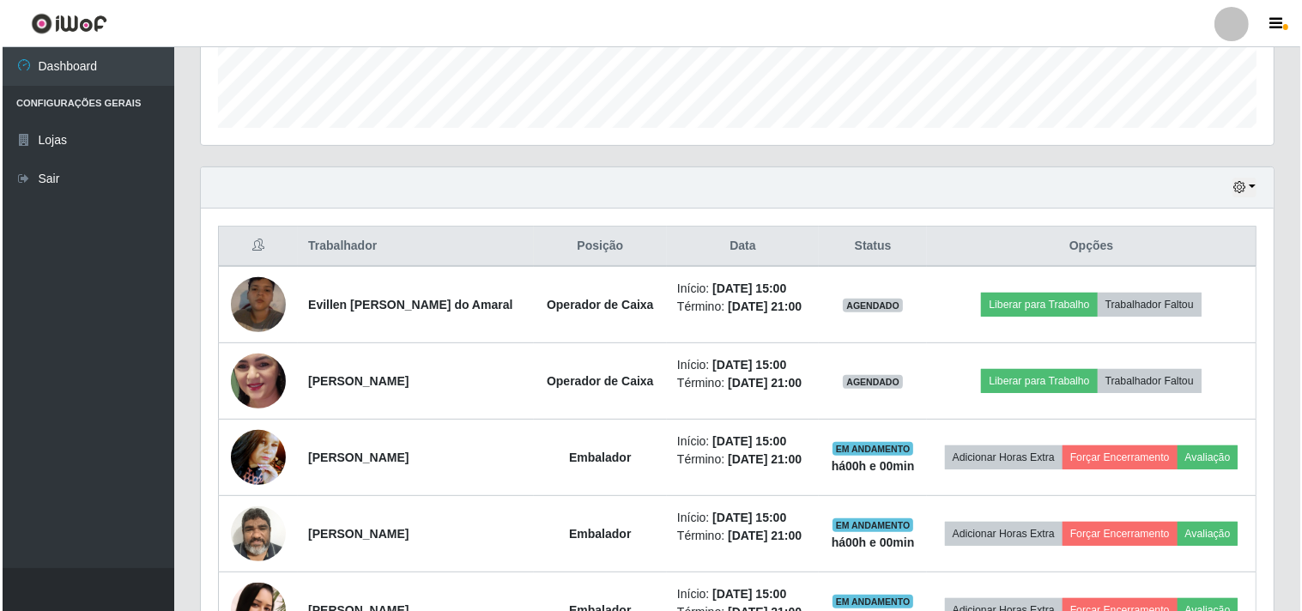
scroll to position [604, 0]
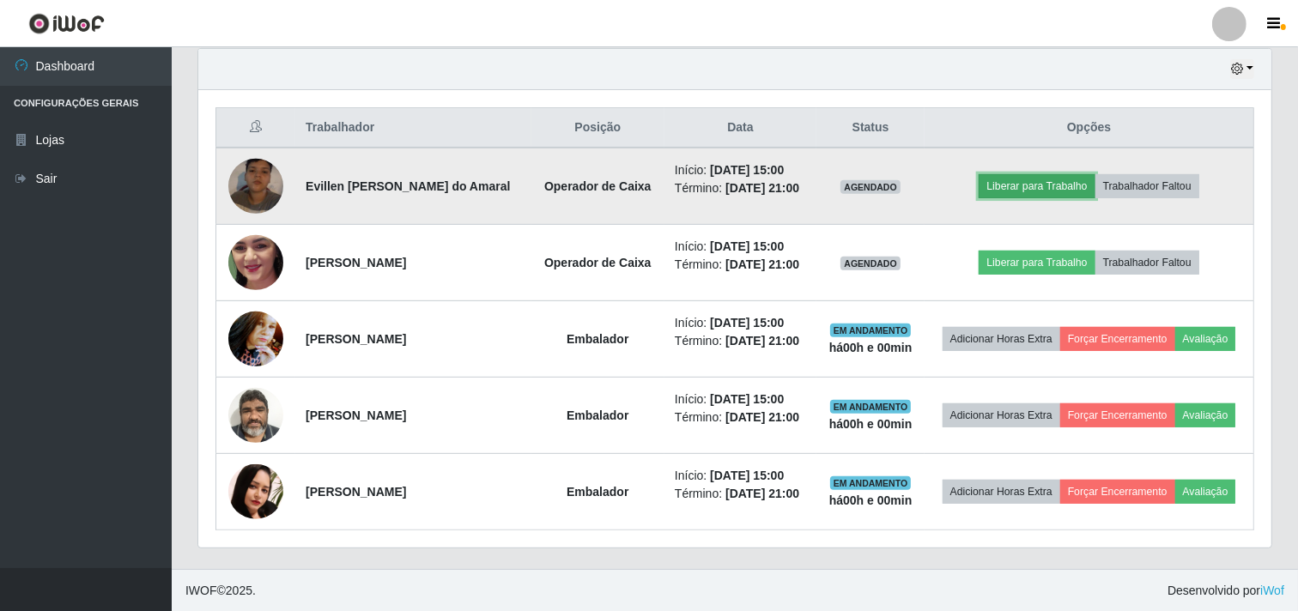
click at [1044, 185] on button "Liberar para Trabalho" at bounding box center [1037, 186] width 116 height 24
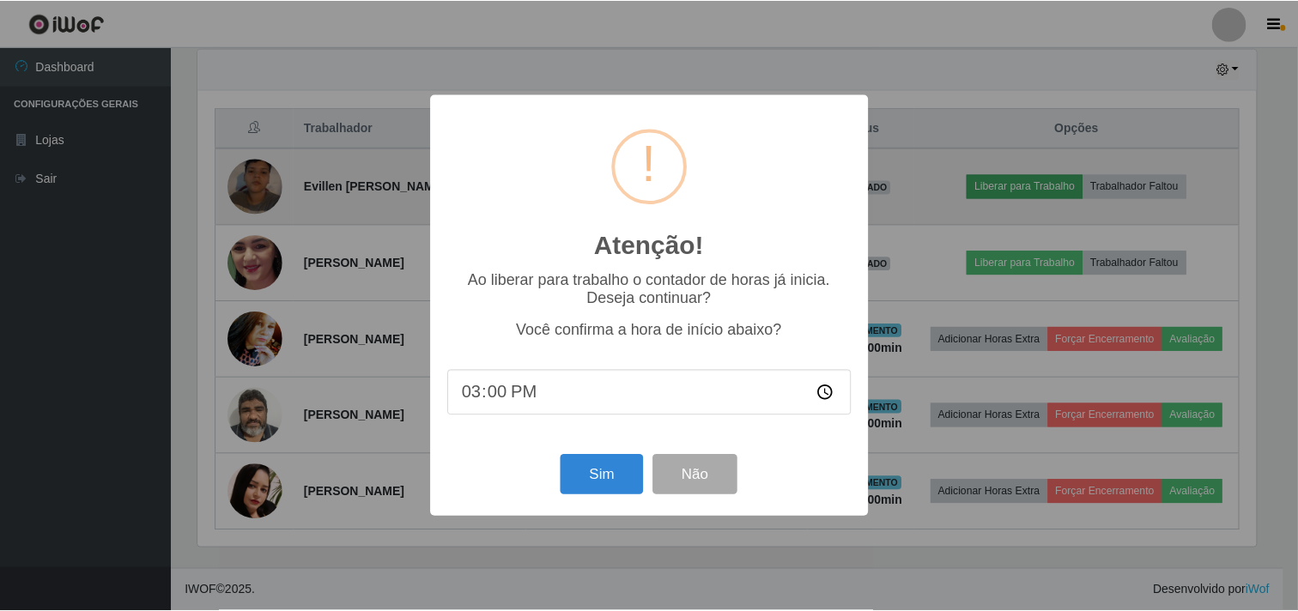
scroll to position [355, 1062]
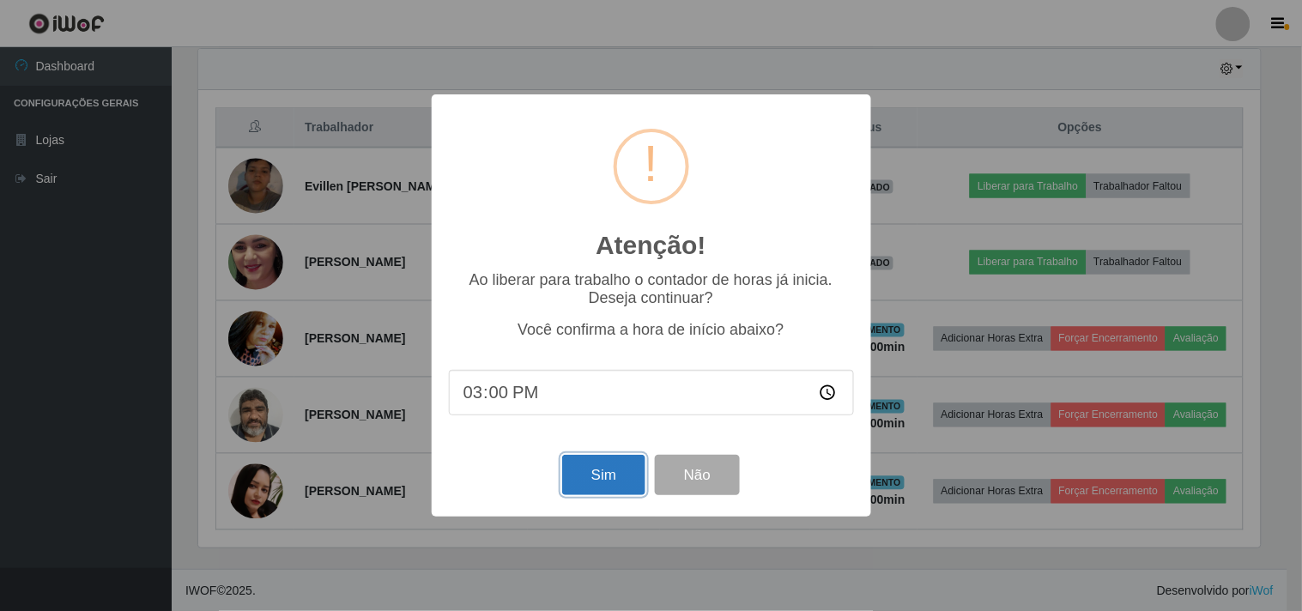
click at [614, 482] on button "Sim" at bounding box center [603, 475] width 83 height 40
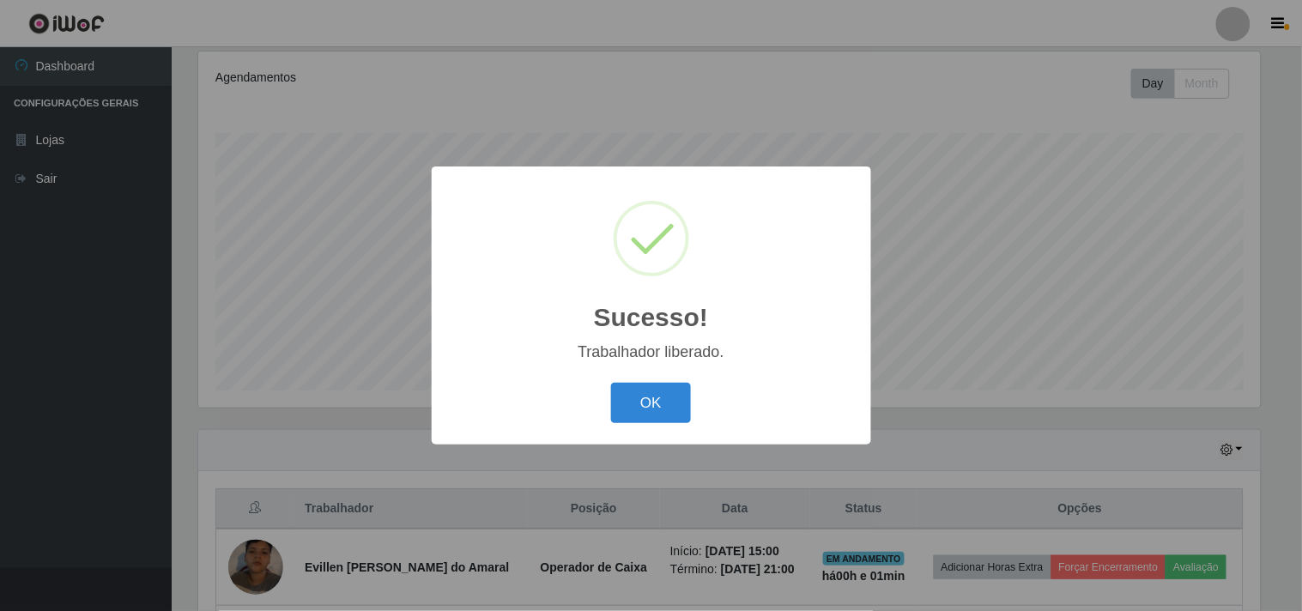
click at [620, 363] on div "Sucesso! × Trabalhador liberado. OK Cancel" at bounding box center [652, 306] width 440 height 278
drag, startPoint x: 621, startPoint y: 375, endPoint x: 618, endPoint y: 407, distance: 31.9
click at [620, 384] on div "Sucesso! × Trabalhador liberado. OK Cancel" at bounding box center [652, 306] width 440 height 278
click at [618, 409] on button "OK" at bounding box center [651, 403] width 80 height 40
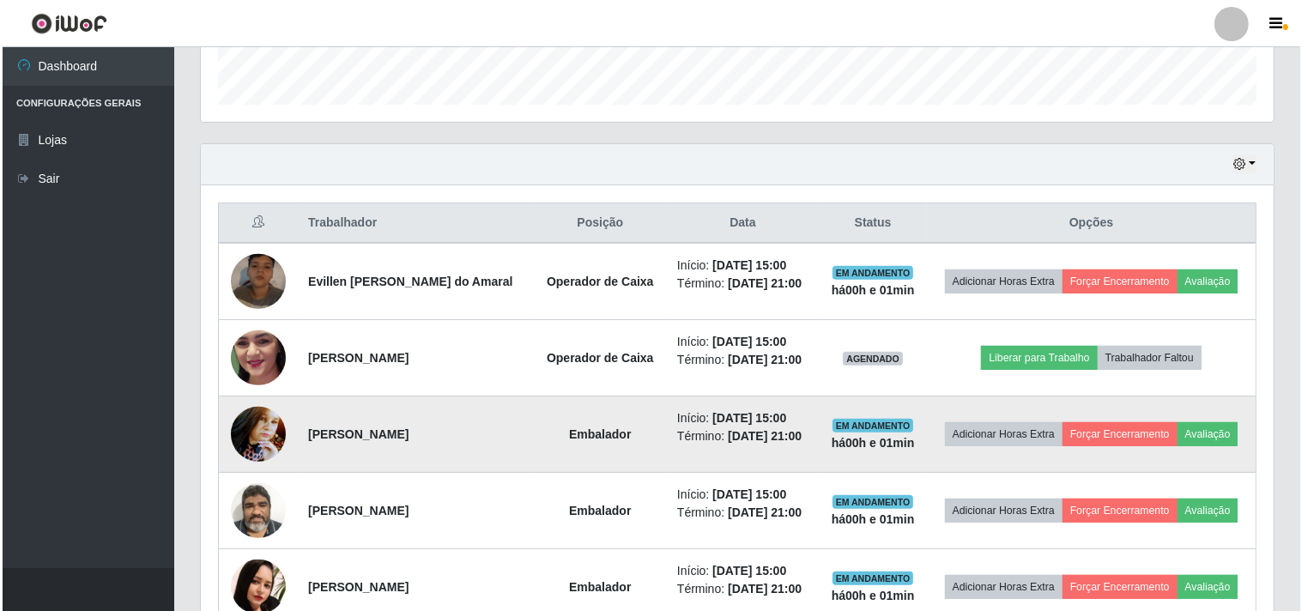
scroll to position [604, 0]
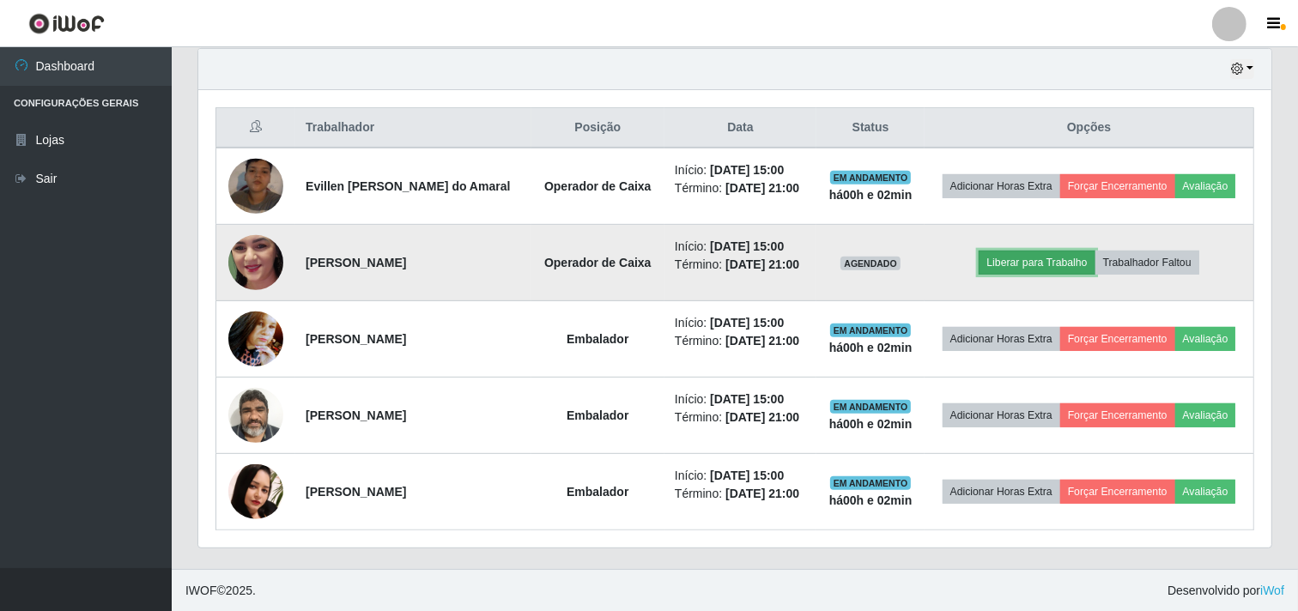
click at [1015, 261] on button "Liberar para Trabalho" at bounding box center [1037, 263] width 116 height 24
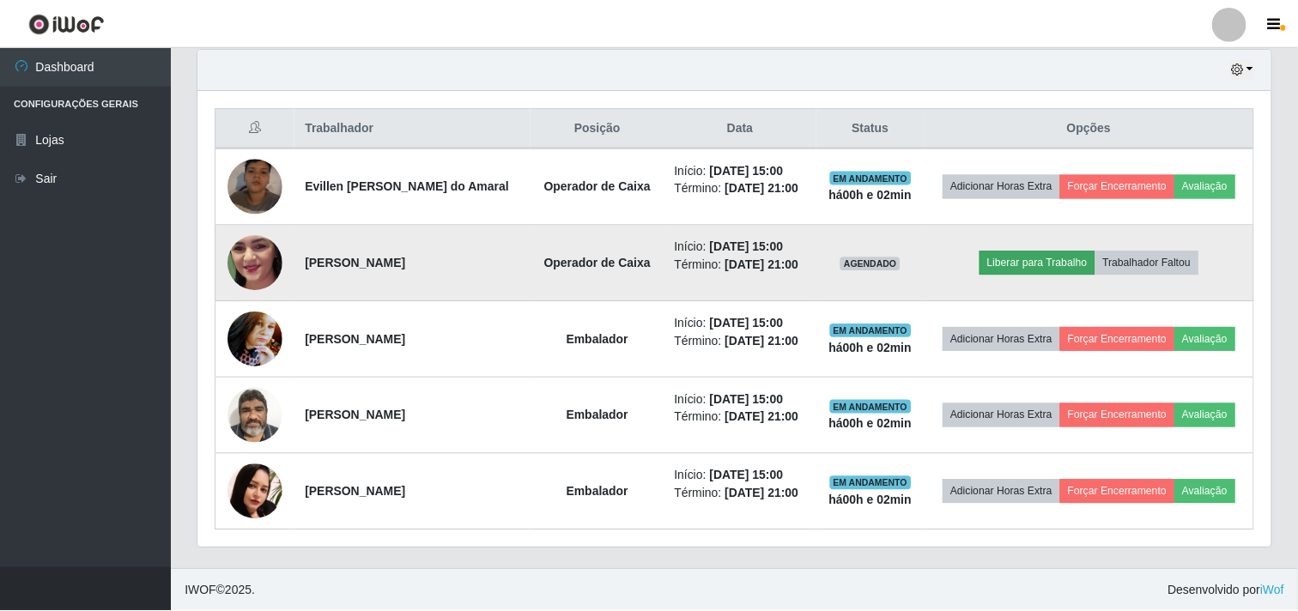
scroll to position [355, 1062]
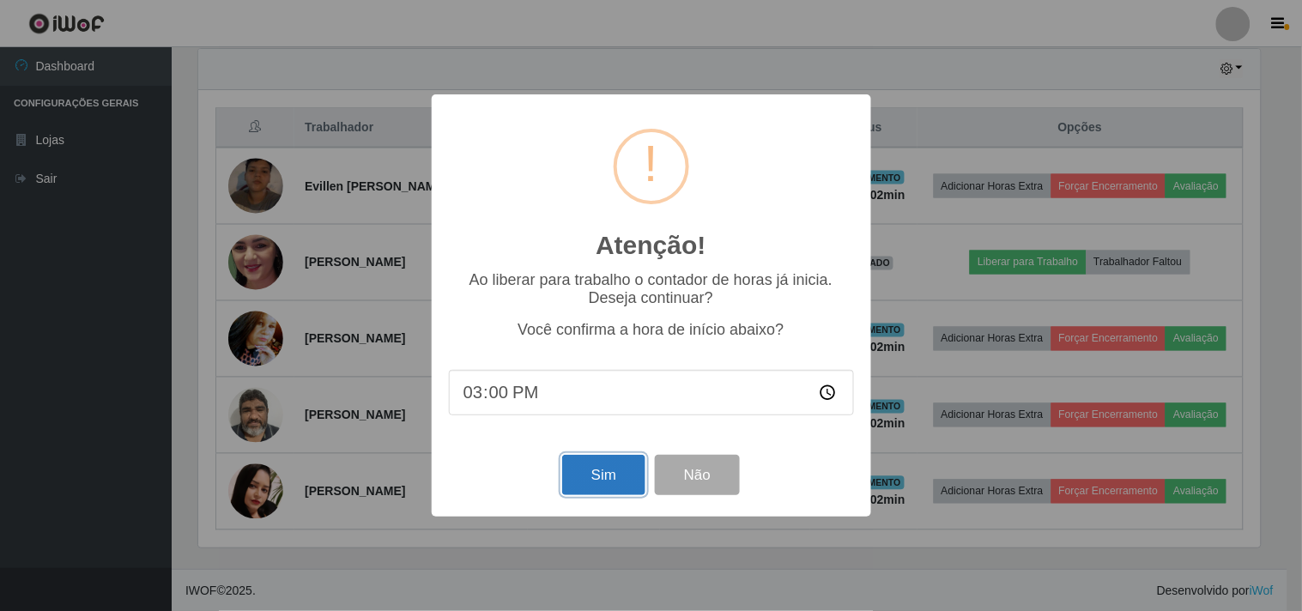
click at [621, 473] on button "Sim" at bounding box center [603, 475] width 83 height 40
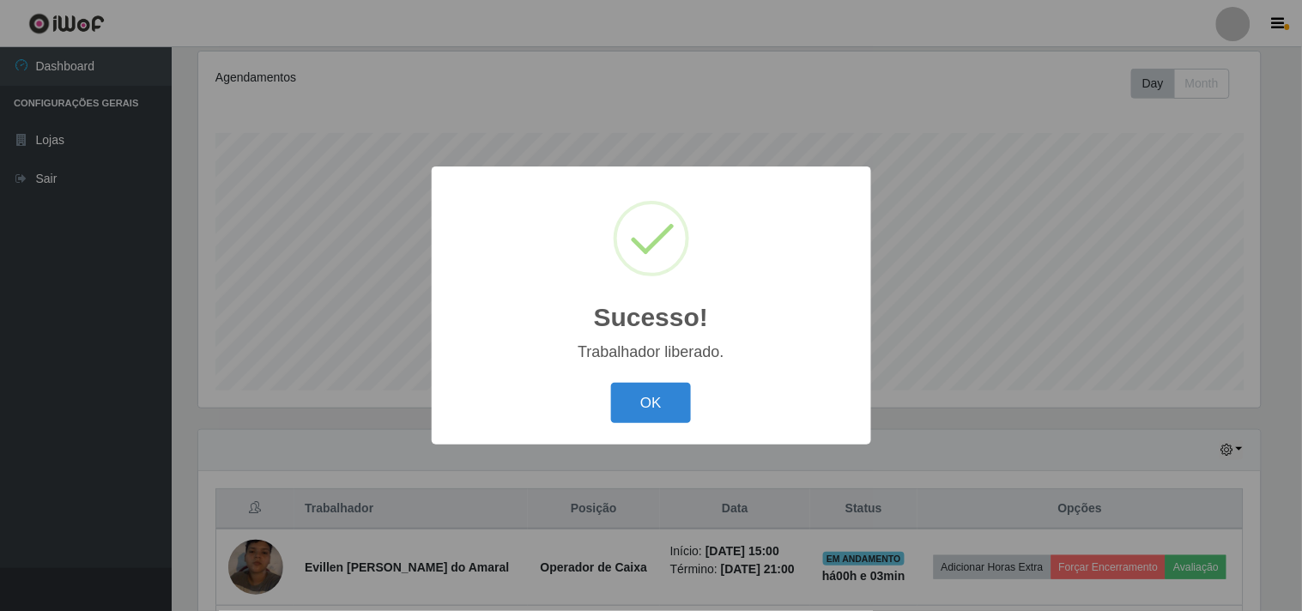
click at [576, 406] on div "OK Cancel" at bounding box center [651, 403] width 405 height 49
click at [627, 395] on button "OK" at bounding box center [651, 403] width 80 height 40
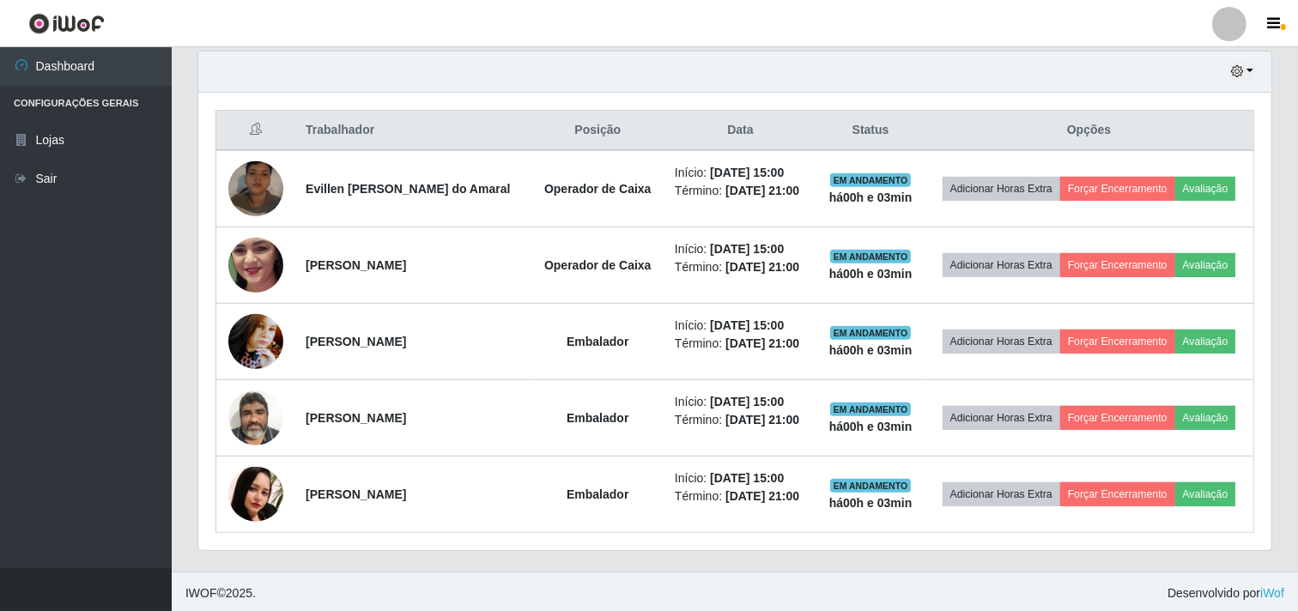
scroll to position [604, 0]
